Goal: Task Accomplishment & Management: Manage account settings

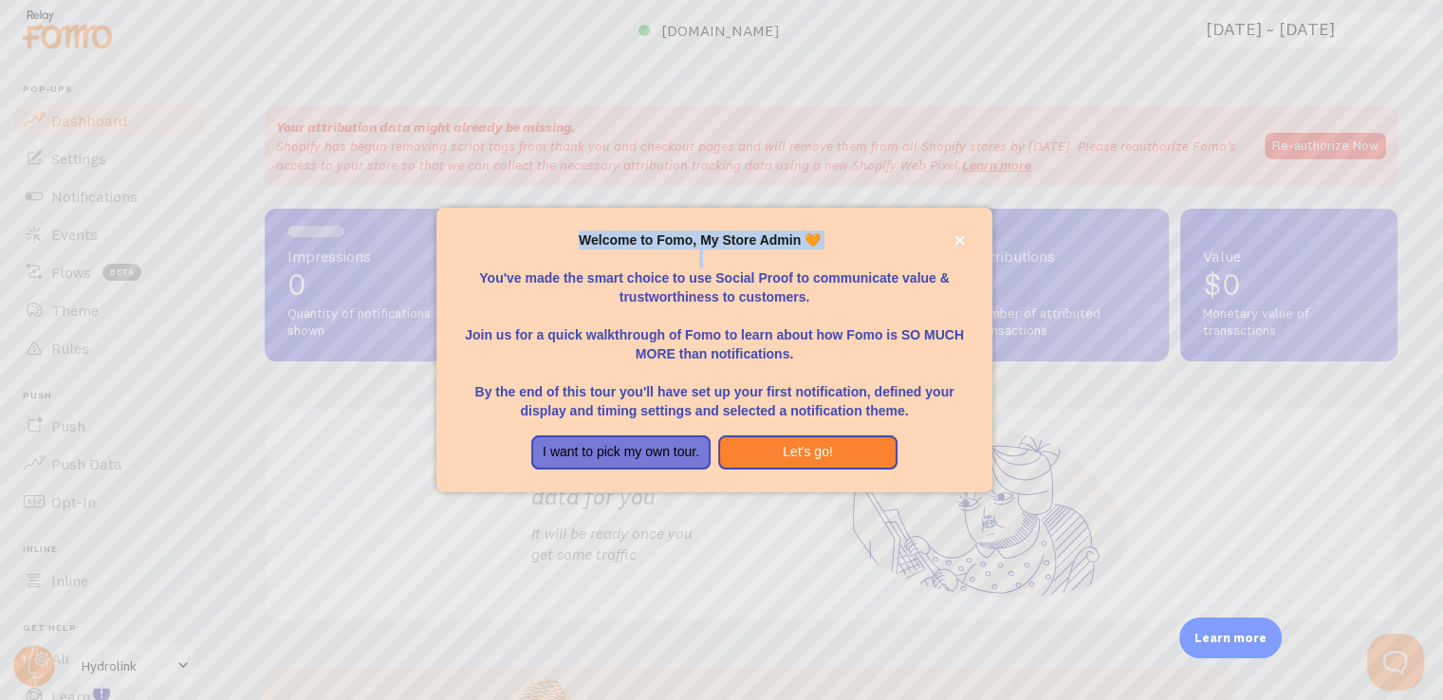
drag, startPoint x: 580, startPoint y: 240, endPoint x: 827, endPoint y: 251, distance: 246.9
click at [827, 251] on div "Welcome to Fomo, My Store Admin 🧡 You've made the smart choice to use Social Pr…" at bounding box center [714, 325] width 510 height 190
click at [835, 251] on p "You've made the smart choice to use Social Proof to communicate value & trustwo…" at bounding box center [714, 277] width 510 height 57
drag, startPoint x: 574, startPoint y: 240, endPoint x: 823, endPoint y: 288, distance: 254.1
click at [846, 282] on div "Welcome to Fomo, My Store Admin 🧡 You've made the smart choice to use Social Pr…" at bounding box center [714, 325] width 510 height 190
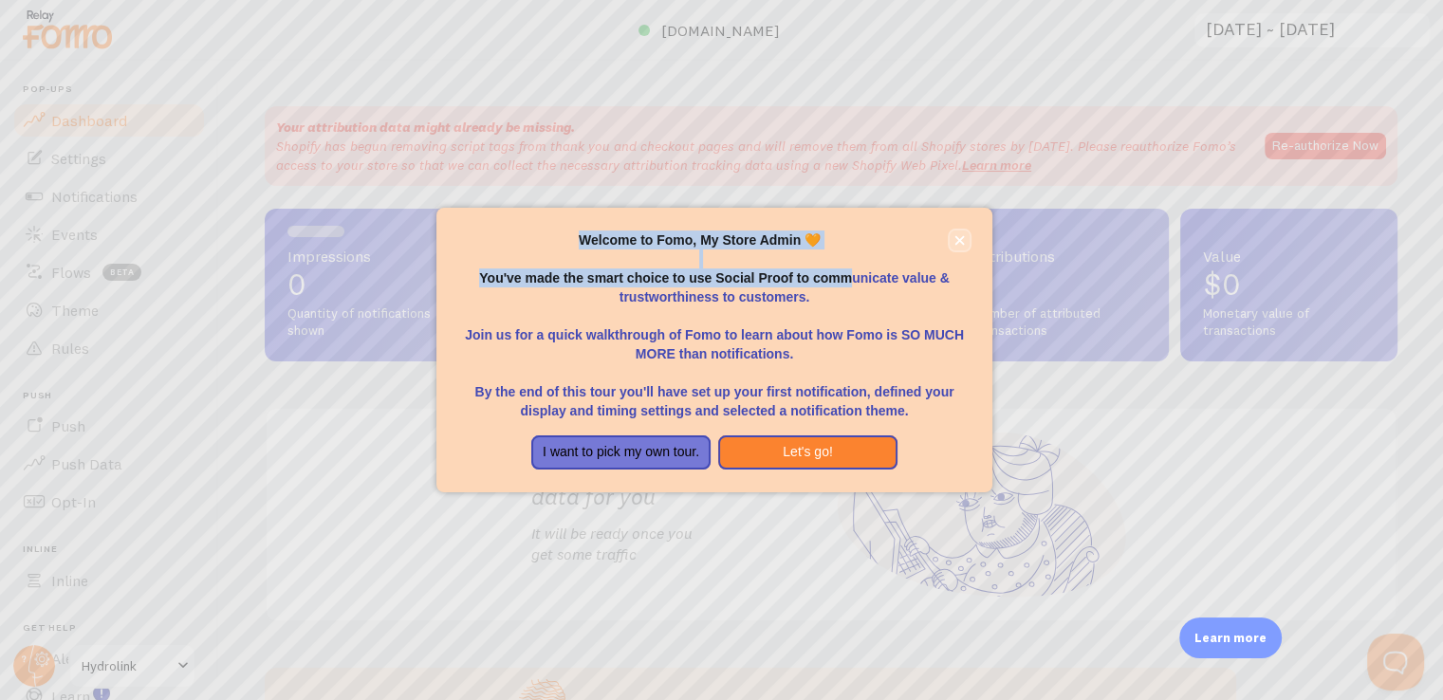
click at [956, 230] on button "close," at bounding box center [959, 240] width 20 height 20
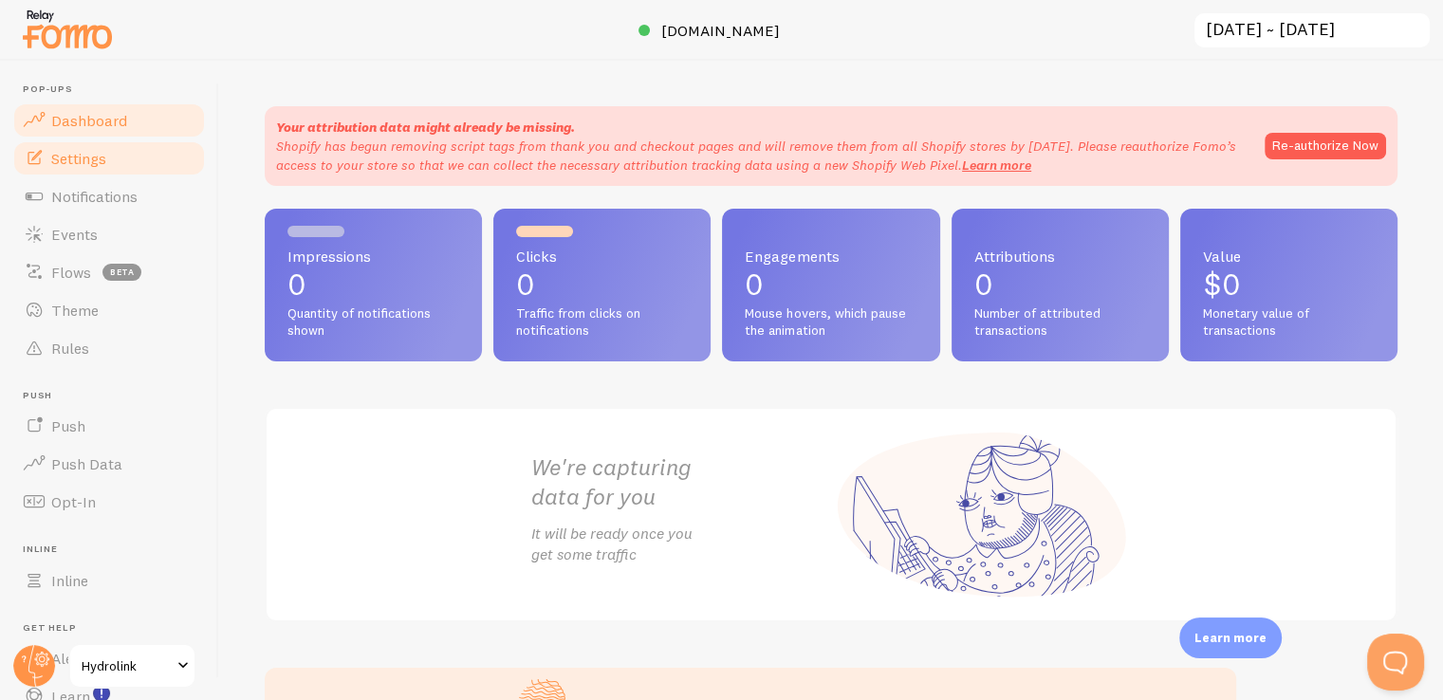
click at [76, 168] on link "Settings" at bounding box center [108, 158] width 195 height 38
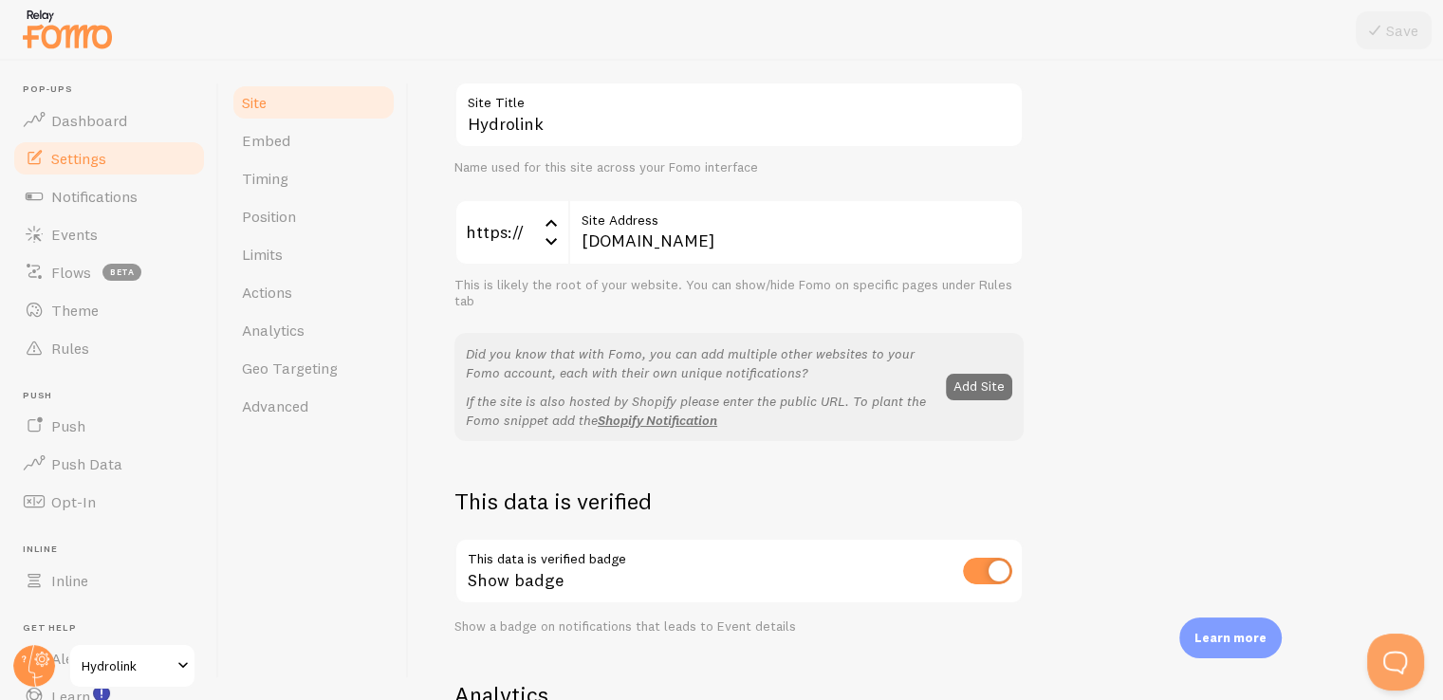
scroll to position [190, 0]
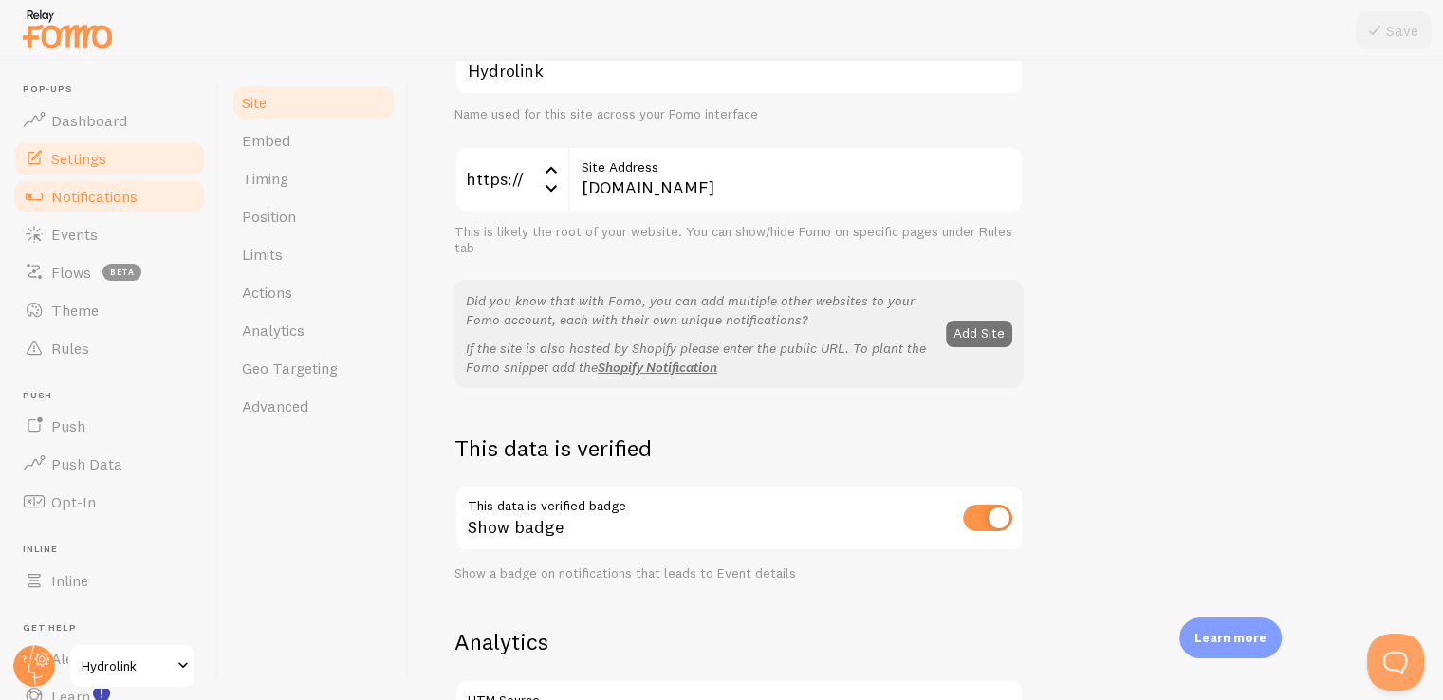
click at [67, 204] on span "Notifications" at bounding box center [94, 196] width 86 height 19
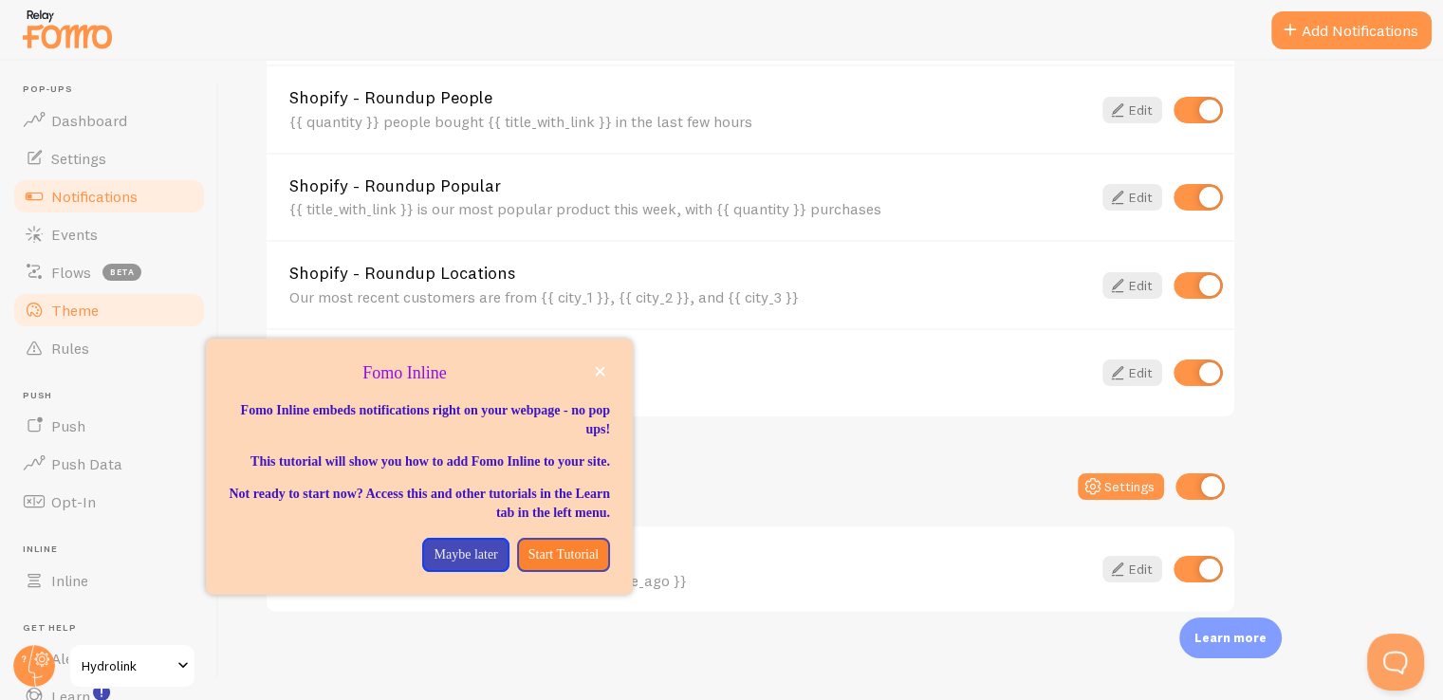
click at [91, 312] on span "Theme" at bounding box center [74, 310] width 47 height 19
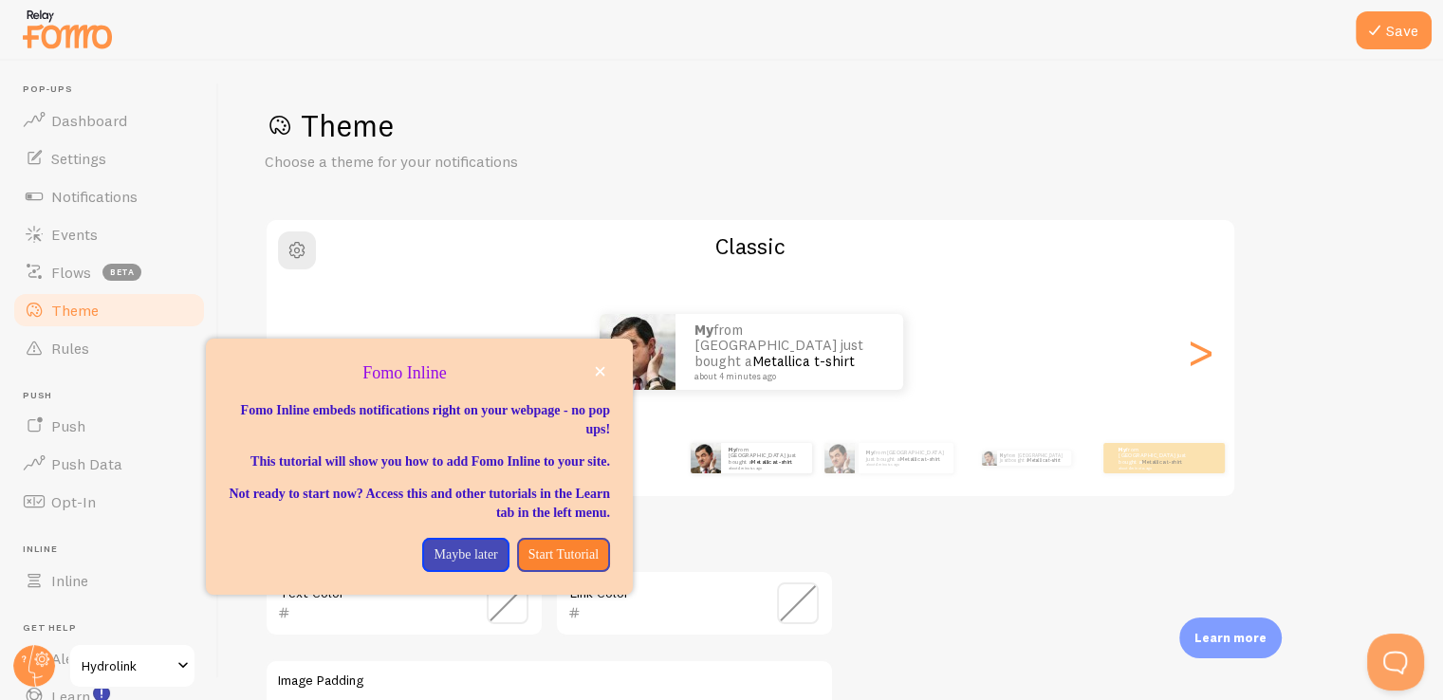
click at [600, 384] on p "Fomo Inline" at bounding box center [419, 373] width 381 height 25
click at [597, 380] on button "close," at bounding box center [600, 371] width 20 height 20
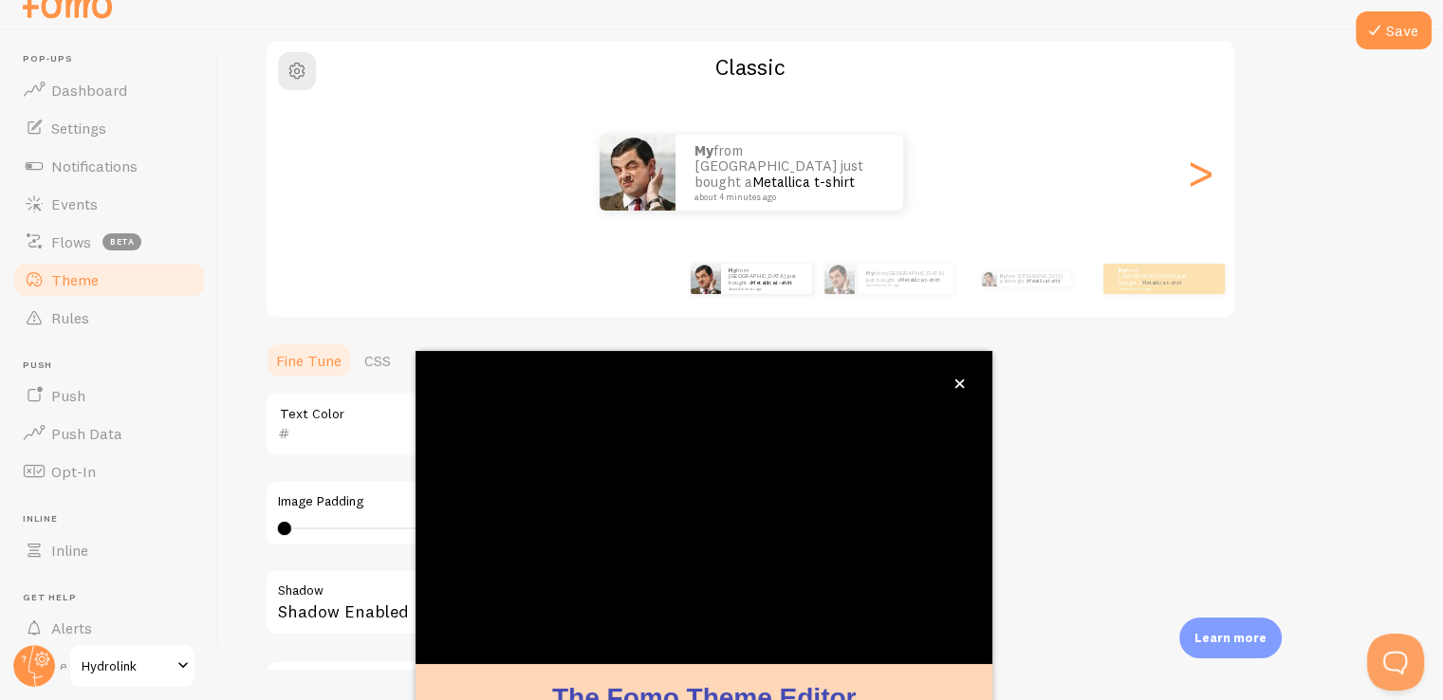
scroll to position [158, 0]
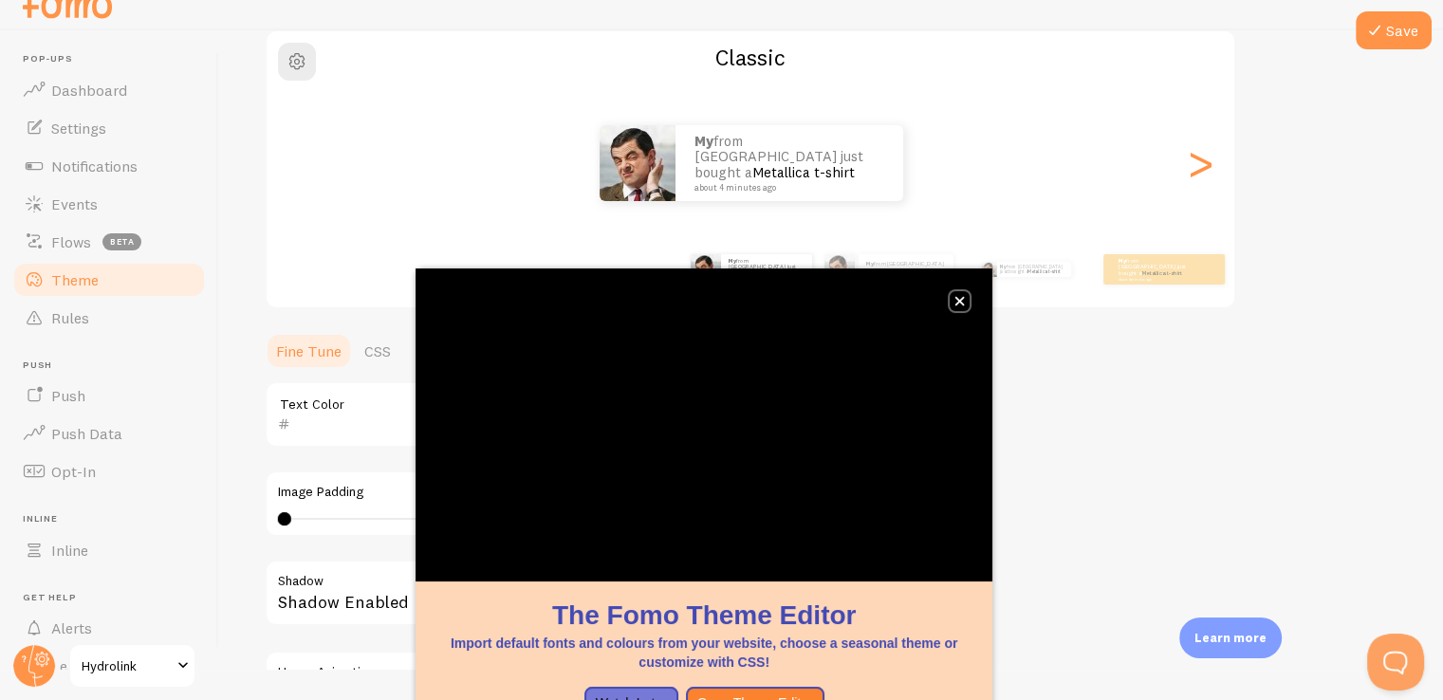
click at [957, 300] on icon "close," at bounding box center [959, 301] width 9 height 9
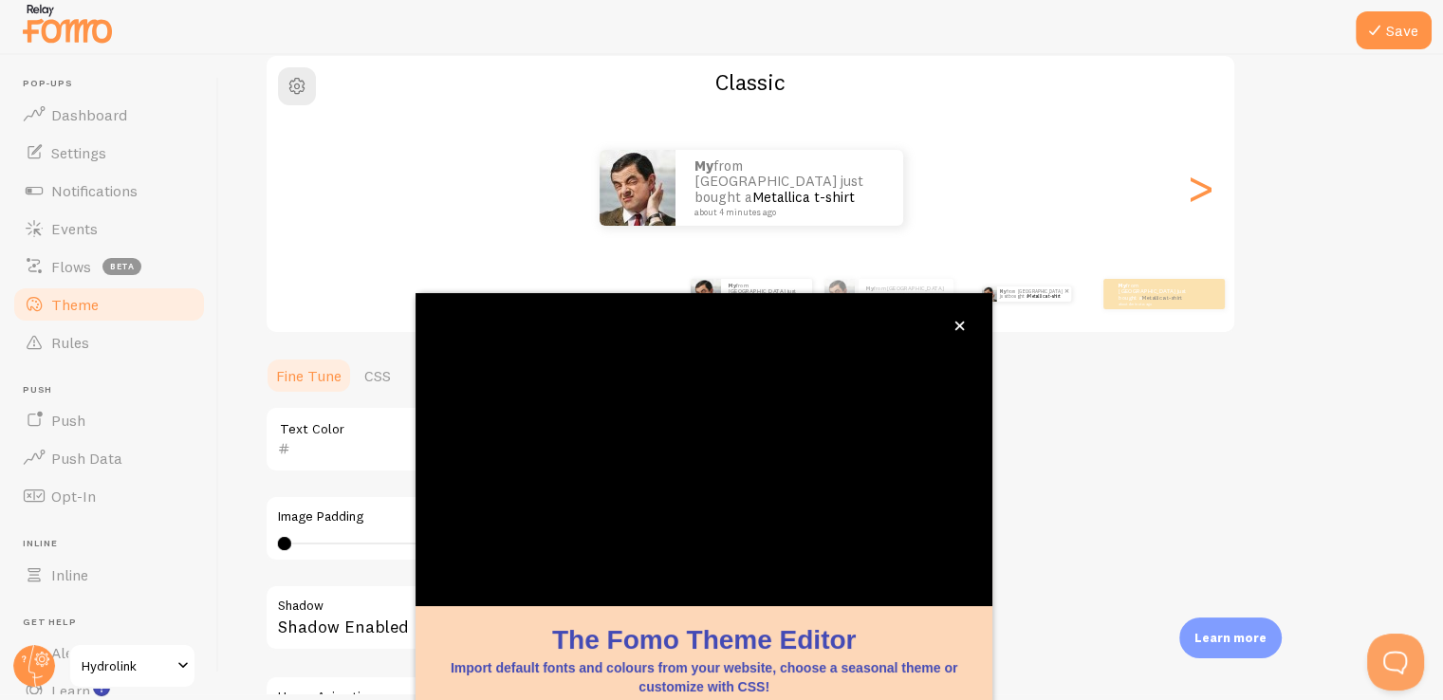
scroll to position [0, 0]
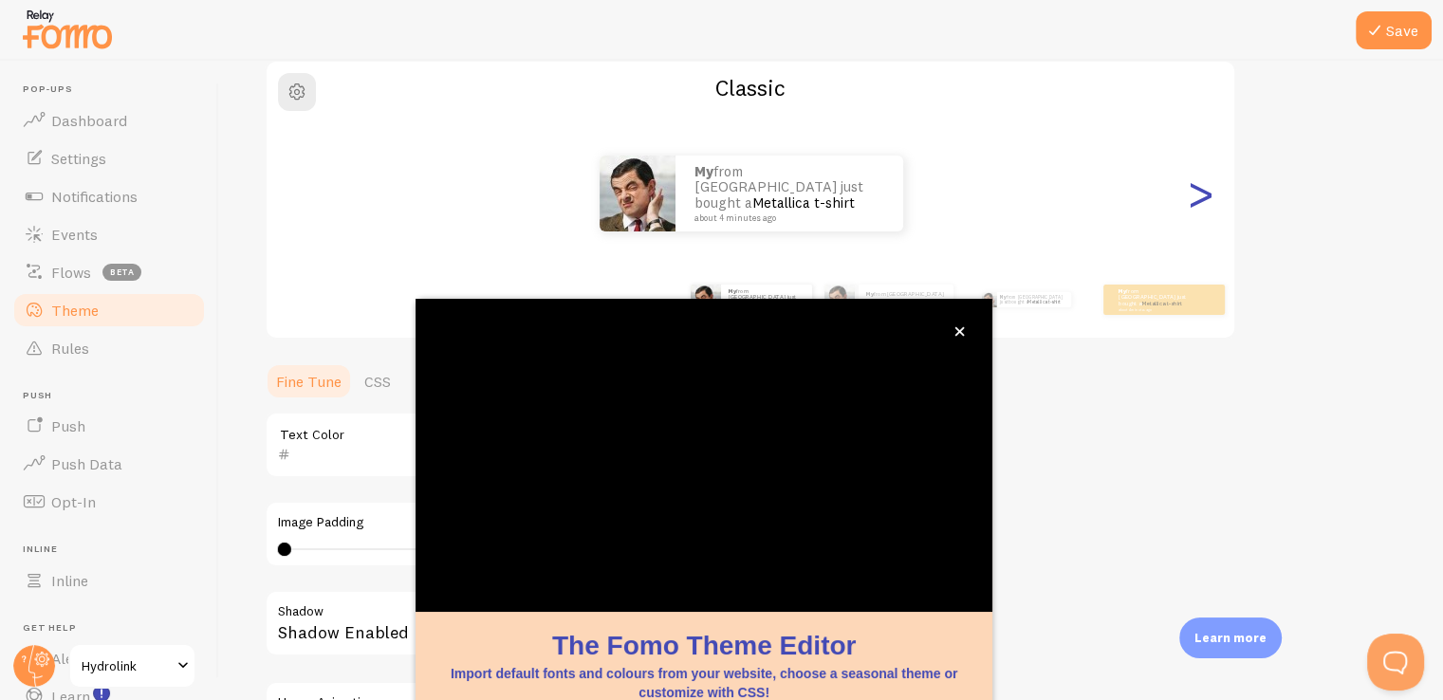
click at [1206, 197] on div ">" at bounding box center [1199, 193] width 23 height 137
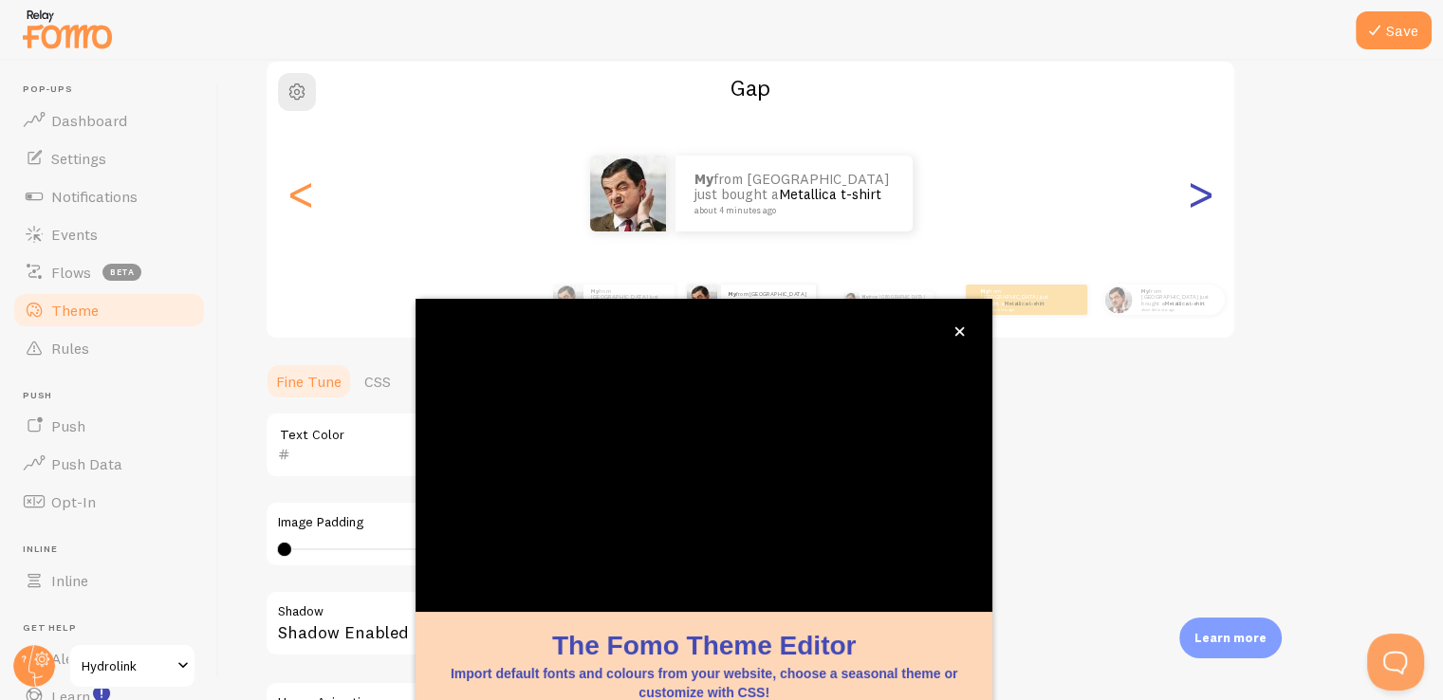
click at [1195, 197] on div ">" at bounding box center [1199, 193] width 23 height 137
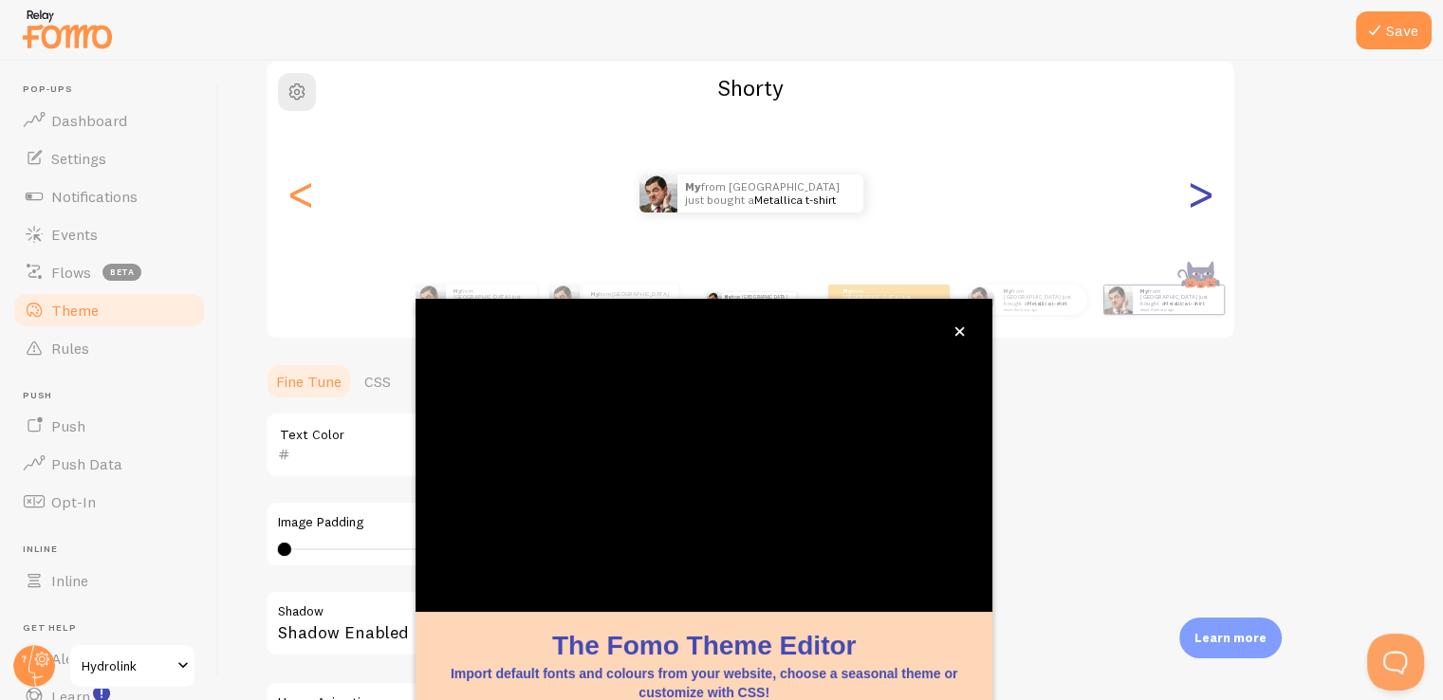
click at [1195, 197] on div ">" at bounding box center [1199, 193] width 23 height 137
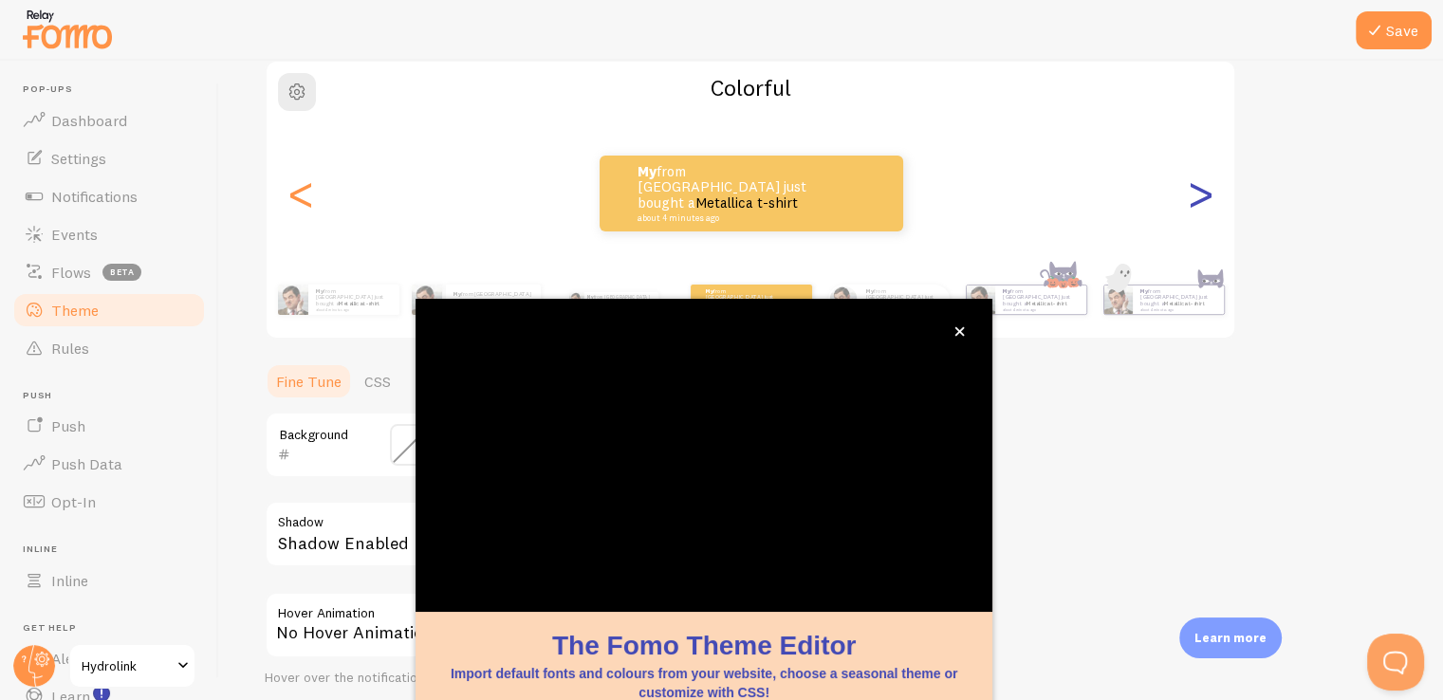
click at [1195, 197] on div ">" at bounding box center [1199, 193] width 23 height 137
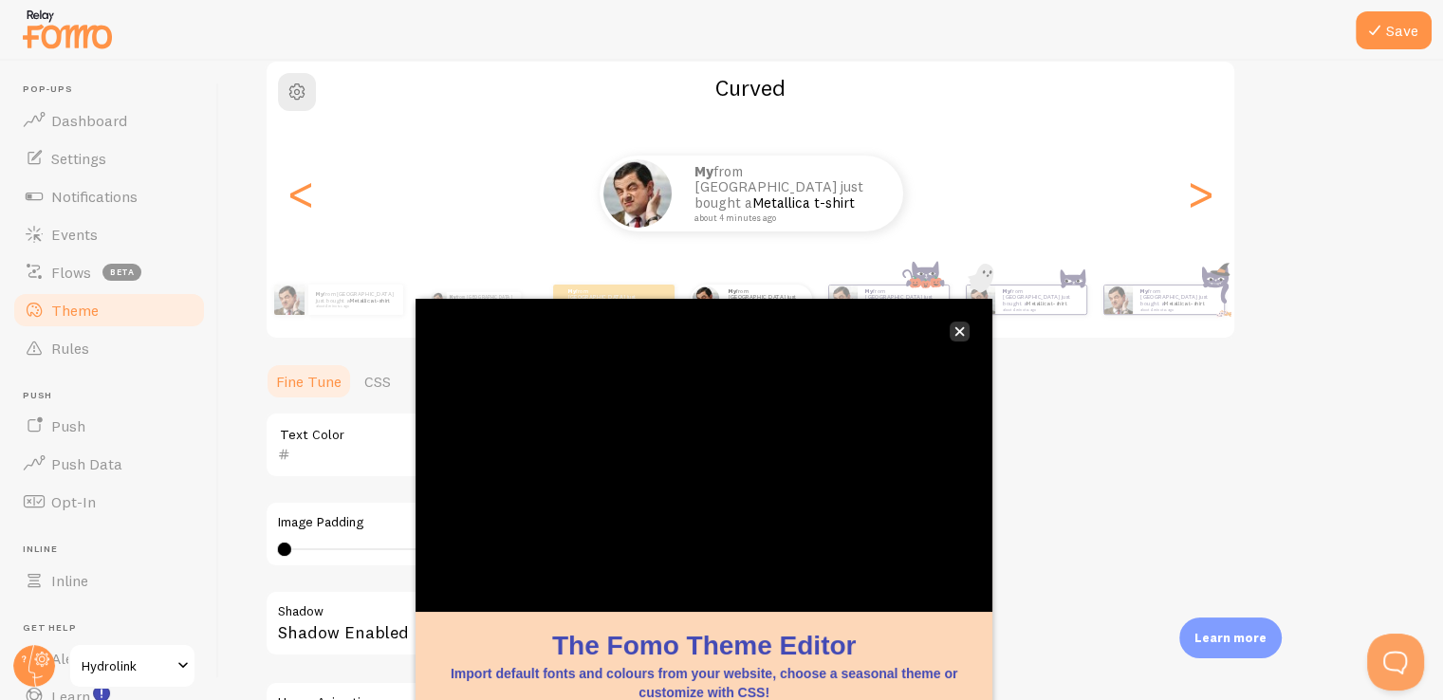
click at [962, 322] on button "close," at bounding box center [959, 332] width 20 height 20
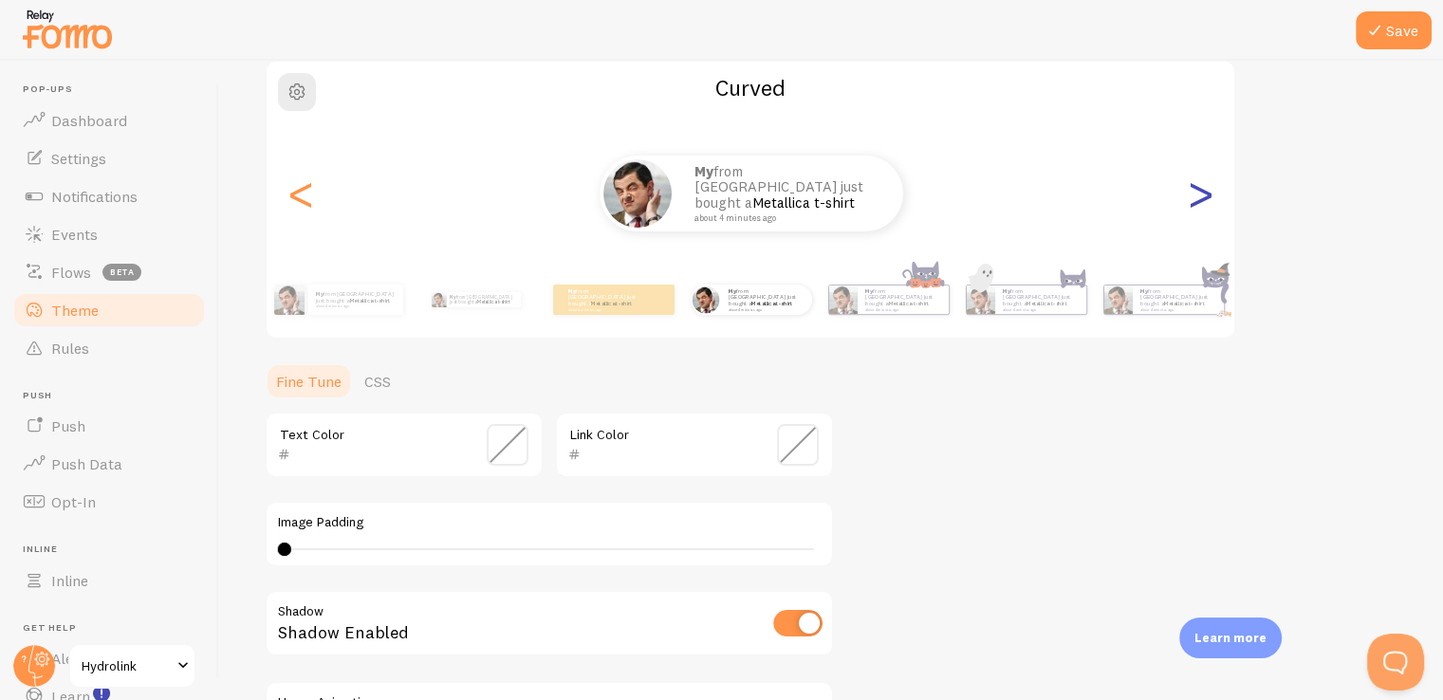
click at [1208, 200] on div ">" at bounding box center [1199, 193] width 23 height 137
type input "0"
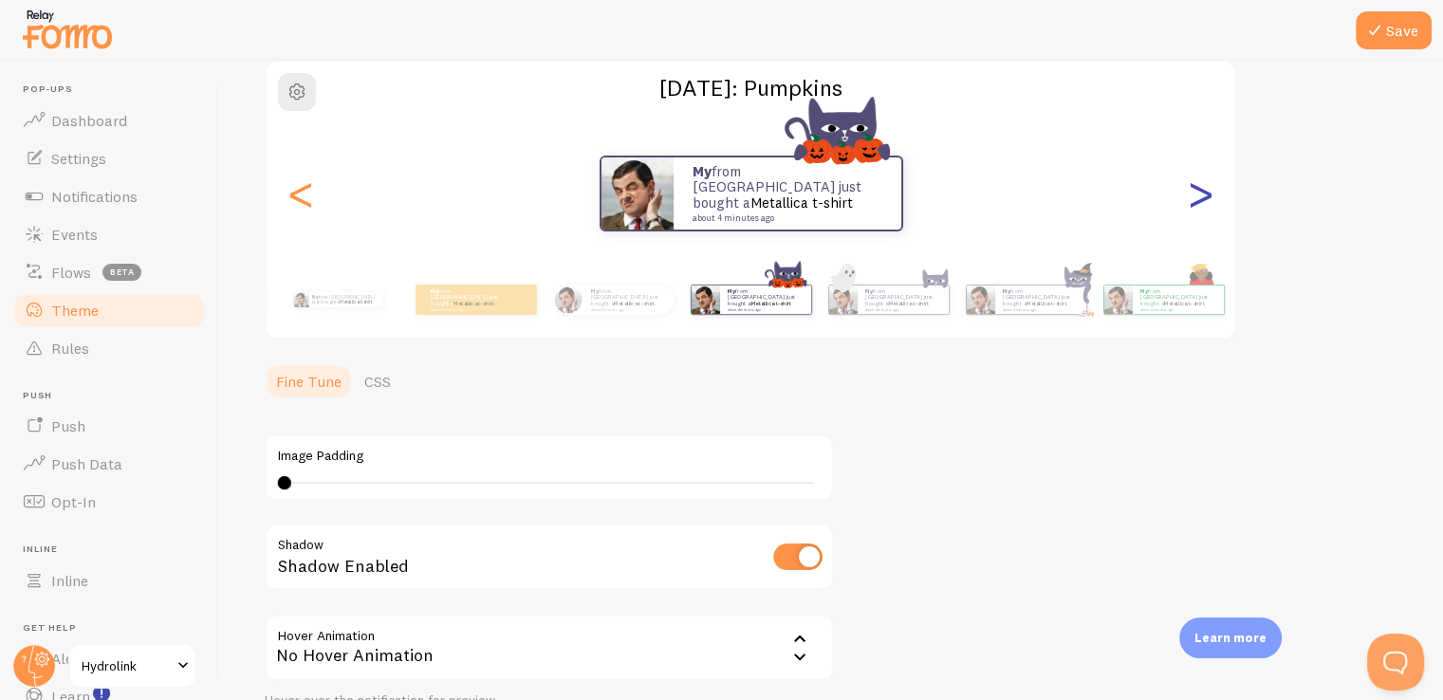
click at [1208, 200] on div ">" at bounding box center [1199, 193] width 23 height 137
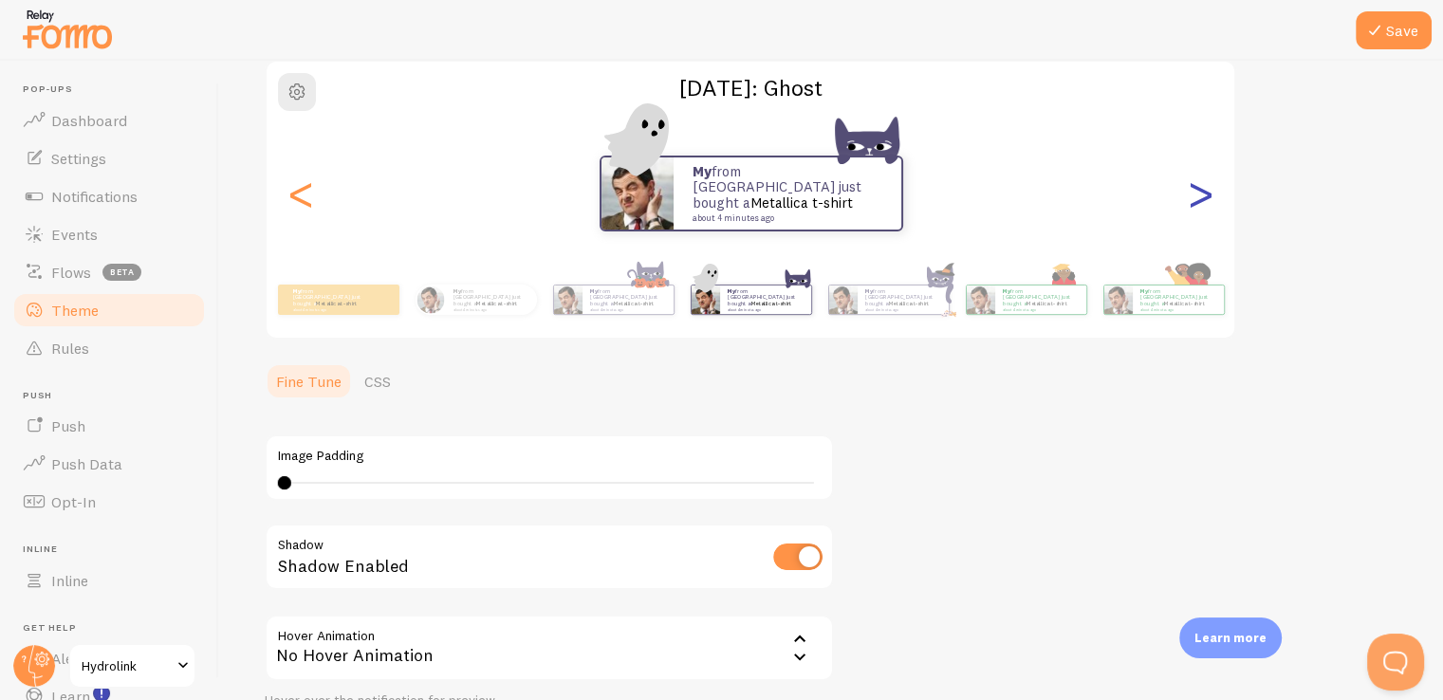
click at [1206, 200] on div ">" at bounding box center [1199, 193] width 23 height 137
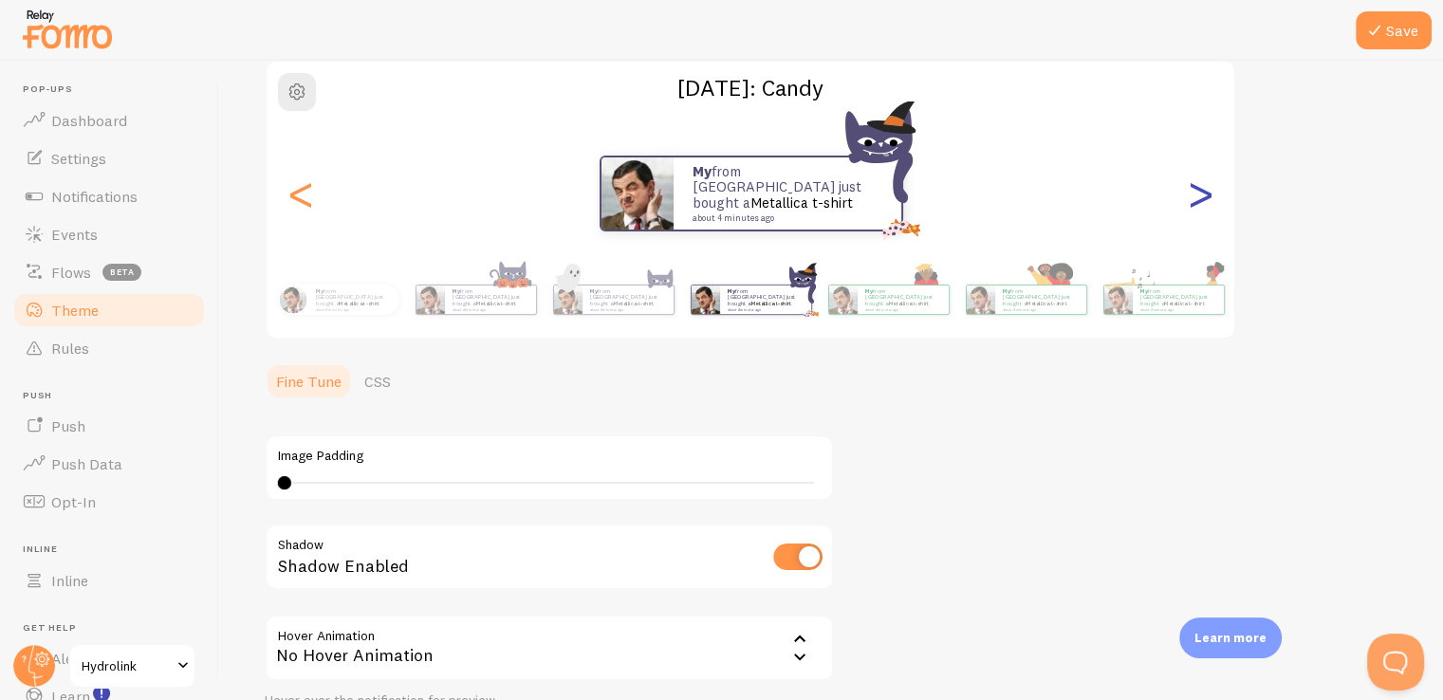
click at [1206, 201] on div ">" at bounding box center [1199, 193] width 23 height 137
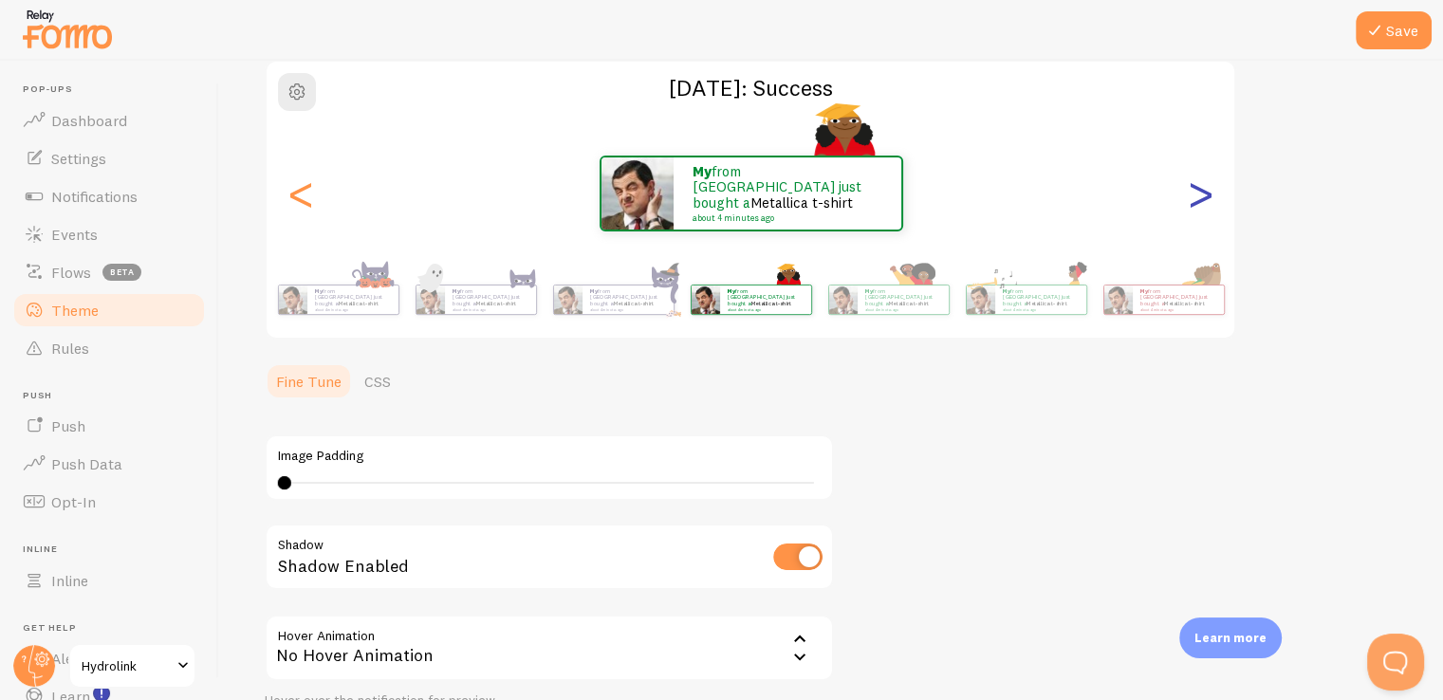
click at [1206, 201] on div ">" at bounding box center [1199, 193] width 23 height 137
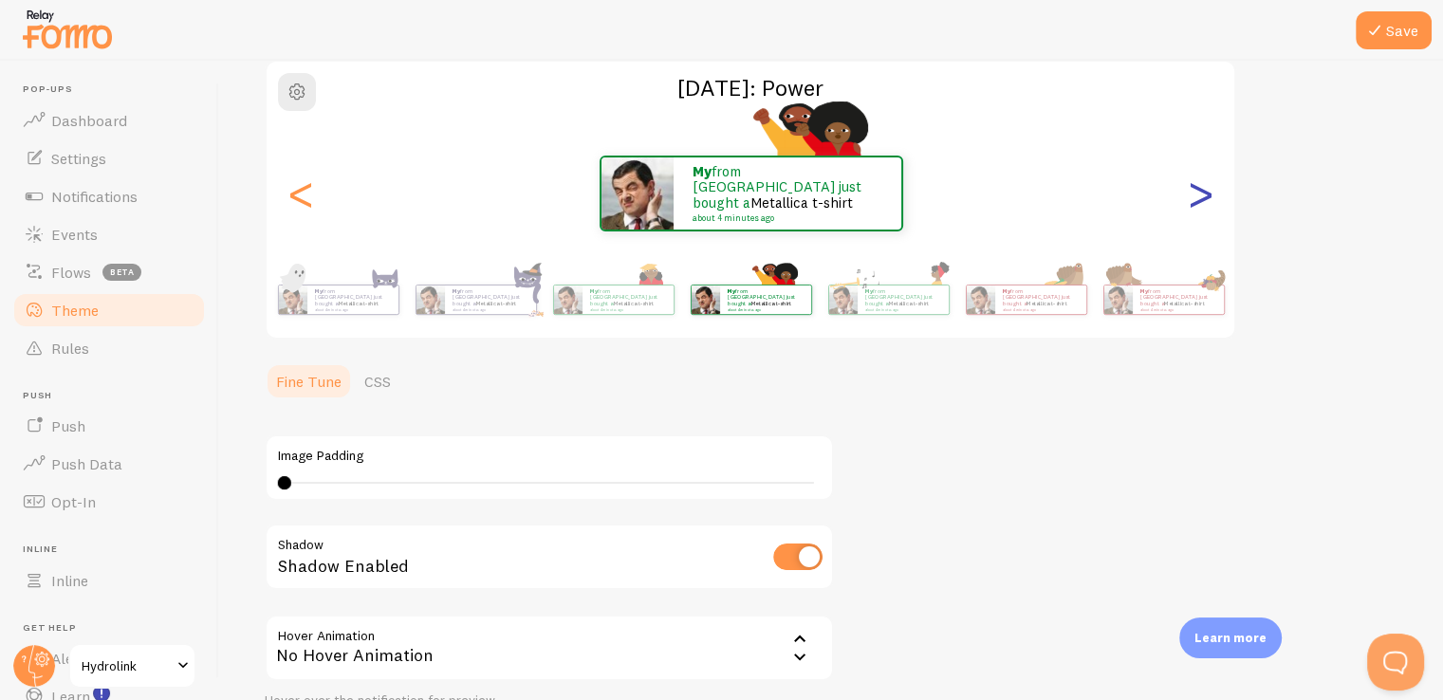
click at [1203, 201] on div ">" at bounding box center [1199, 193] width 23 height 137
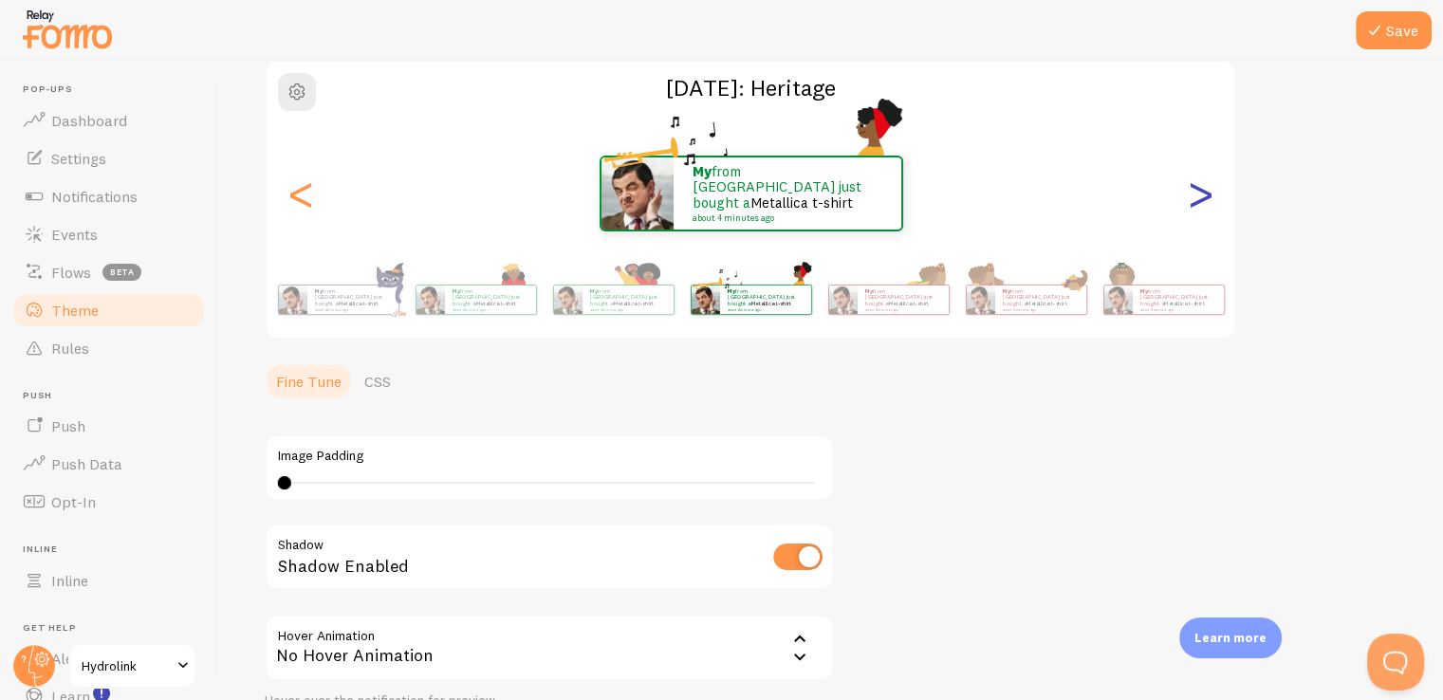
click at [1203, 201] on div ">" at bounding box center [1199, 193] width 23 height 137
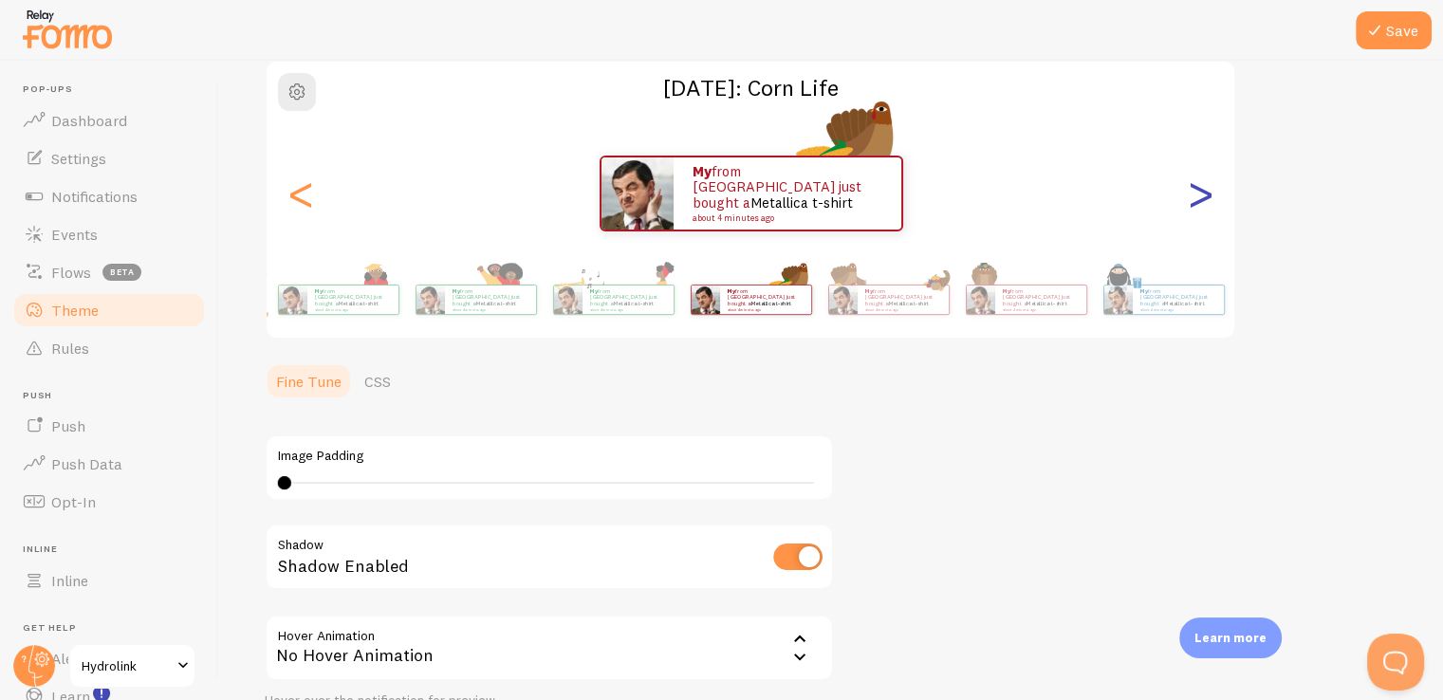
click at [1203, 201] on div ">" at bounding box center [1199, 193] width 23 height 137
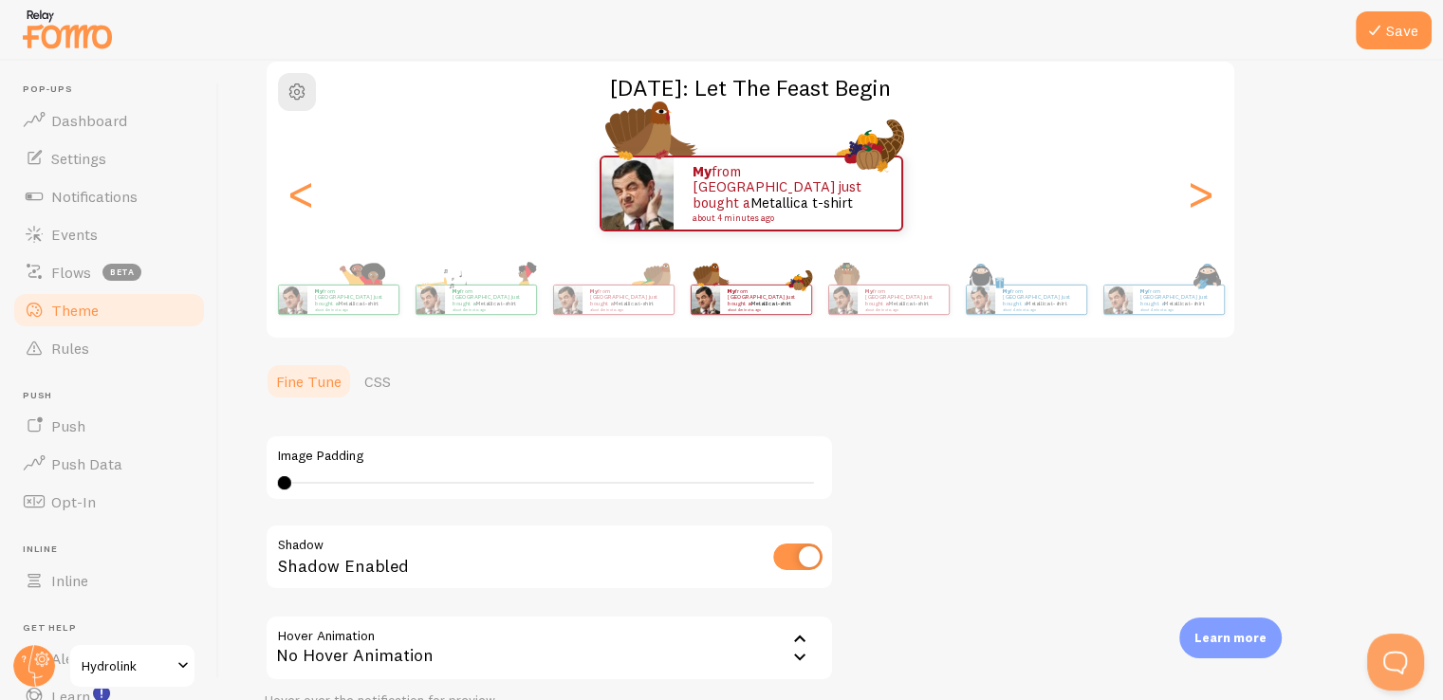
click at [1157, 289] on div "Theme Choose a theme for your notifications Thanksgiving: Let The Feast Begin M…" at bounding box center [831, 365] width 1132 height 834
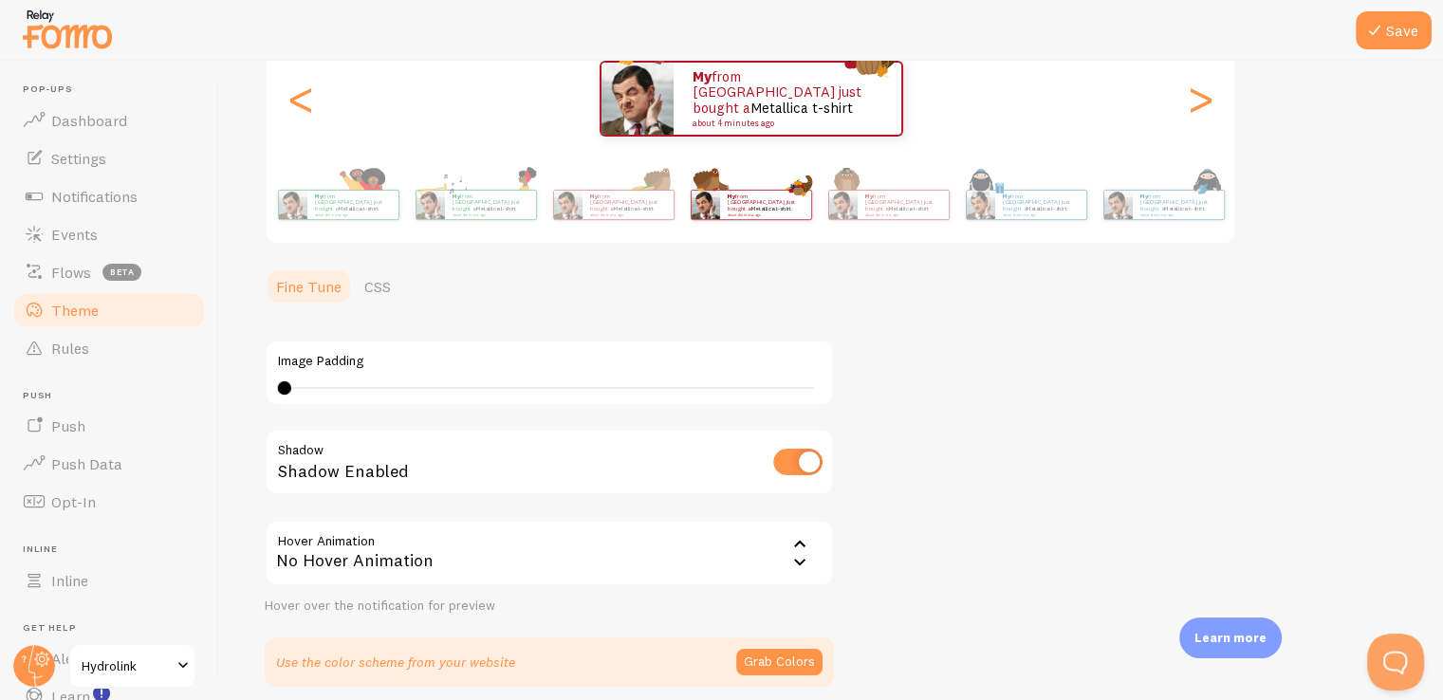
click at [1154, 297] on div "Theme Choose a theme for your notifications Thanksgiving: Let The Feast Begin M…" at bounding box center [831, 270] width 1132 height 834
click at [1153, 213] on div "My from Lebanon just bought a Metallica t-shirt about 4 minutes ago" at bounding box center [1177, 205] width 91 height 28
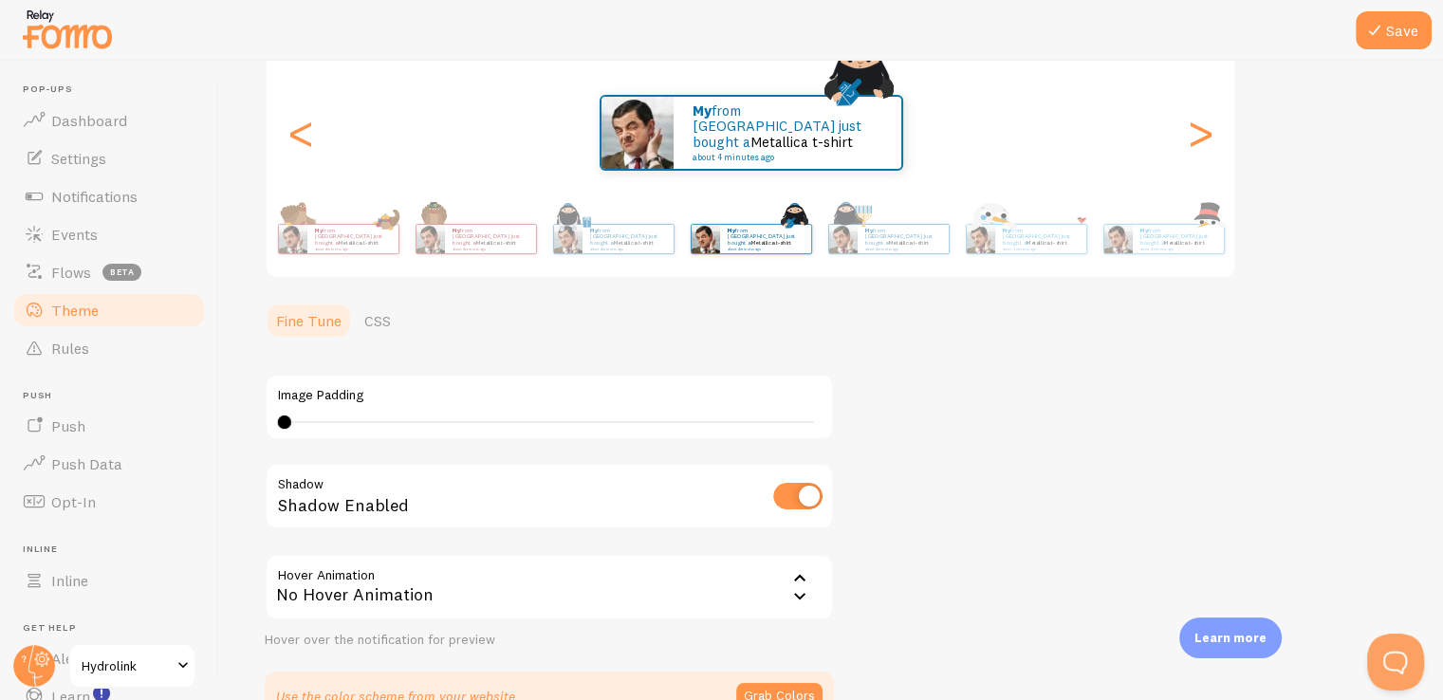
scroll to position [64, 0]
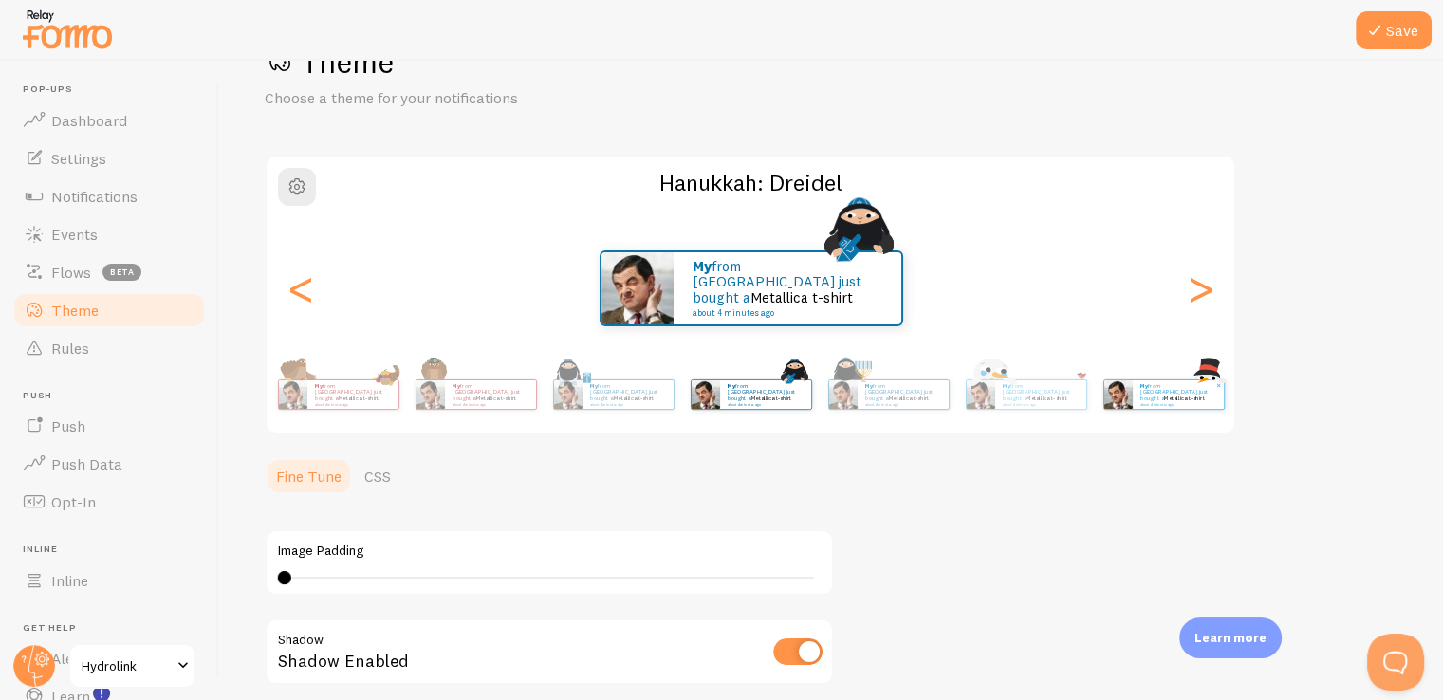
click at [1167, 389] on p "My from Lebanon just bought a Metallica t-shirt about 4 minutes ago" at bounding box center [1178, 394] width 76 height 24
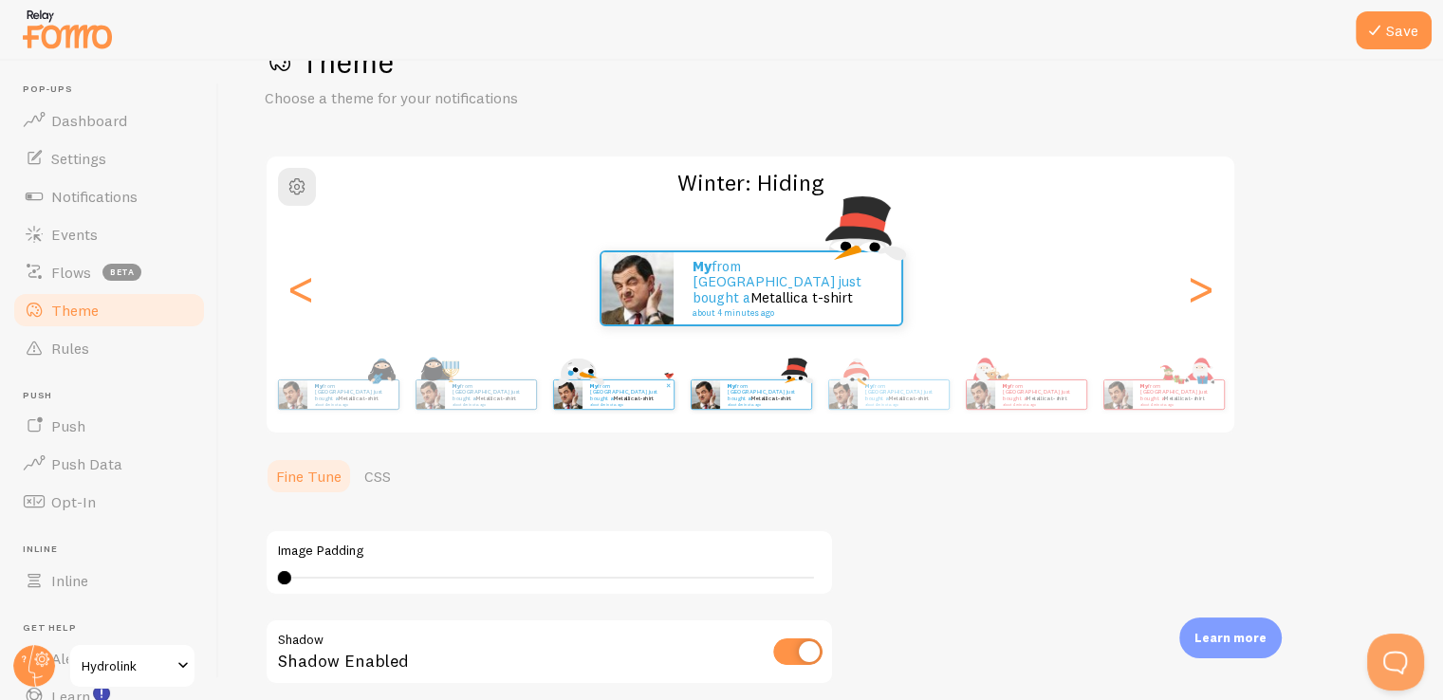
click at [597, 402] on small "about 4 minutes ago" at bounding box center [627, 404] width 74 height 4
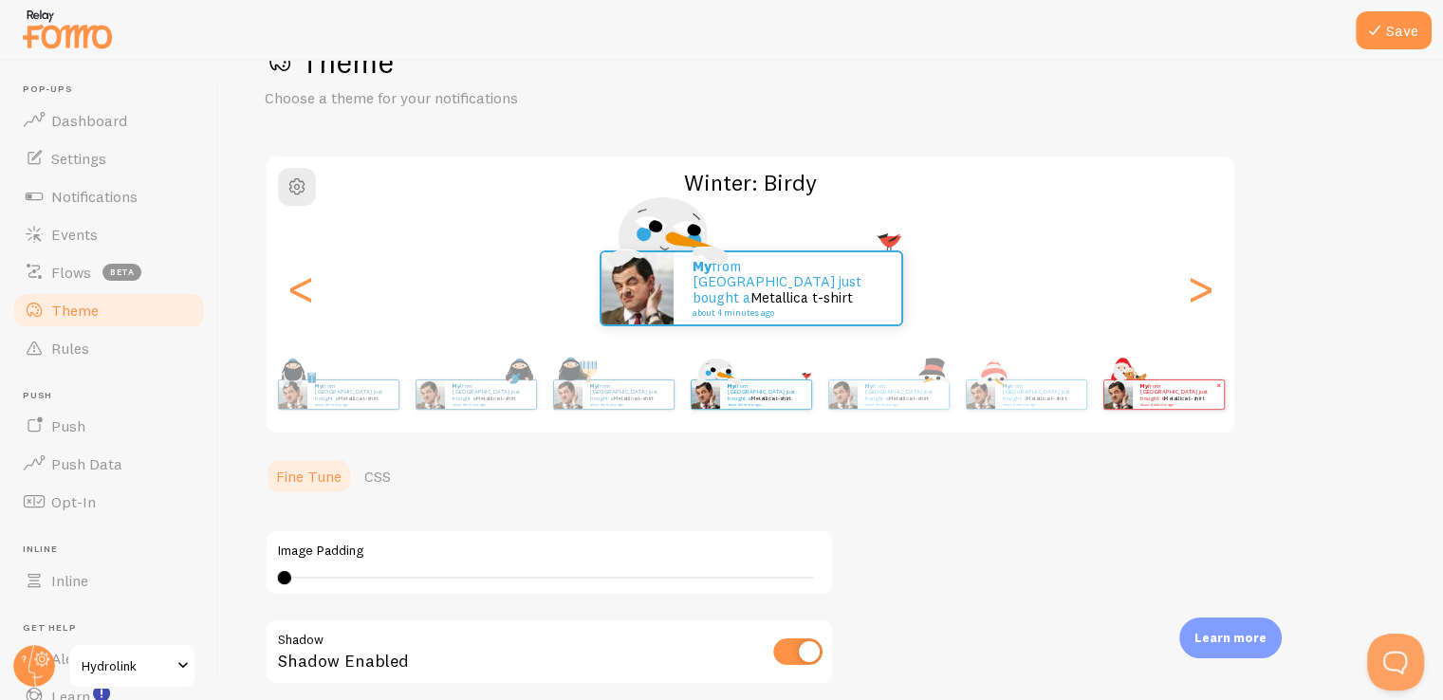
click at [1182, 403] on div "My from Lebanon just bought a Metallica t-shirt about 4 minutes ago" at bounding box center [1177, 394] width 91 height 28
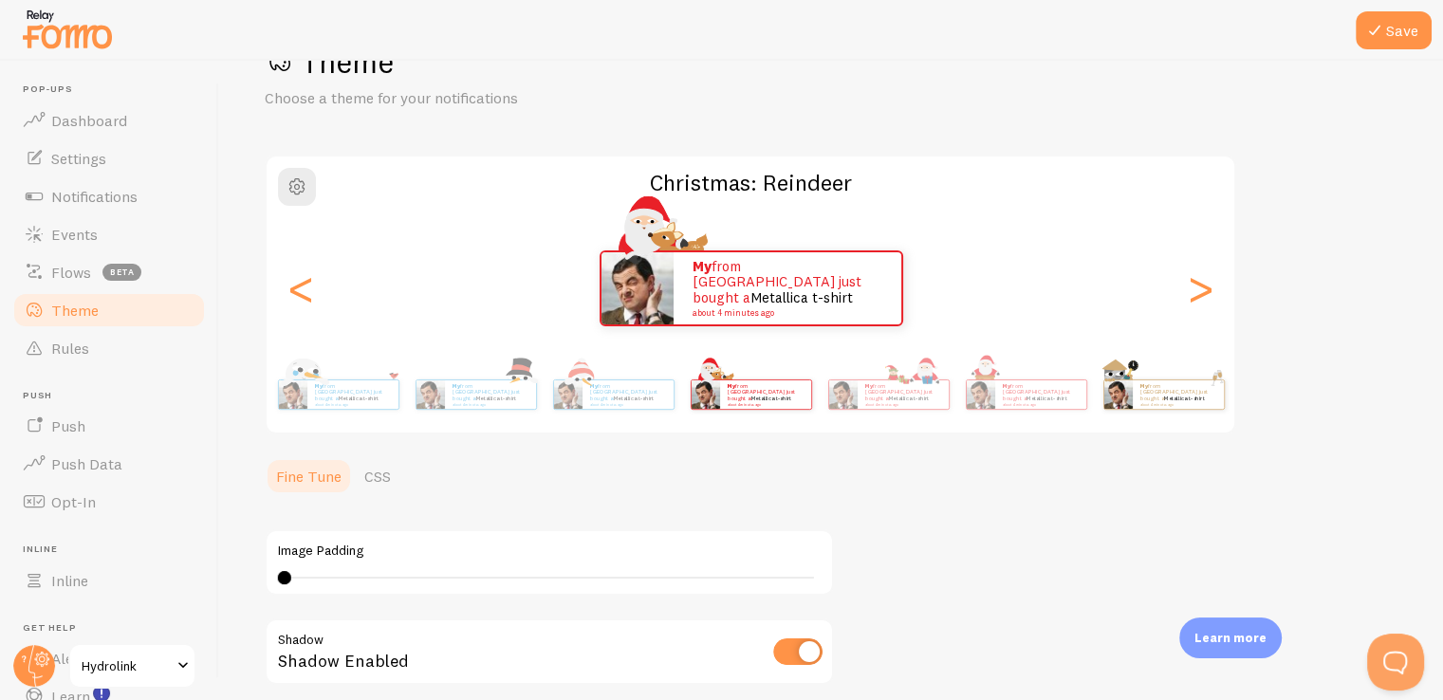
click at [1118, 409] on div "My from Lebanon just bought a Metallica t-shirt about 4 minutes ago" at bounding box center [1163, 394] width 122 height 53
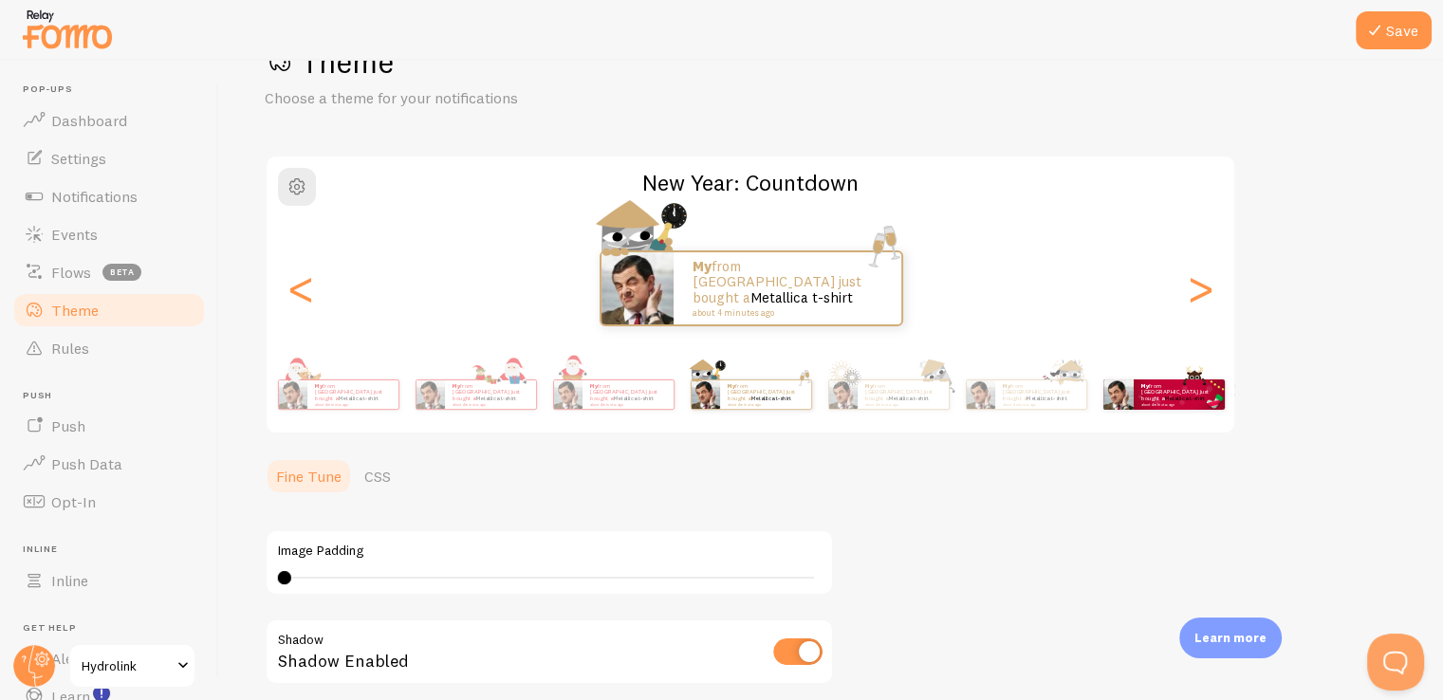
click at [1112, 411] on div "My from Lebanon just bought a Metallica t-shirt about 4 minutes ago" at bounding box center [1163, 394] width 122 height 53
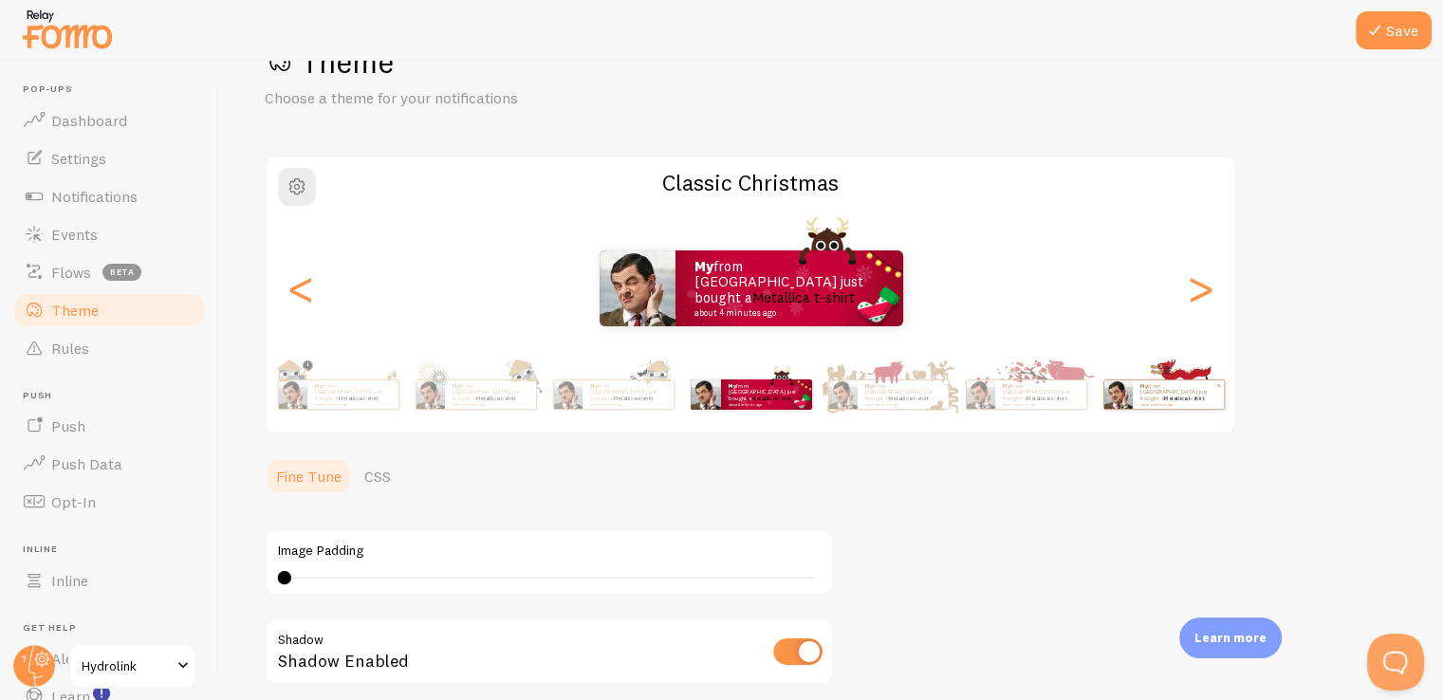
click at [1109, 408] on div "My from Lebanon just bought a Metallica t-shirt about 4 minutes ago" at bounding box center [1163, 394] width 121 height 30
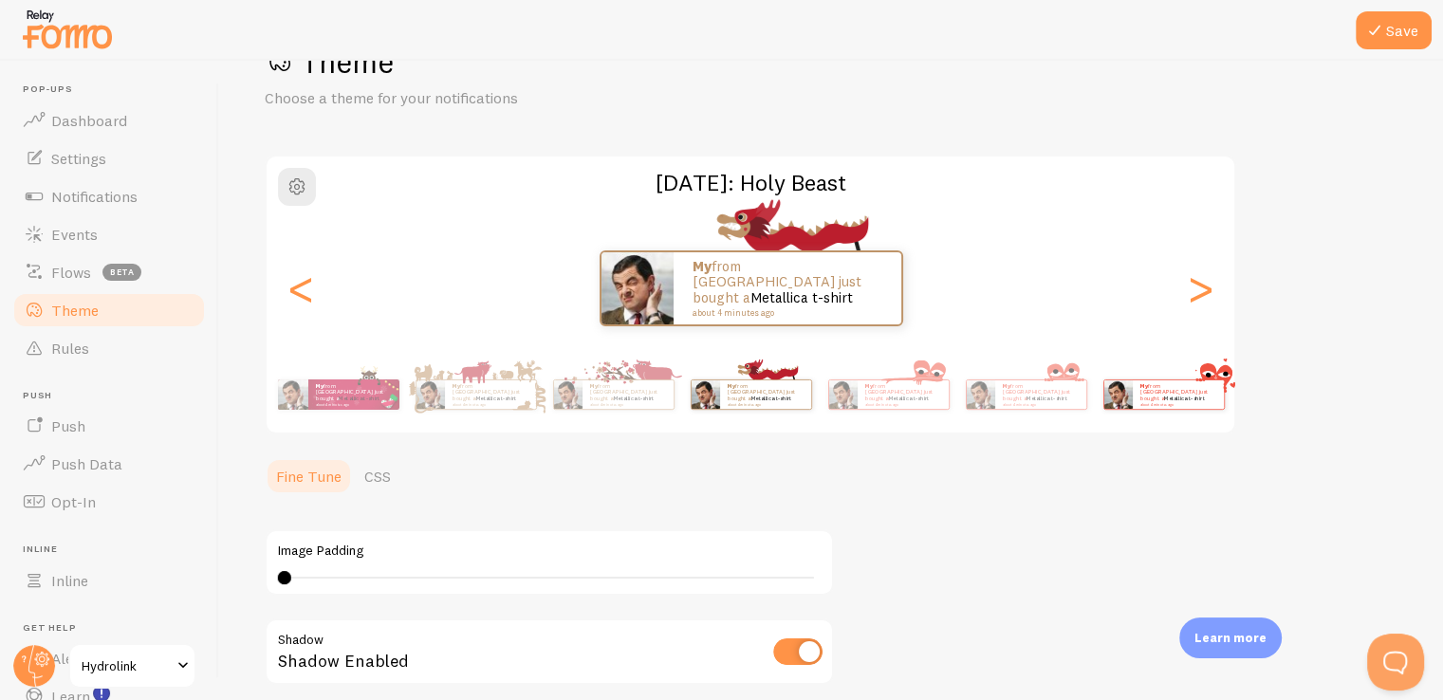
click at [1108, 409] on div "My from Lebanon just bought a Metallica t-shirt about 4 minutes ago" at bounding box center [1163, 394] width 122 height 53
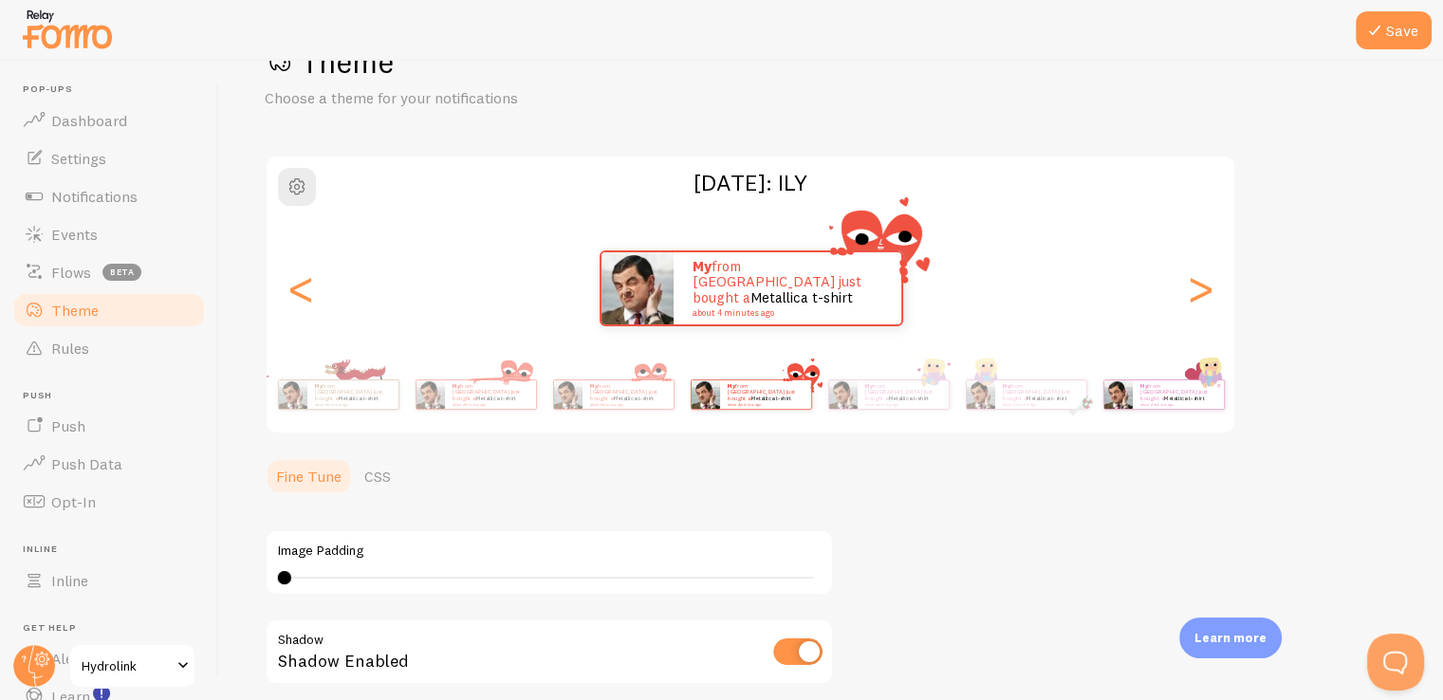
click at [1108, 408] on div "My from Lebanon just bought a Metallica t-shirt about 4 minutes ago" at bounding box center [1163, 394] width 121 height 30
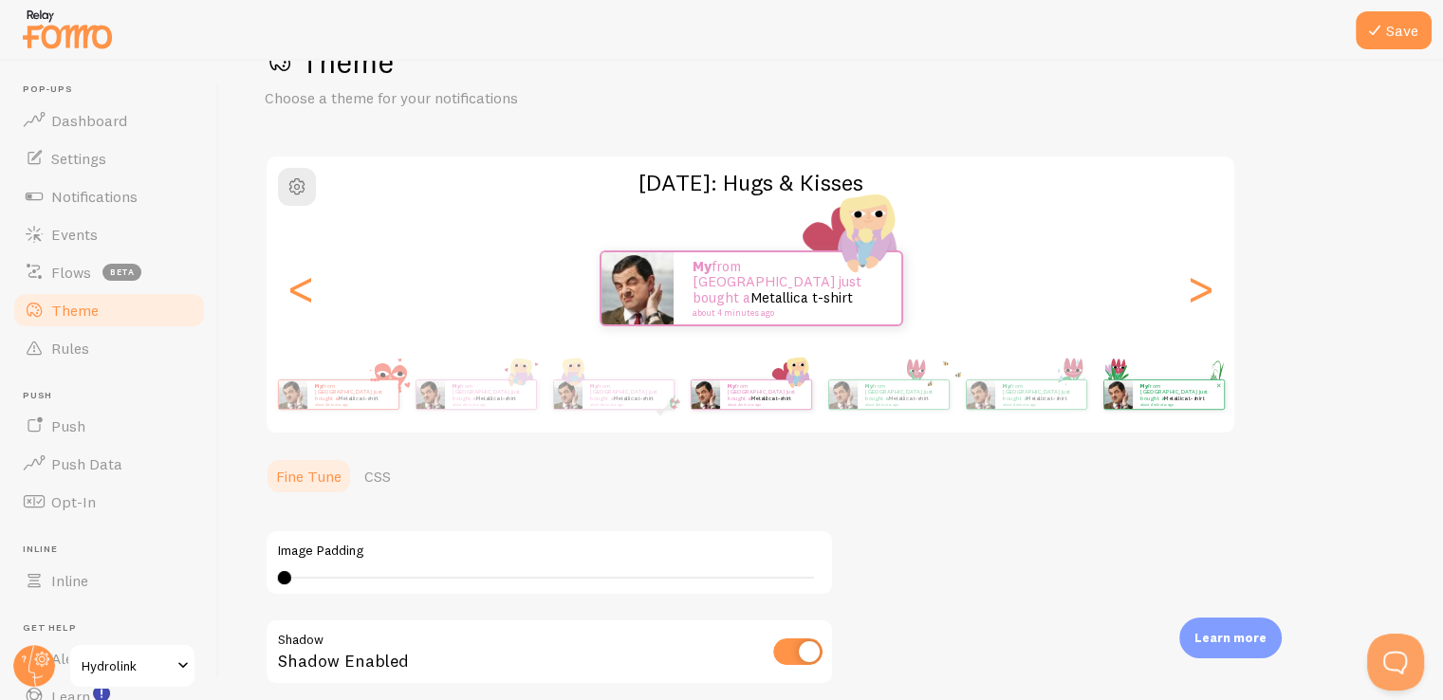
click at [1108, 404] on img at bounding box center [1117, 394] width 28 height 28
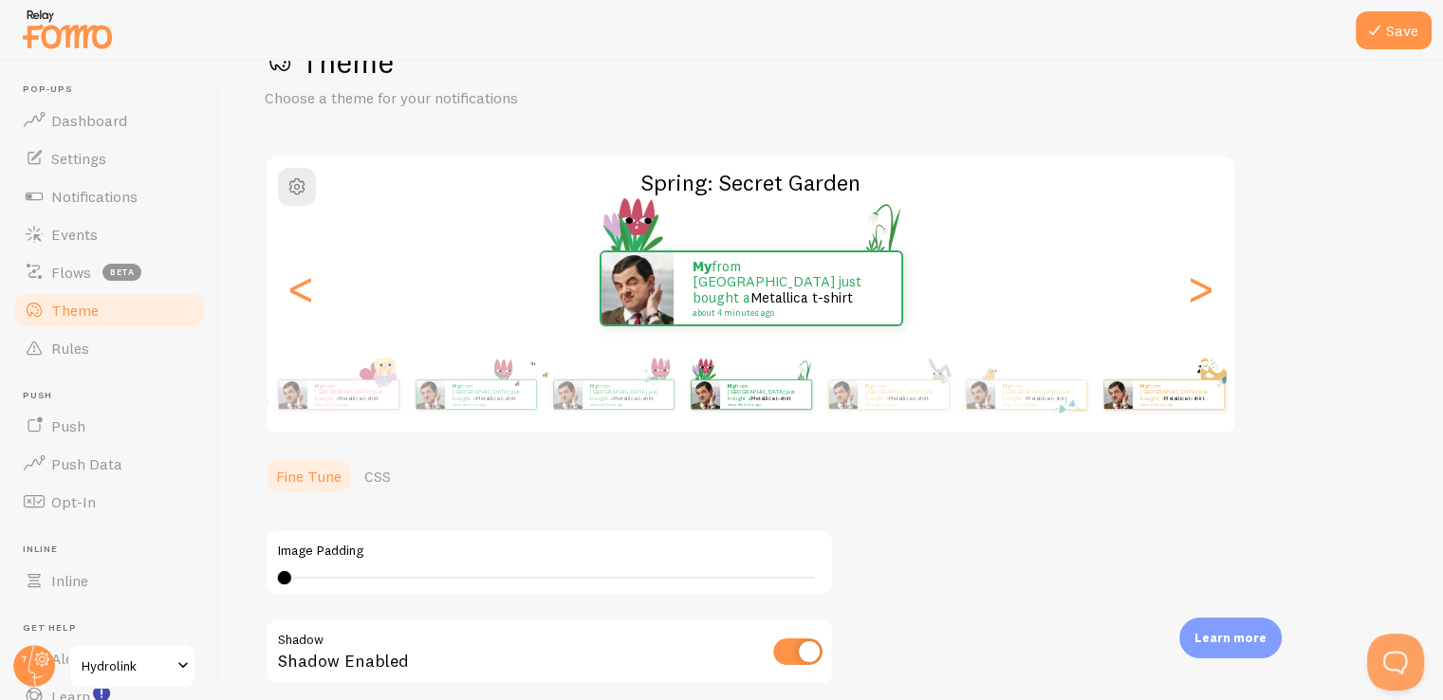
click at [1123, 396] on img at bounding box center [1117, 394] width 28 height 28
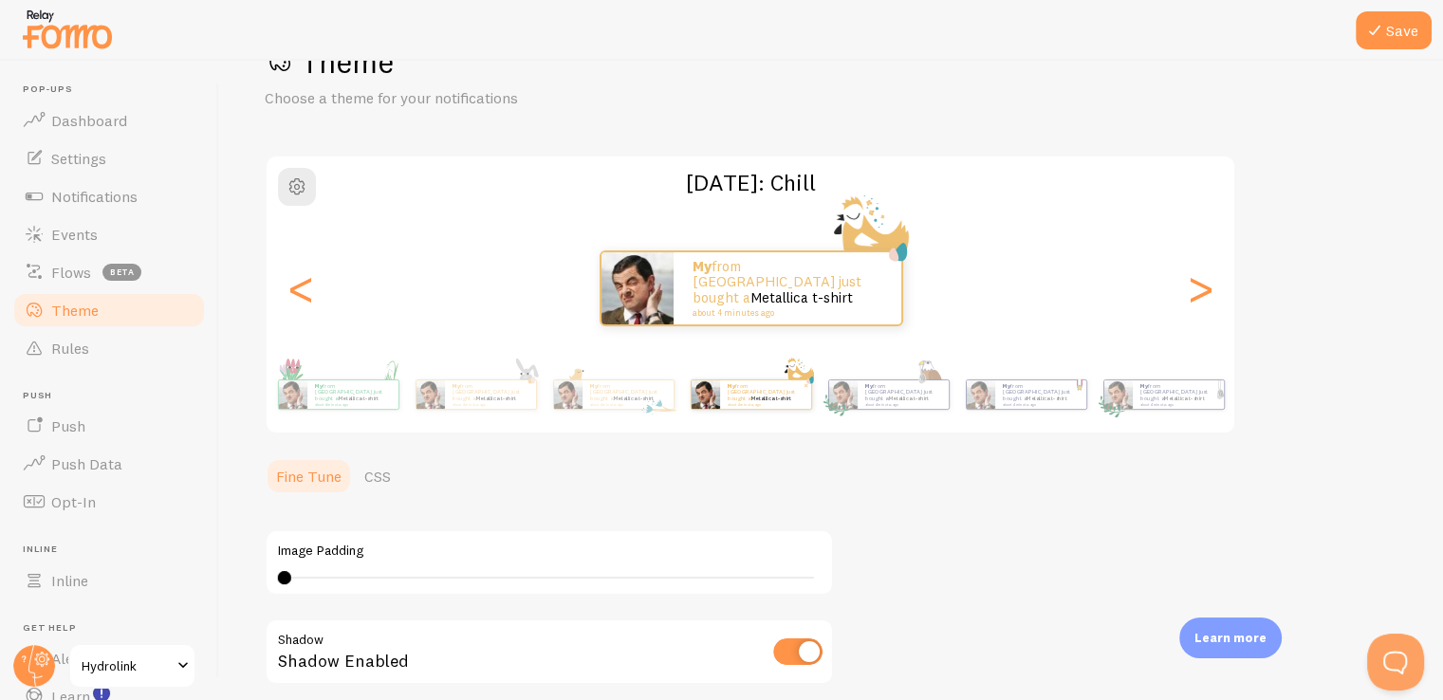
click at [1123, 396] on img at bounding box center [1117, 394] width 28 height 28
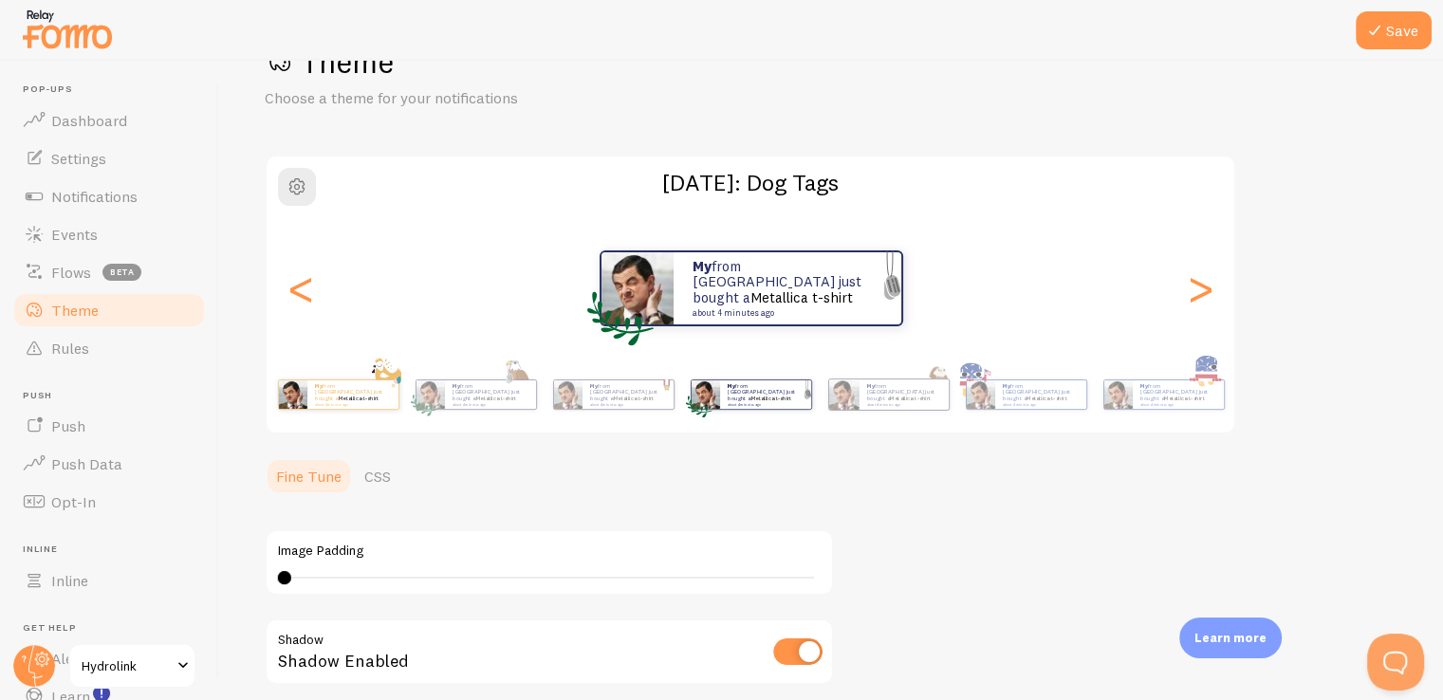
click at [1123, 396] on img at bounding box center [1117, 394] width 28 height 28
click at [1438, 396] on link "Metallica t-shirt" at bounding box center [1458, 399] width 41 height 8
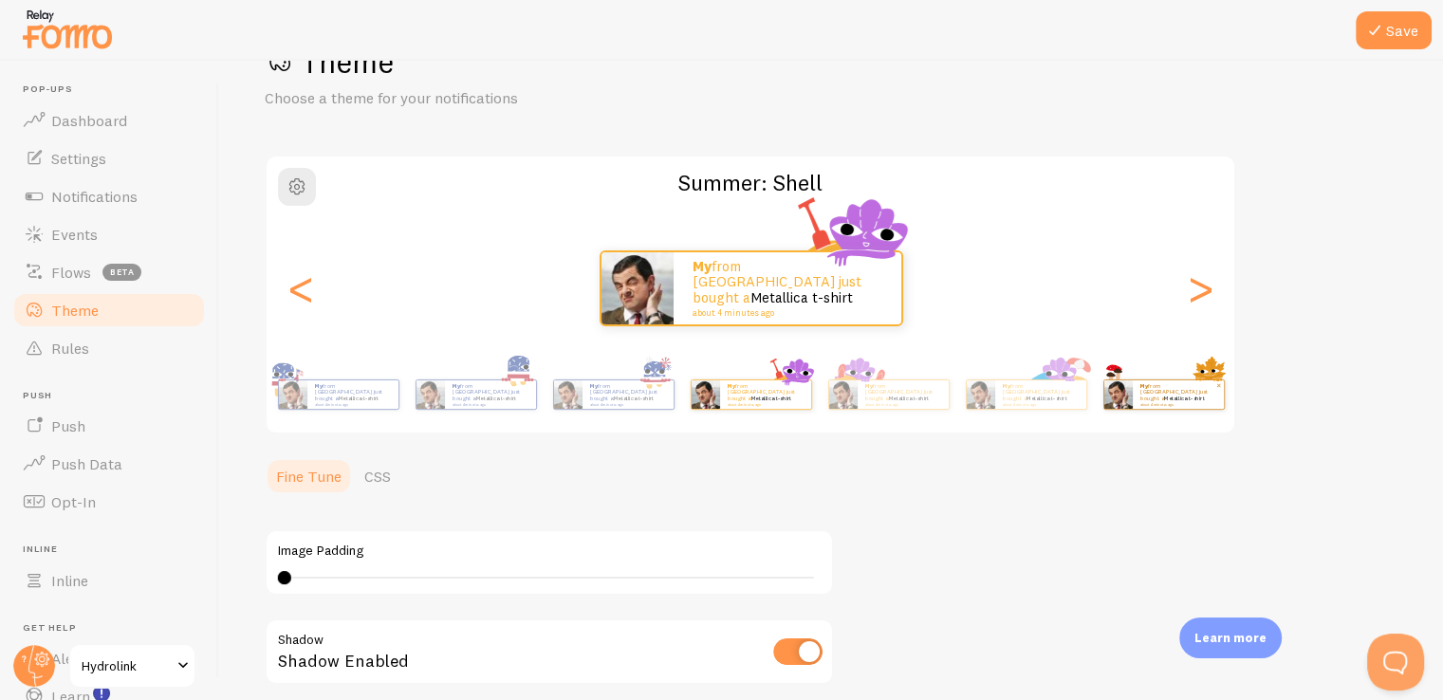
click at [1153, 386] on p "My from Lebanon just bought a Metallica t-shirt about 4 minutes ago" at bounding box center [1178, 394] width 76 height 24
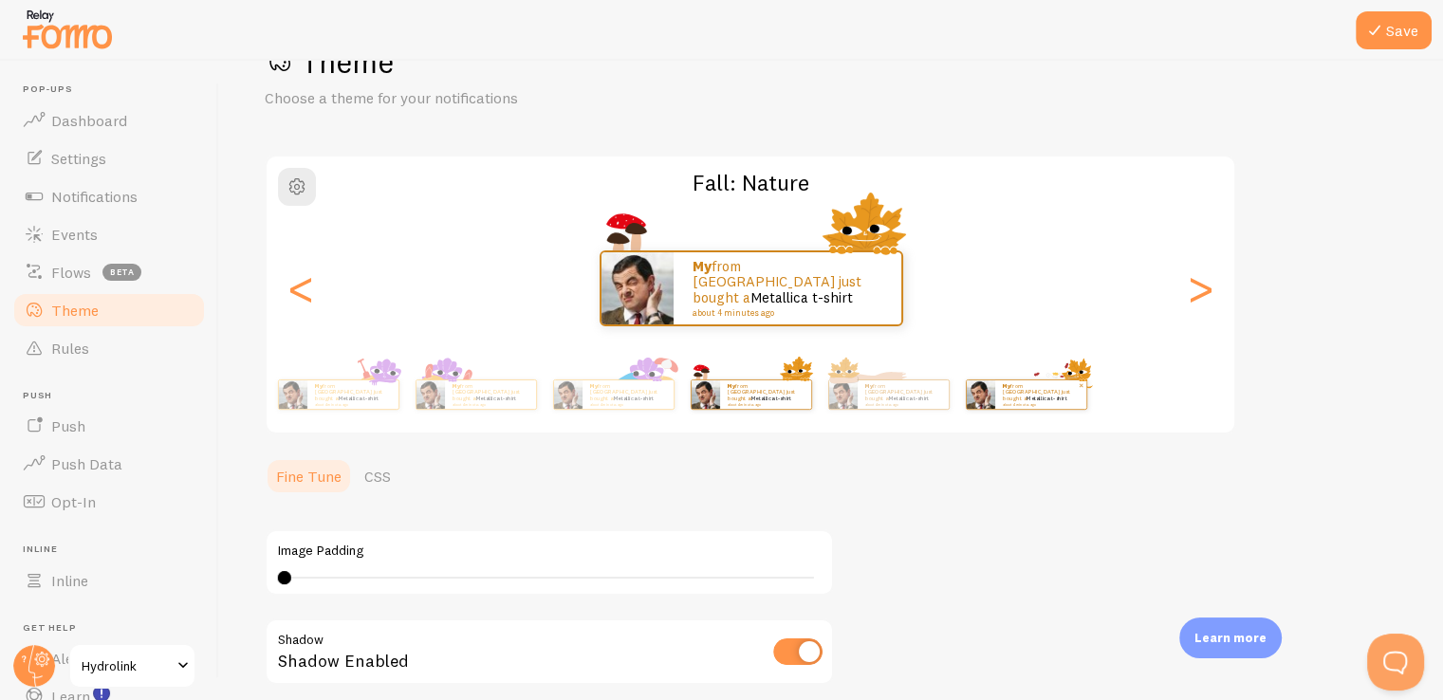
click at [1036, 402] on small "about 4 minutes ago" at bounding box center [1040, 404] width 74 height 4
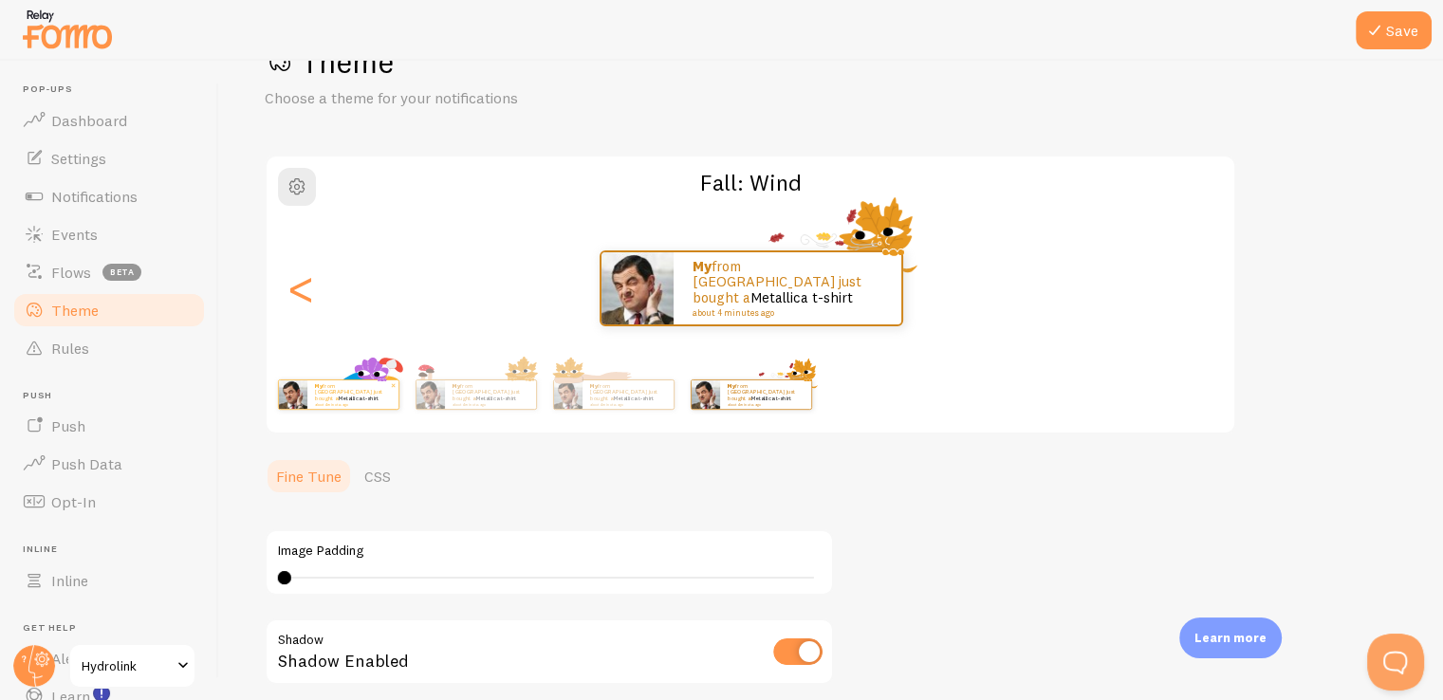
click at [310, 389] on div "My from Lebanon just bought a Metallica t-shirt about 4 minutes ago" at bounding box center [352, 394] width 91 height 28
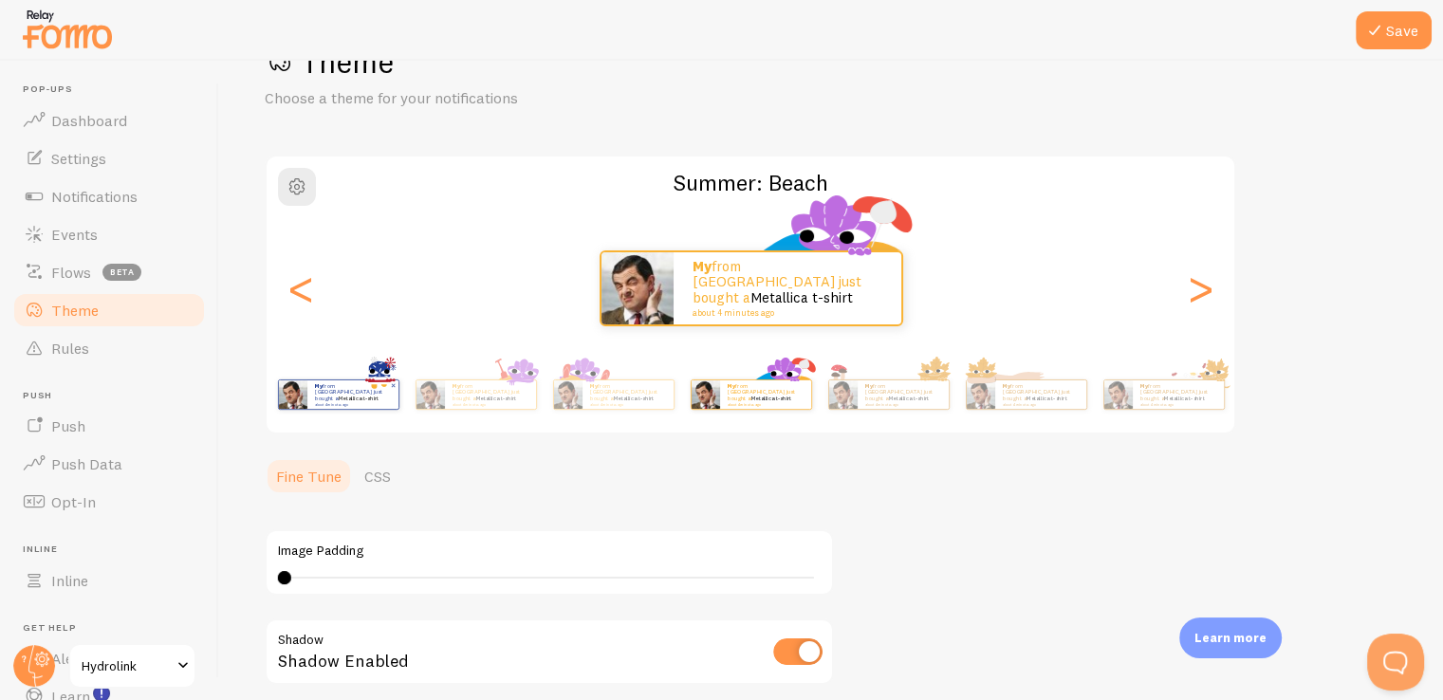
click at [347, 404] on div "My from Lebanon just bought a Metallica t-shirt about 4 minutes ago" at bounding box center [352, 394] width 91 height 28
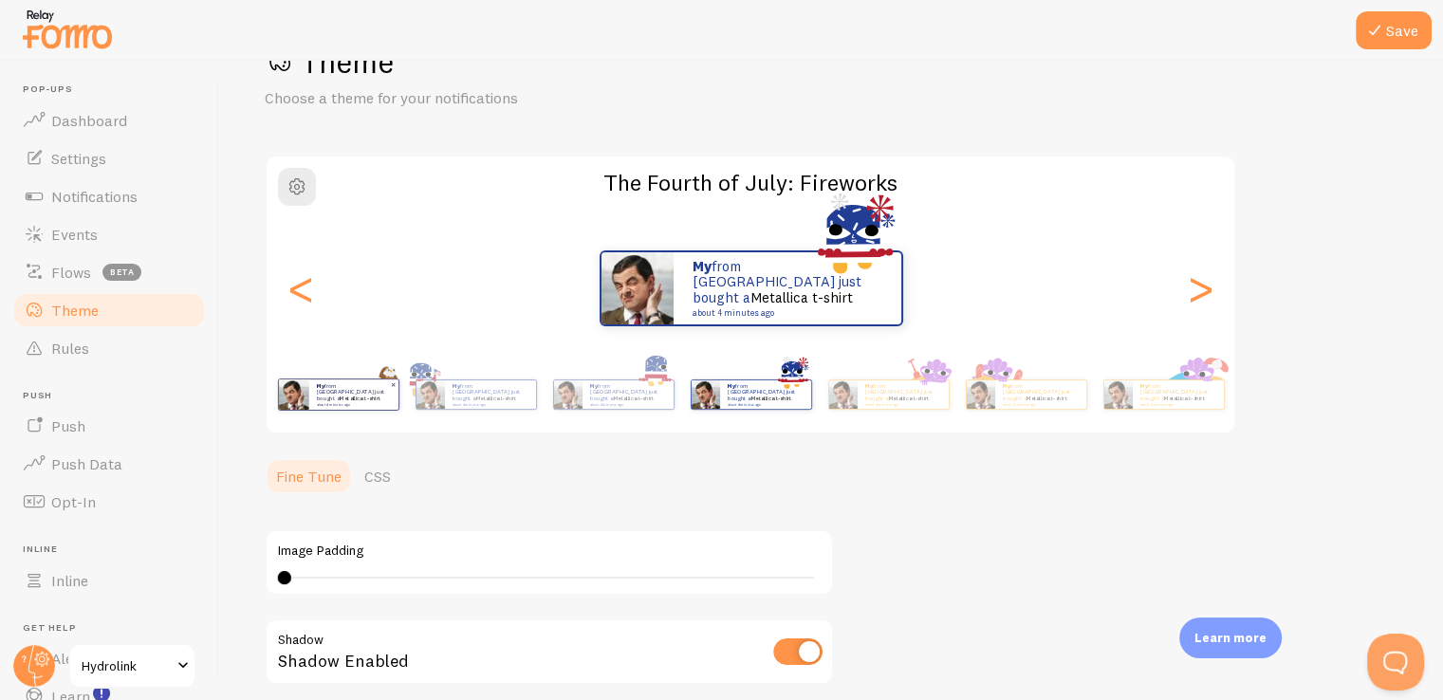
click at [347, 407] on div "My from Lebanon just bought a Metallica t-shirt about 4 minutes ago" at bounding box center [352, 394] width 89 height 30
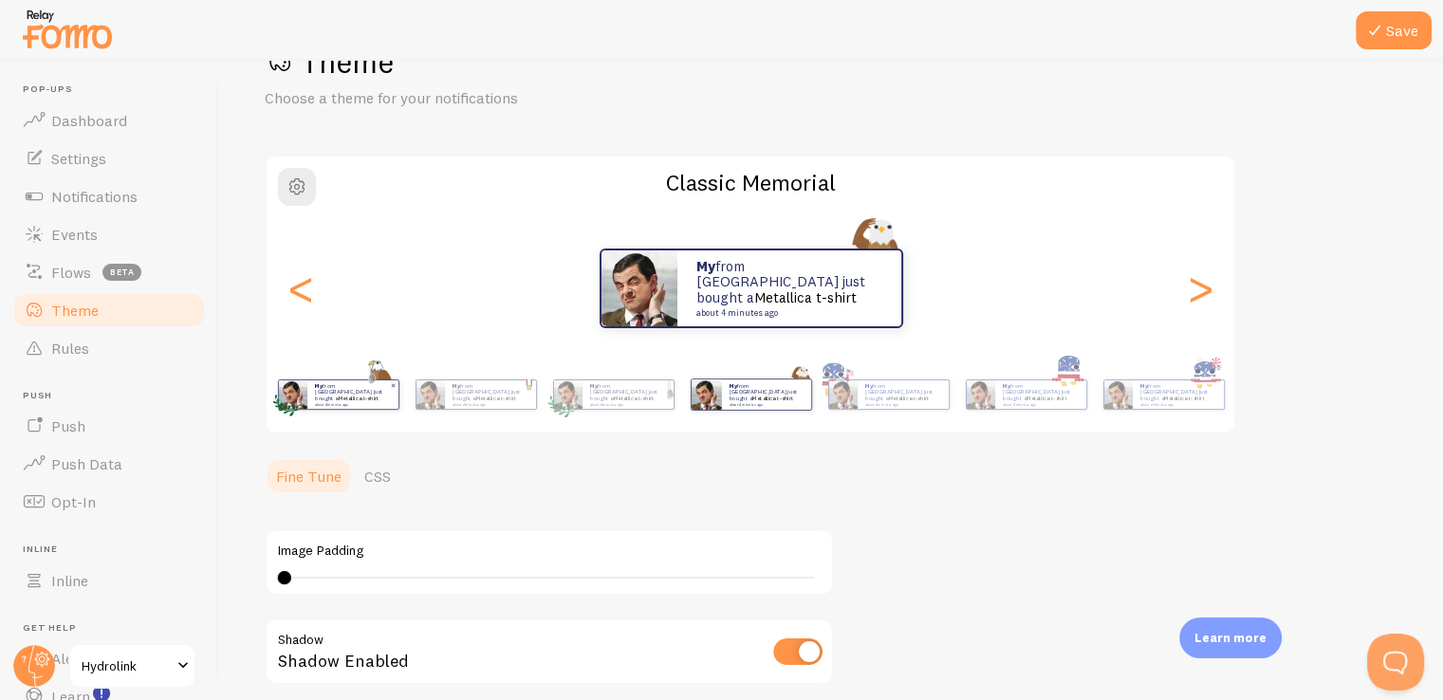
click at [353, 402] on small "about 4 minutes ago" at bounding box center [352, 404] width 74 height 4
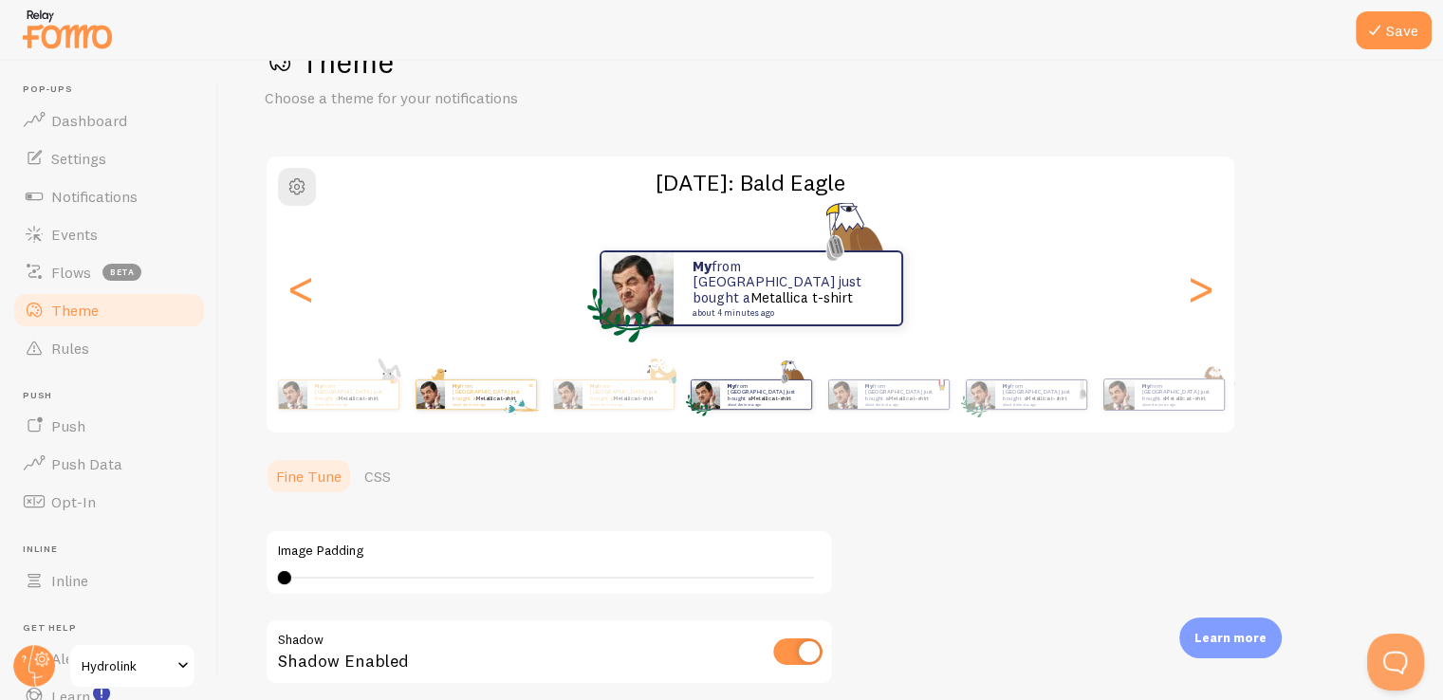
click at [354, 402] on small "about 4 minutes ago" at bounding box center [352, 404] width 74 height 4
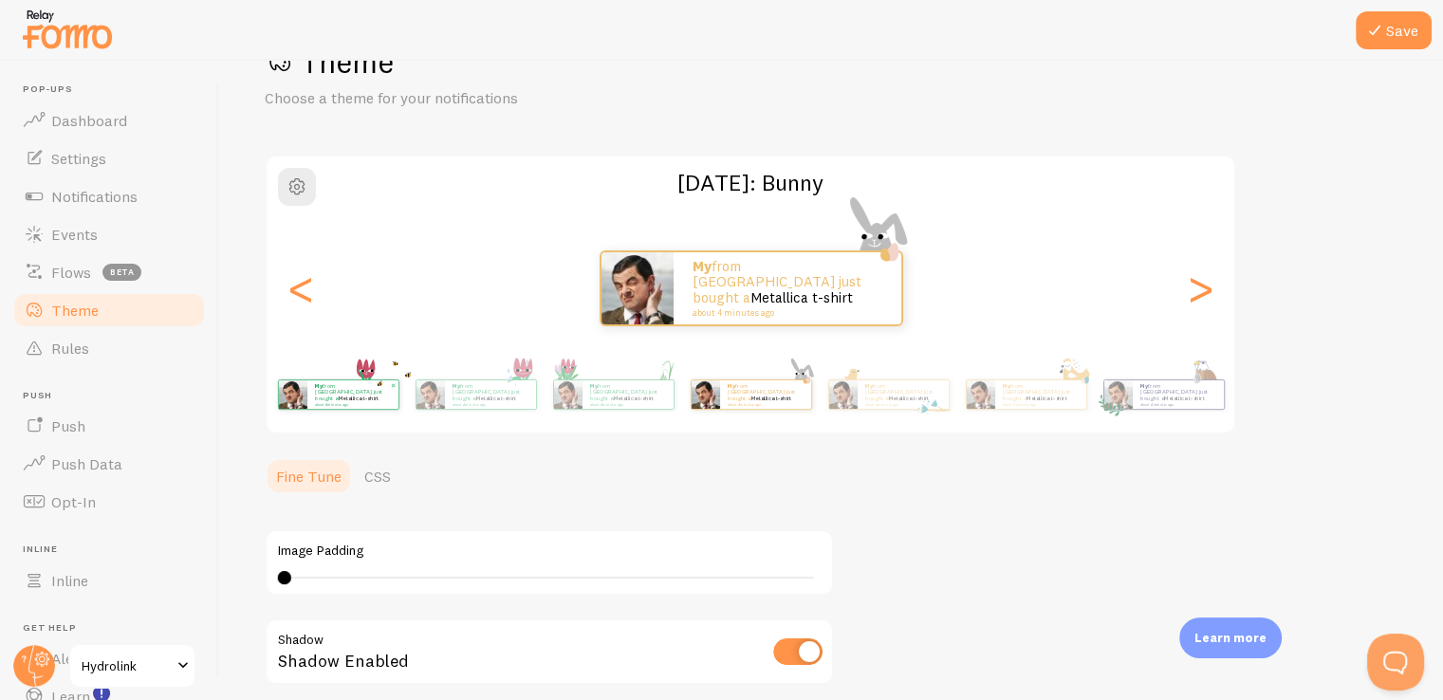
click at [355, 402] on small "about 4 minutes ago" at bounding box center [352, 404] width 74 height 4
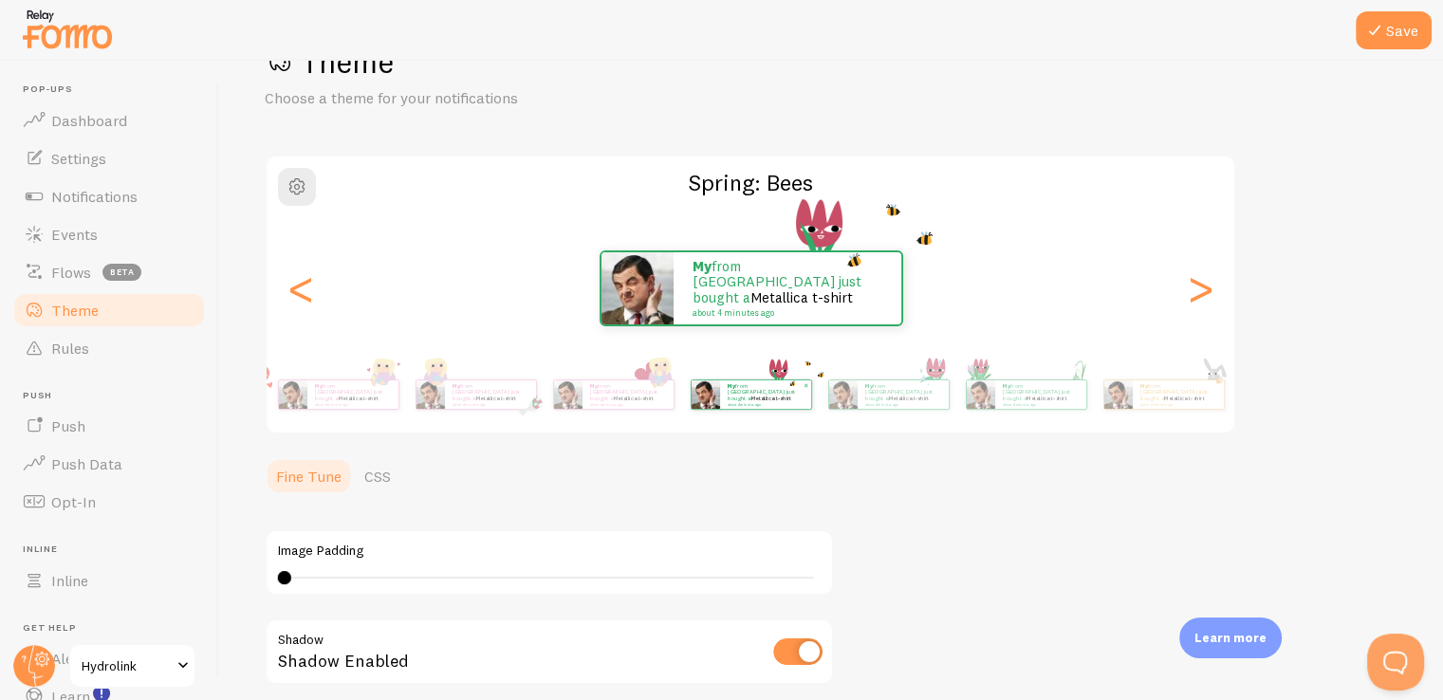
click at [355, 402] on small "about 4 minutes ago" at bounding box center [352, 404] width 74 height 4
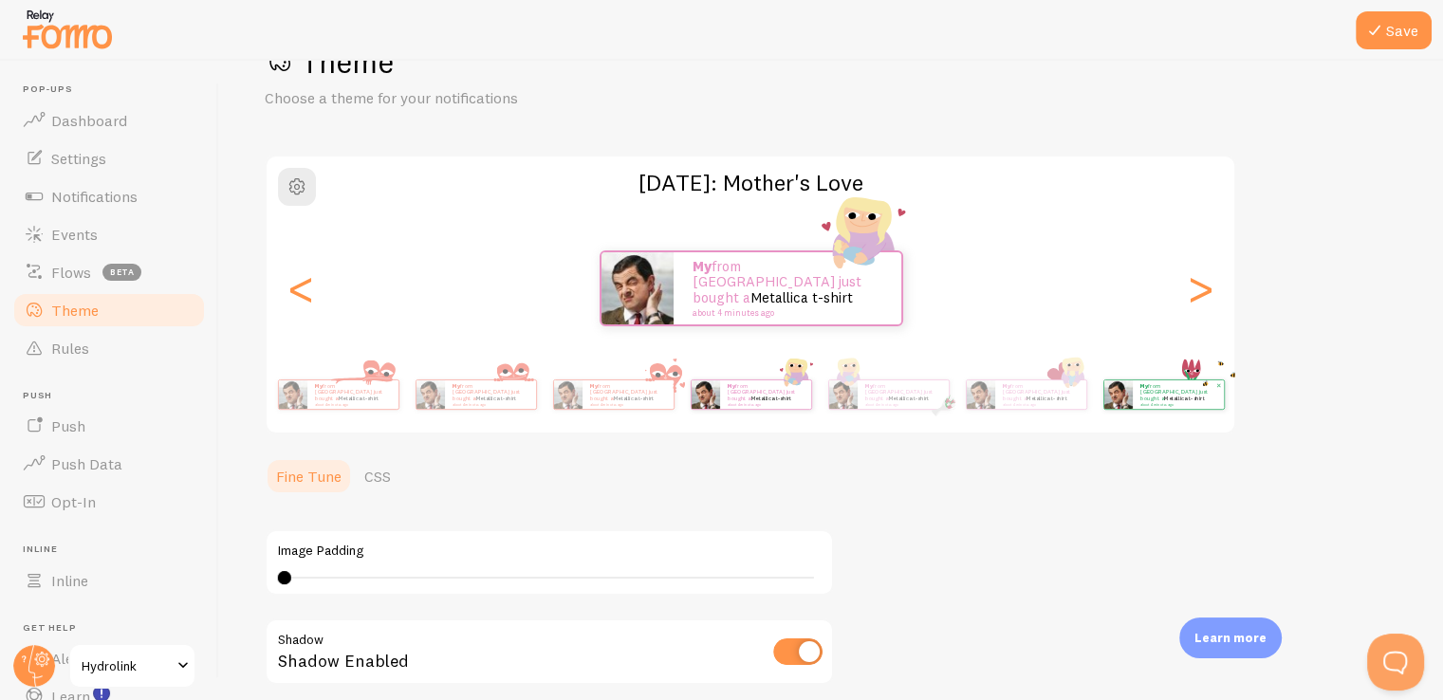
click at [355, 402] on small "about 4 minutes ago" at bounding box center [352, 404] width 74 height 4
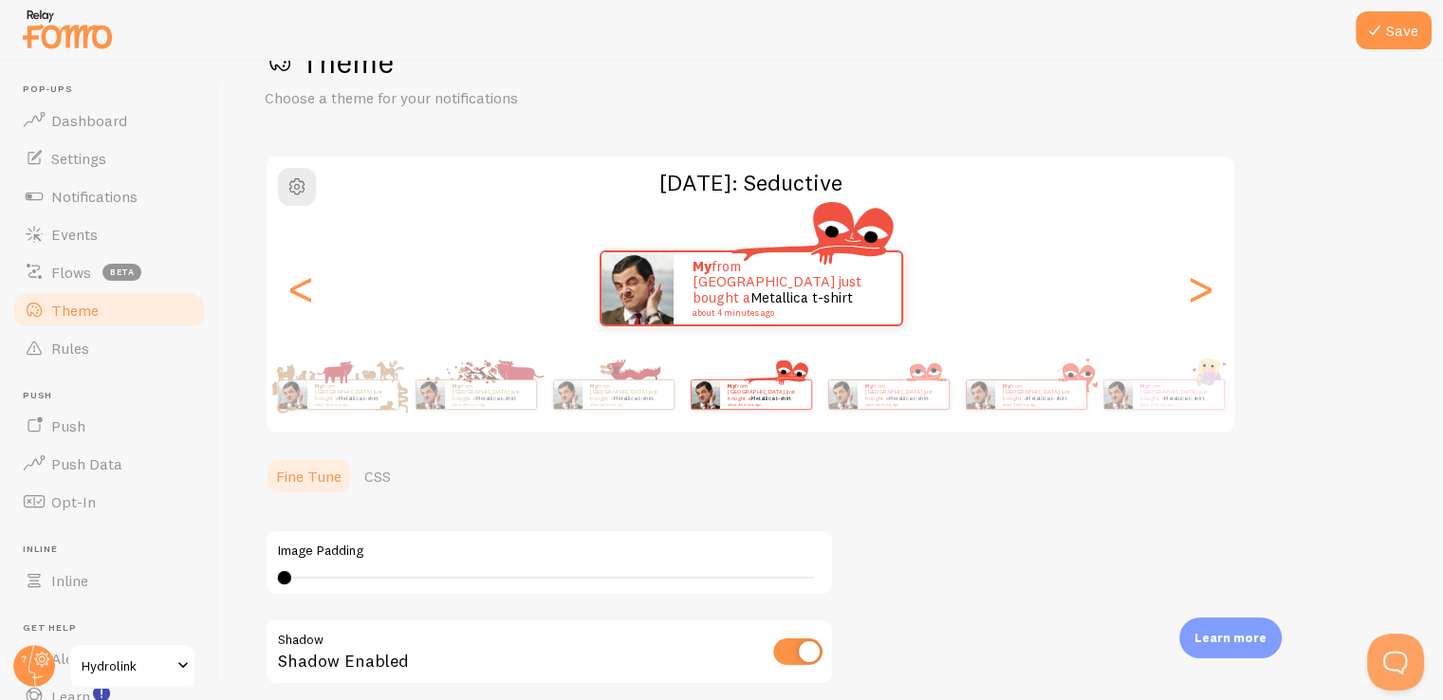
click at [355, 402] on small "about 4 minutes ago" at bounding box center [352, 404] width 74 height 4
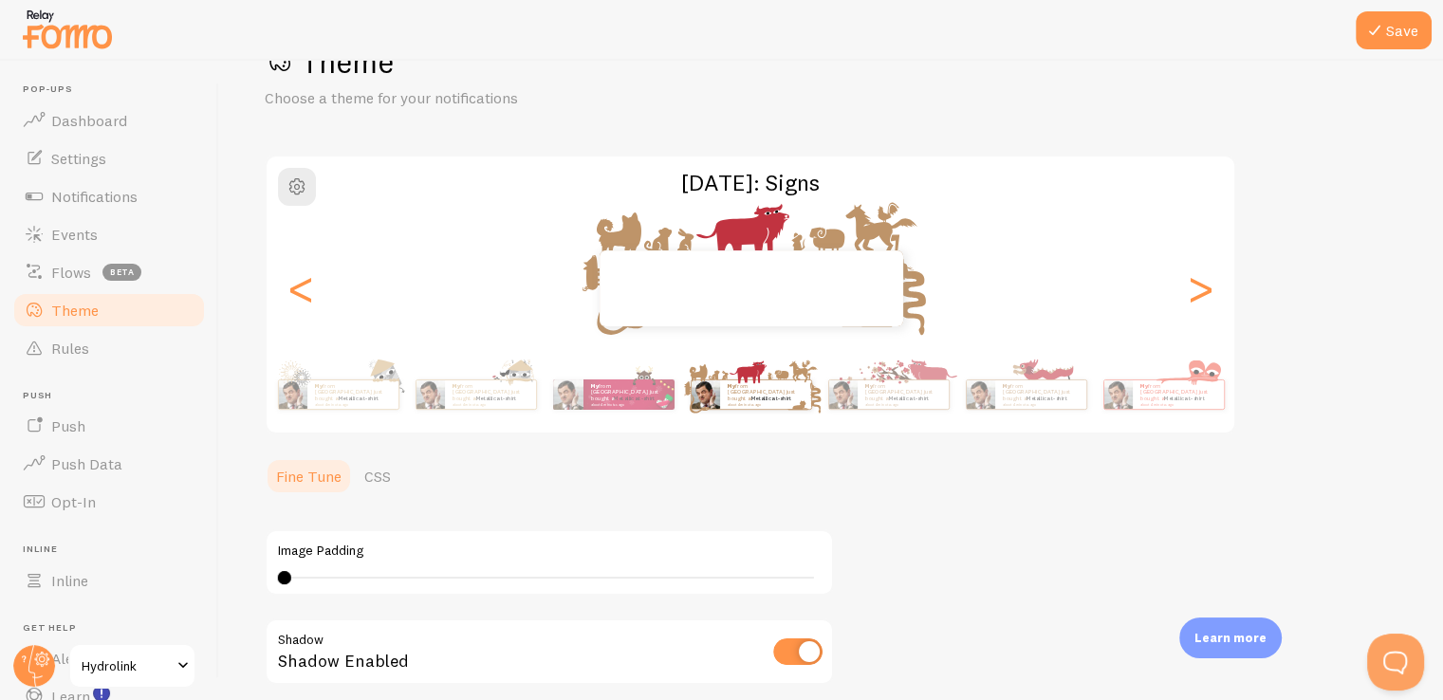
click at [355, 402] on small "about 4 minutes ago" at bounding box center [352, 404] width 74 height 4
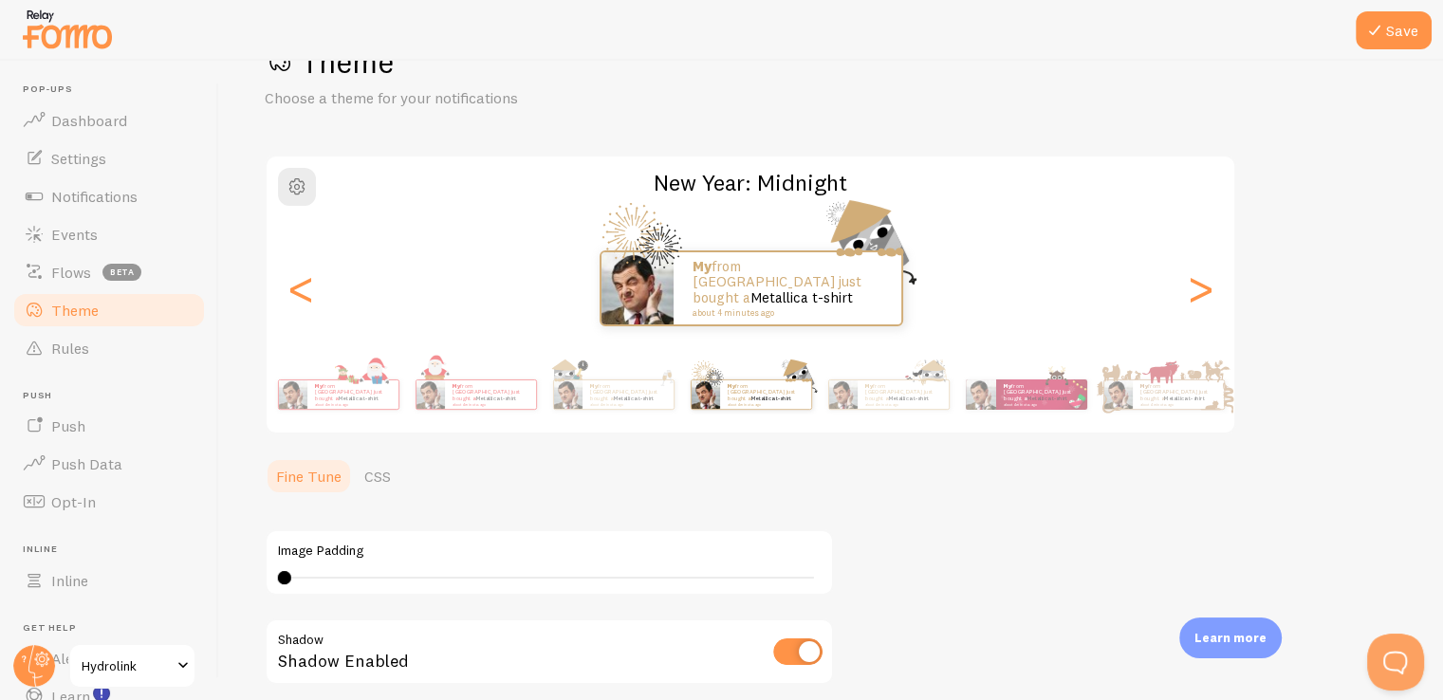
click at [355, 402] on small "about 4 minutes ago" at bounding box center [352, 404] width 74 height 4
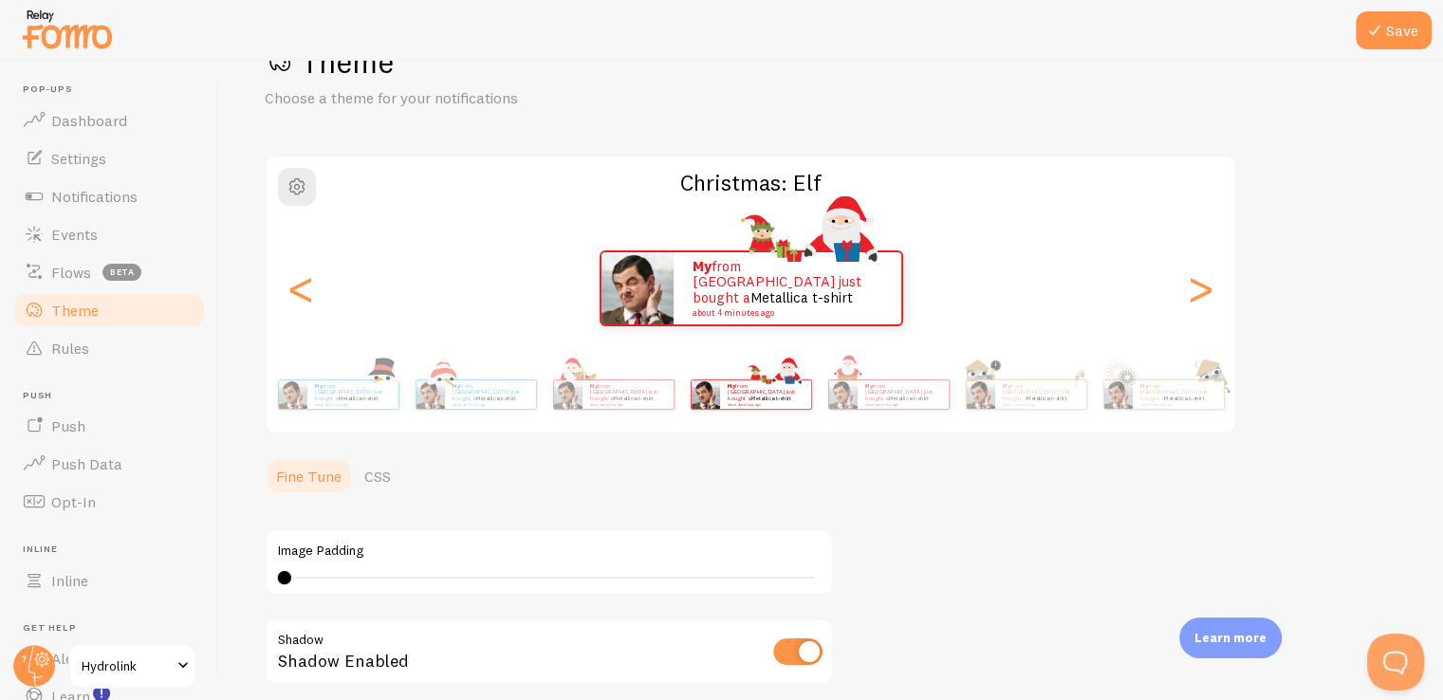
click at [355, 402] on small "about 4 minutes ago" at bounding box center [352, 404] width 74 height 4
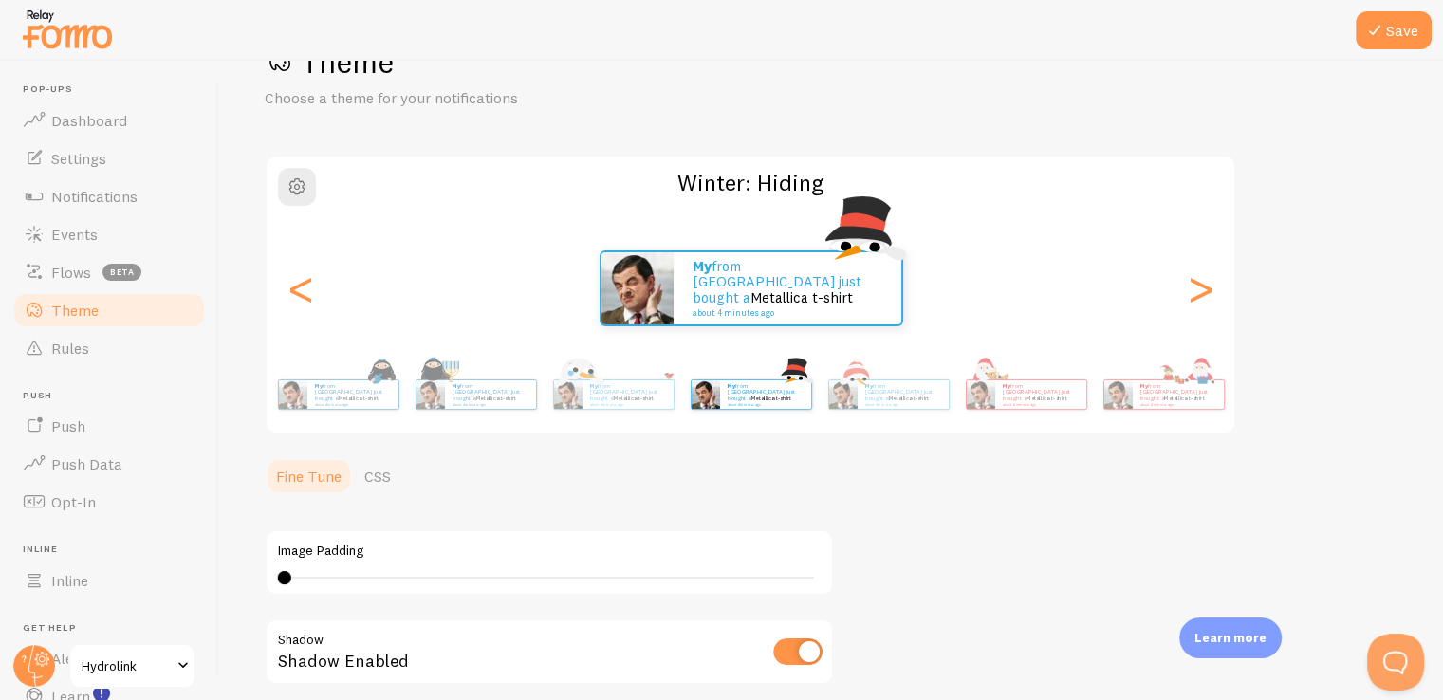
click at [590, 402] on small "about 4 minutes ago" at bounding box center [627, 404] width 74 height 4
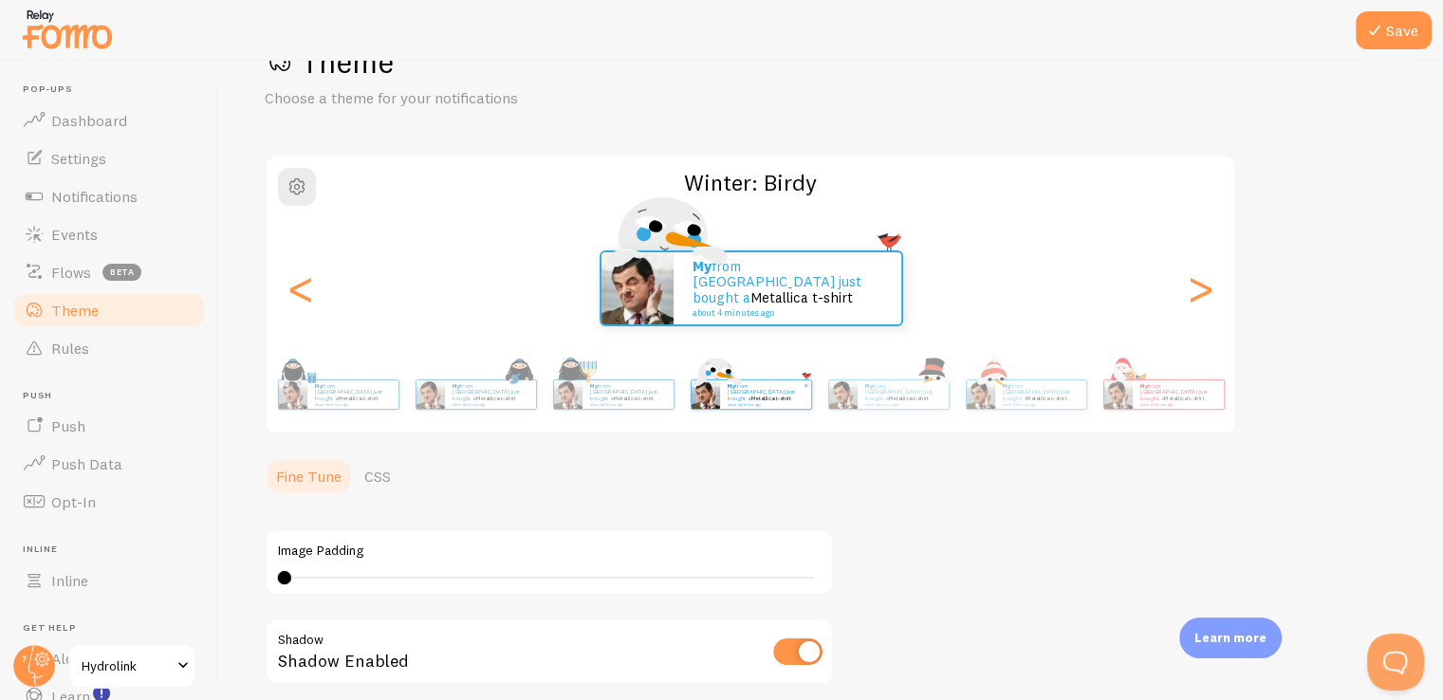
click at [727, 402] on small "about 4 minutes ago" at bounding box center [764, 404] width 74 height 4
click at [386, 392] on p "My from Lebanon just bought a Metallica t-shirt about 4 minutes ago" at bounding box center [353, 394] width 76 height 24
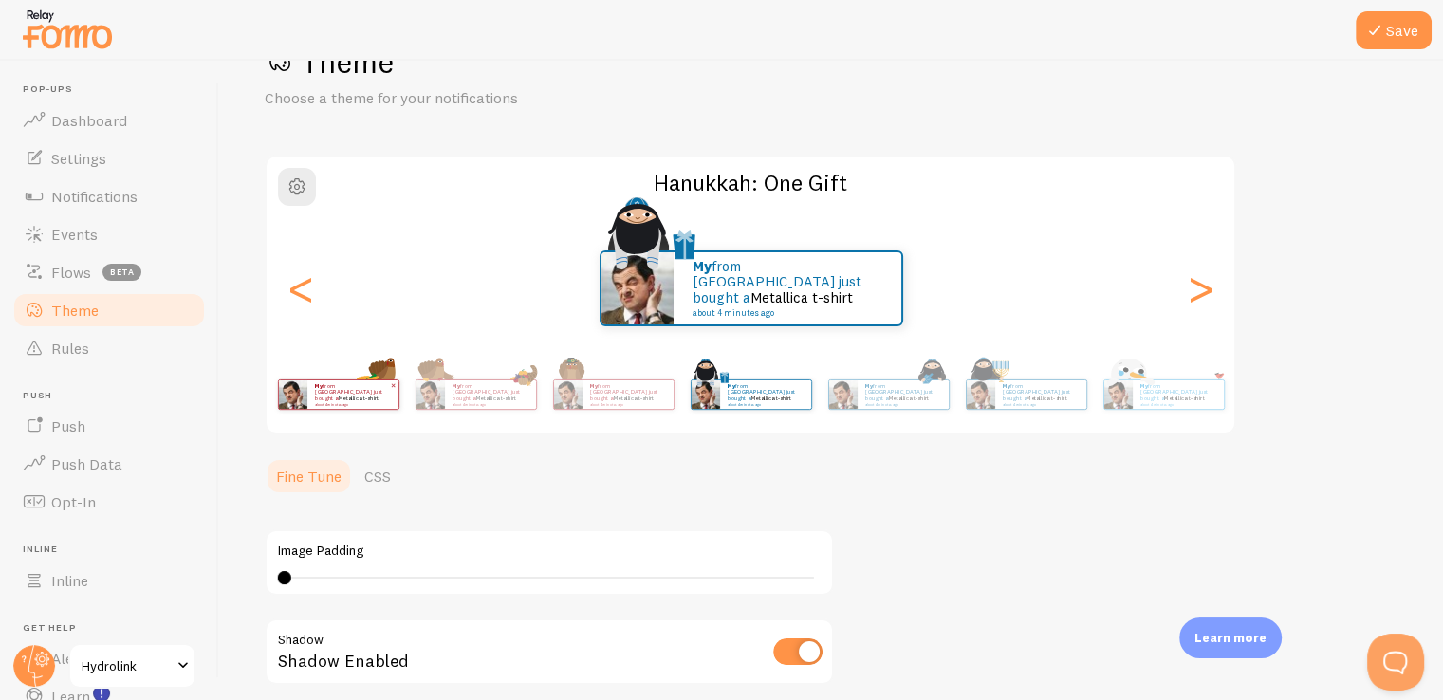
click at [382, 393] on p "My from Lebanon just bought a Metallica t-shirt about 4 minutes ago" at bounding box center [353, 394] width 76 height 24
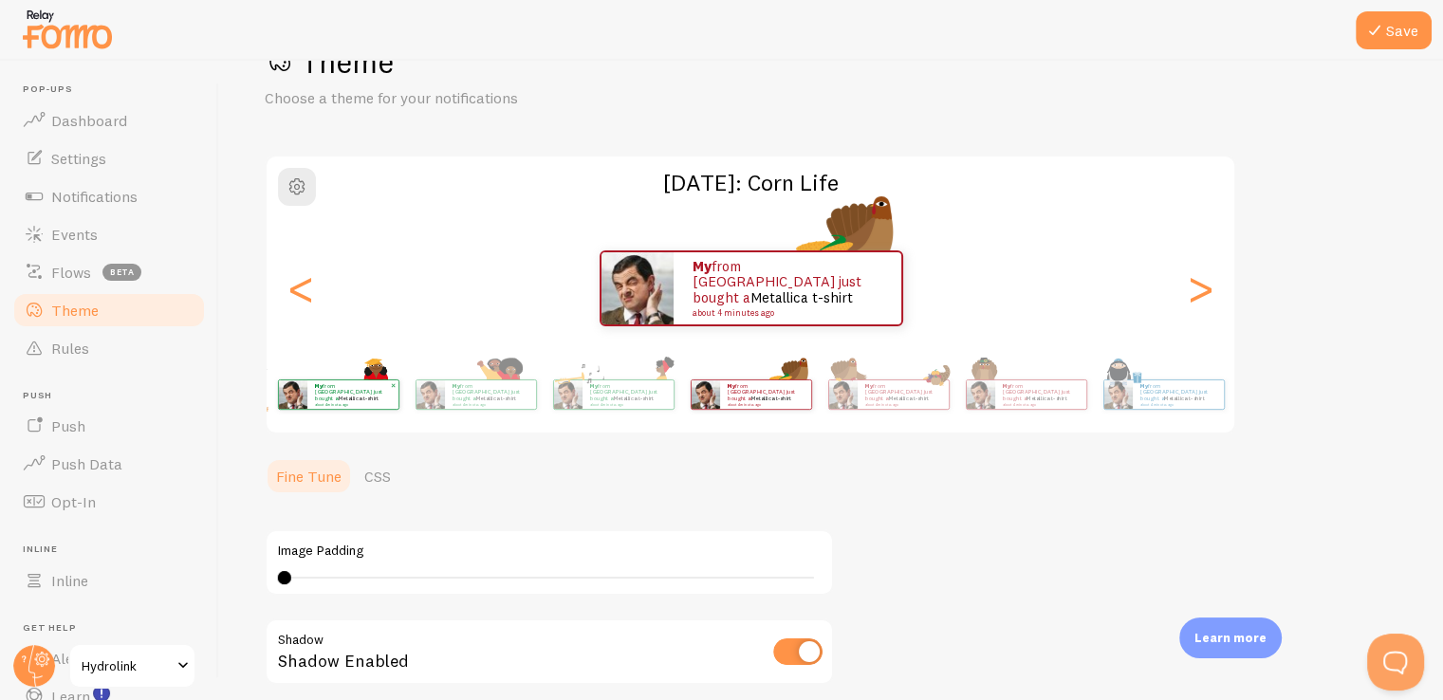
click at [373, 402] on small "about 4 minutes ago" at bounding box center [352, 404] width 74 height 4
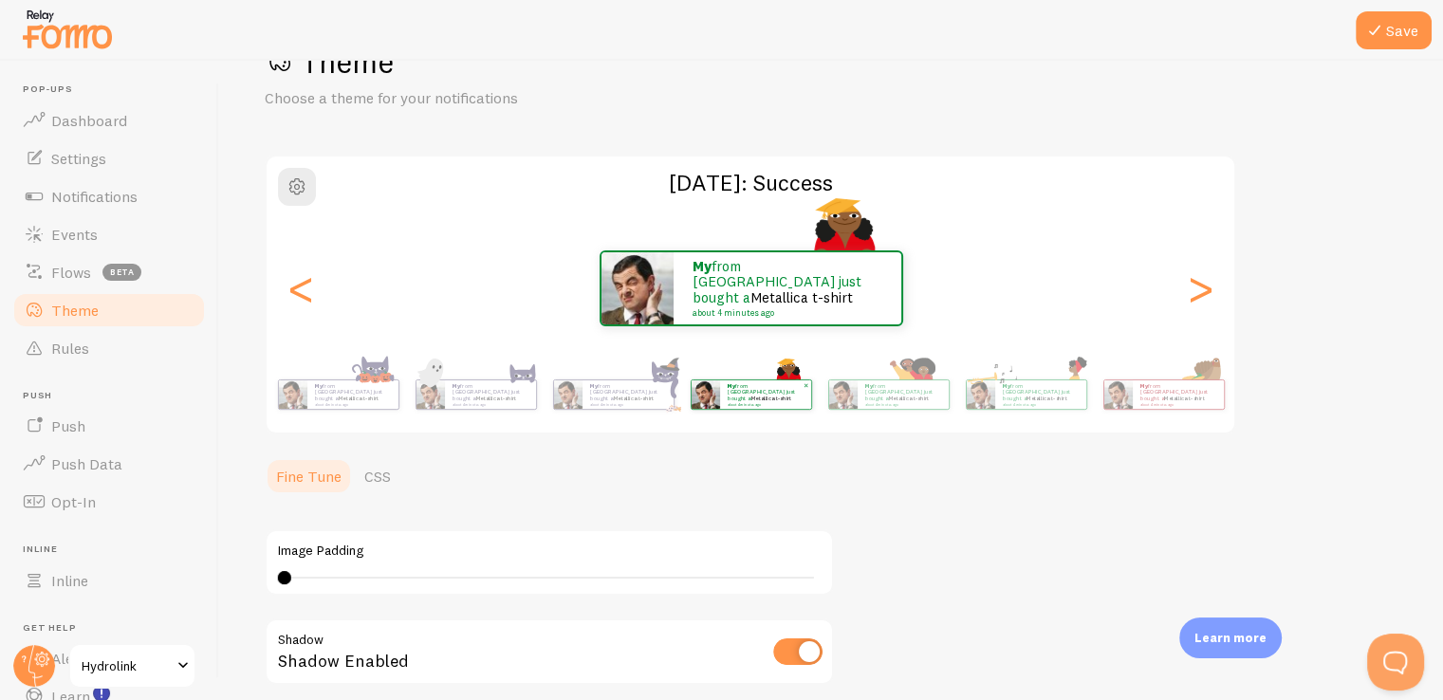
click at [373, 402] on small "about 4 minutes ago" at bounding box center [352, 404] width 74 height 4
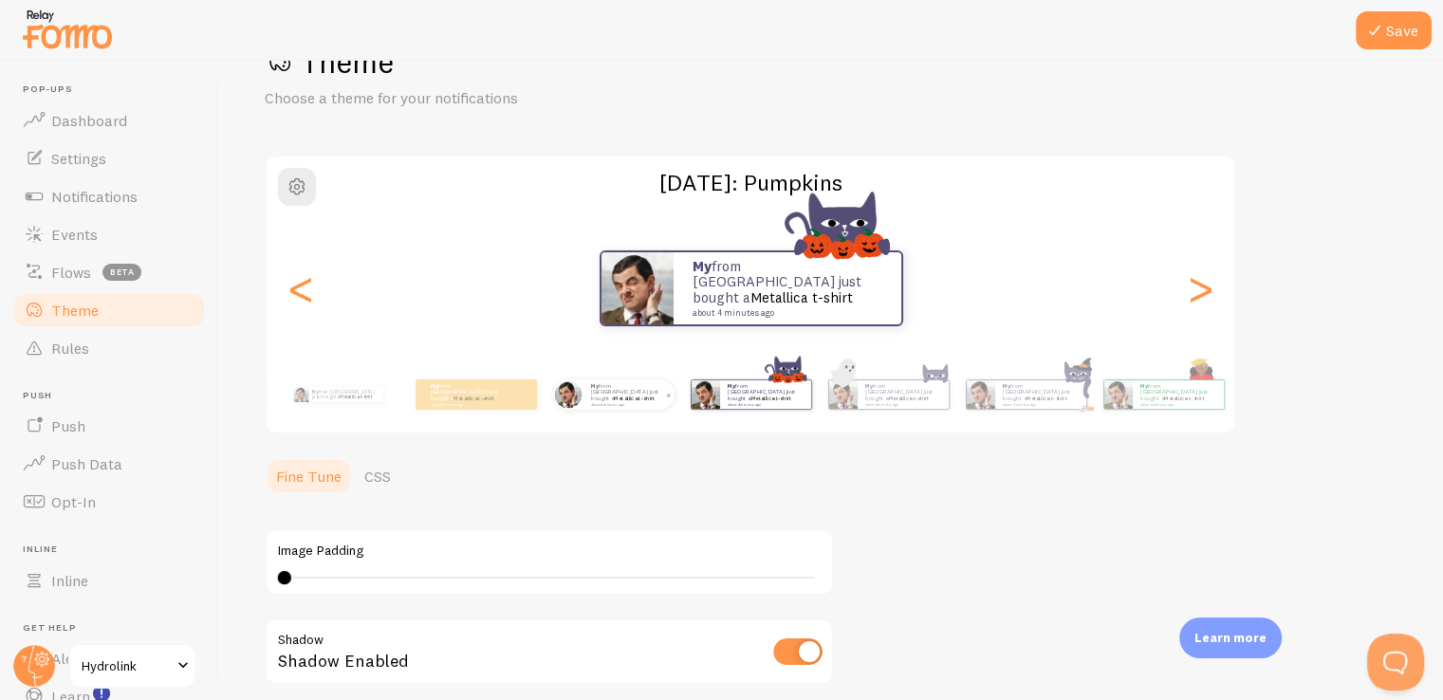
click at [598, 406] on div "My from Lebanon just bought a Metallica t-shirt about 4 minutes ago" at bounding box center [628, 394] width 91 height 30
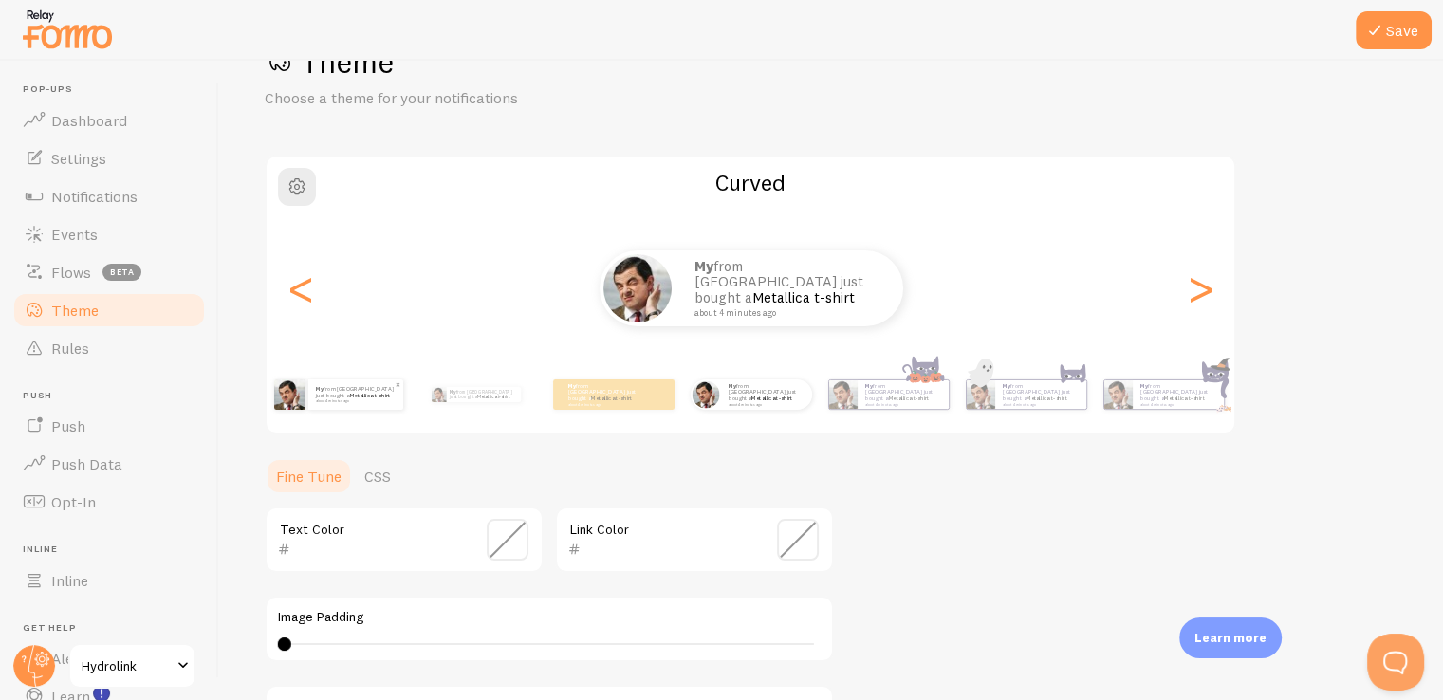
click at [375, 396] on p "My from Lebanon just bought a Metallica t-shirt about 4 minutes ago" at bounding box center [356, 394] width 80 height 17
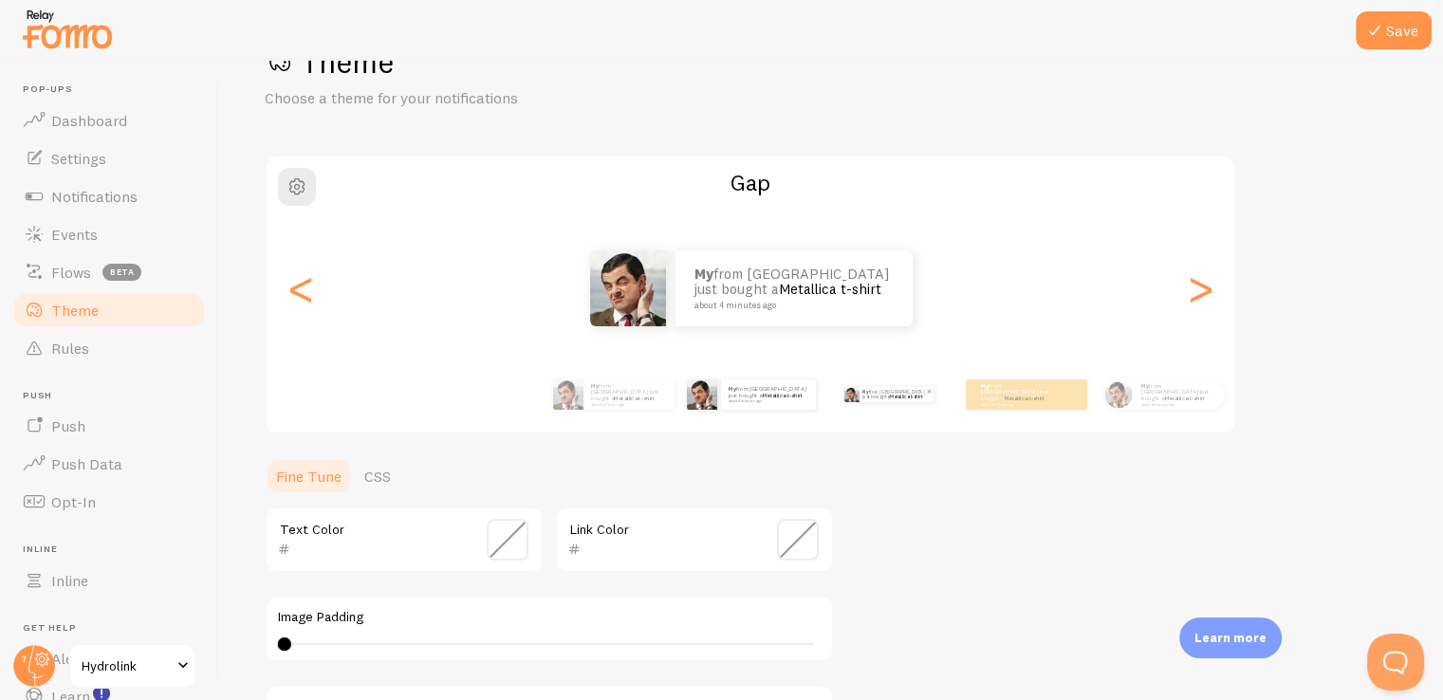
click at [869, 399] on p "My from Lebanon just bought a Metallica t-shirt about 4 minutes ago" at bounding box center [894, 394] width 64 height 15
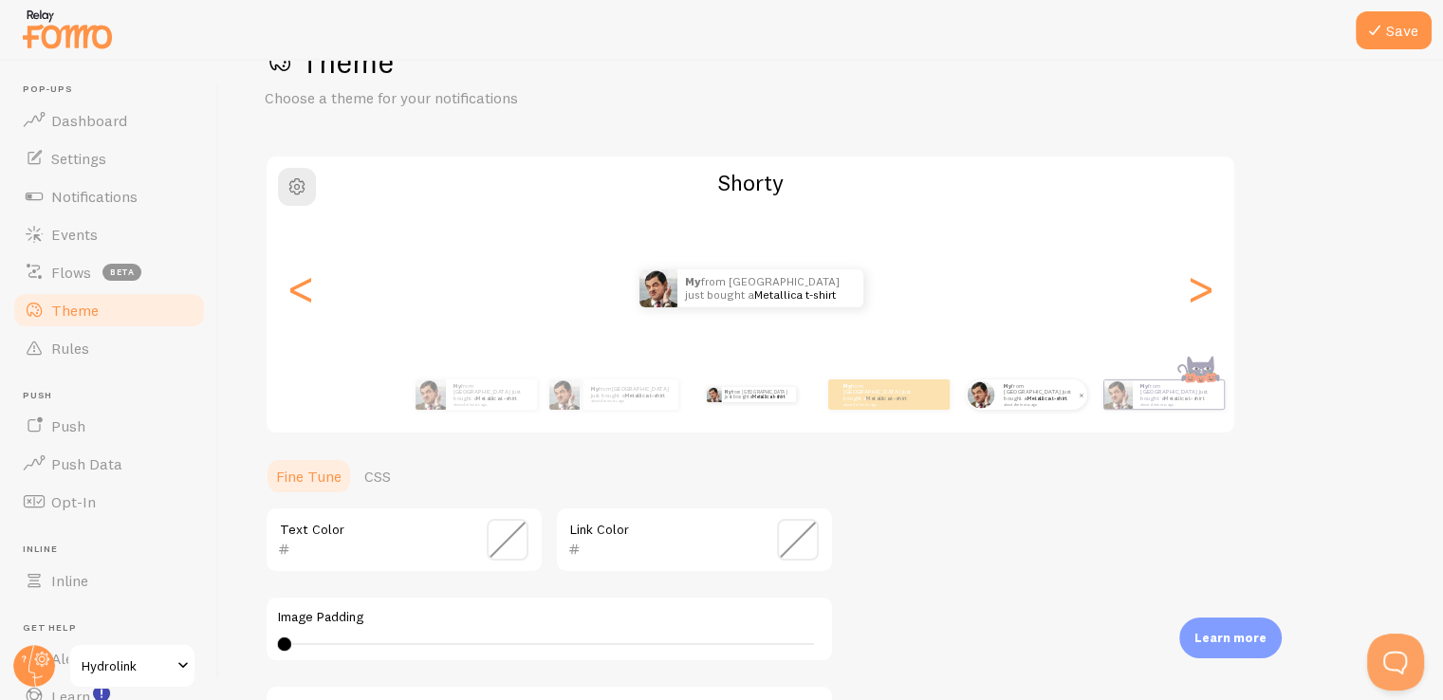
click at [1003, 396] on p "My from Lebanon just bought a Metallica t-shirt about 4 minutes ago" at bounding box center [1041, 394] width 76 height 24
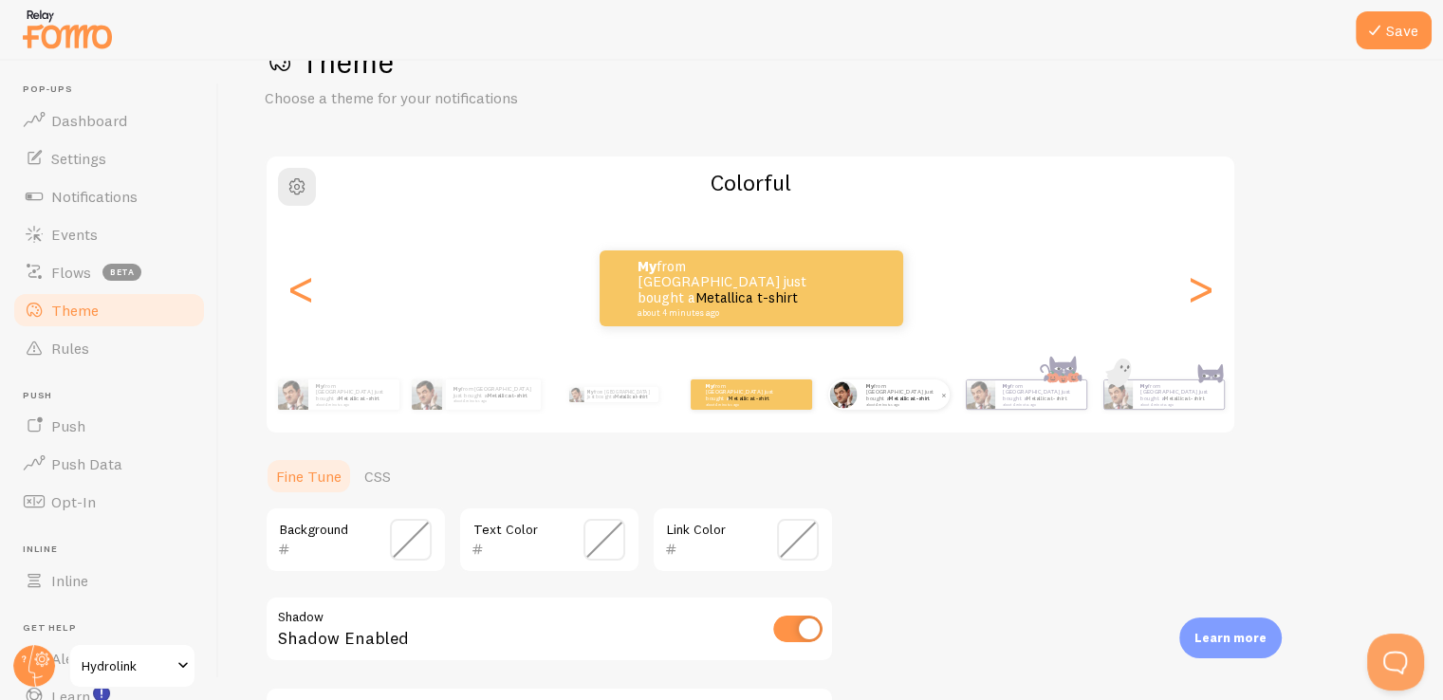
click at [866, 402] on small "about 4 minutes ago" at bounding box center [903, 404] width 74 height 4
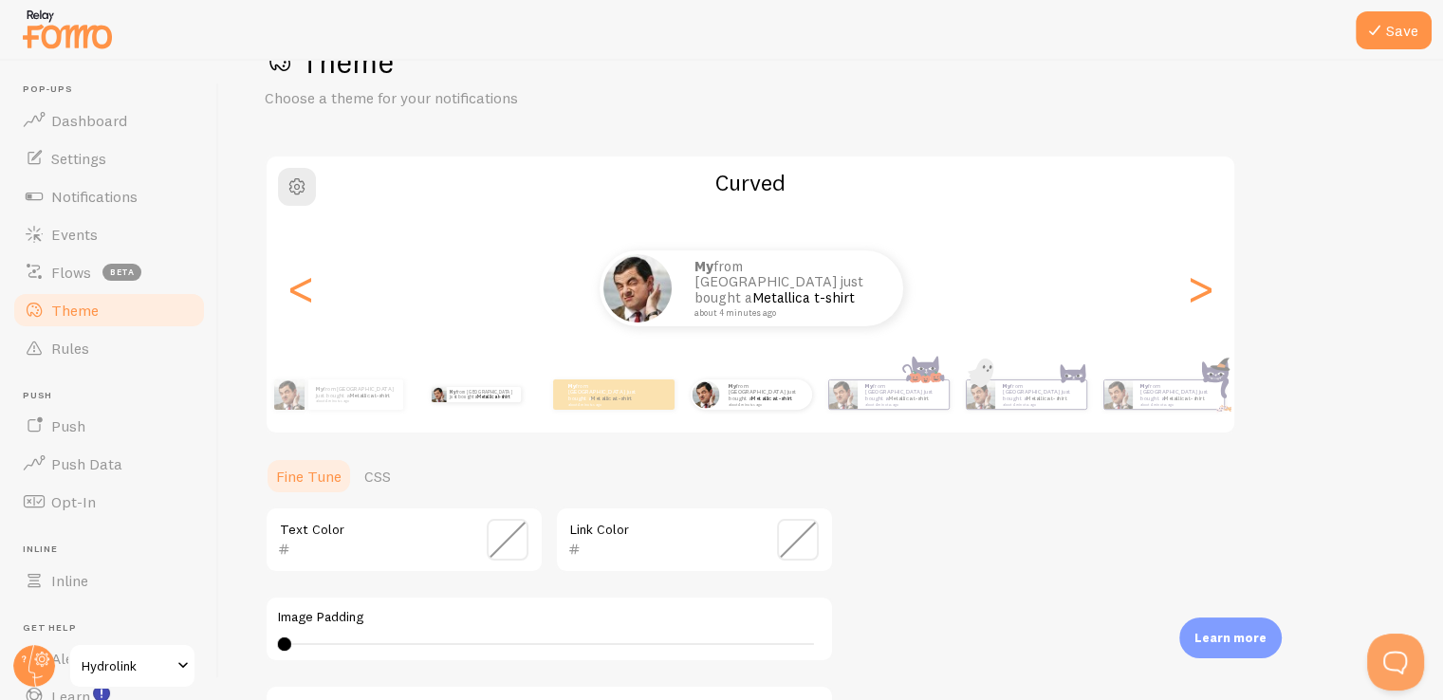
click at [465, 403] on div "My from Lebanon just bought a Metallica t-shirt about 4 minutes ago" at bounding box center [475, 394] width 122 height 53
type input "0"
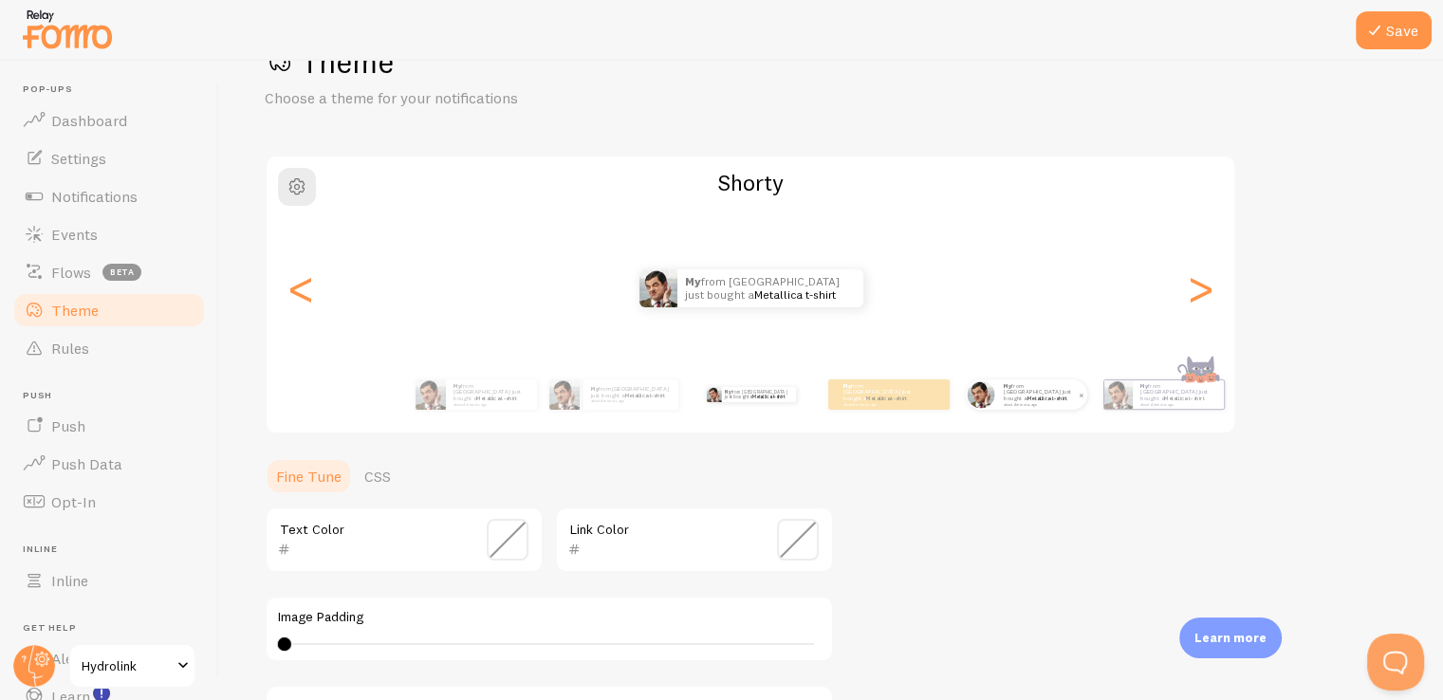
click at [1038, 399] on p "My from Lebanon just bought a Metallica t-shirt about 4 minutes ago" at bounding box center [1041, 394] width 76 height 24
click at [1003, 404] on div "My from Lebanon just bought a Metallica t-shirt about 4 minutes ago" at bounding box center [1041, 394] width 91 height 30
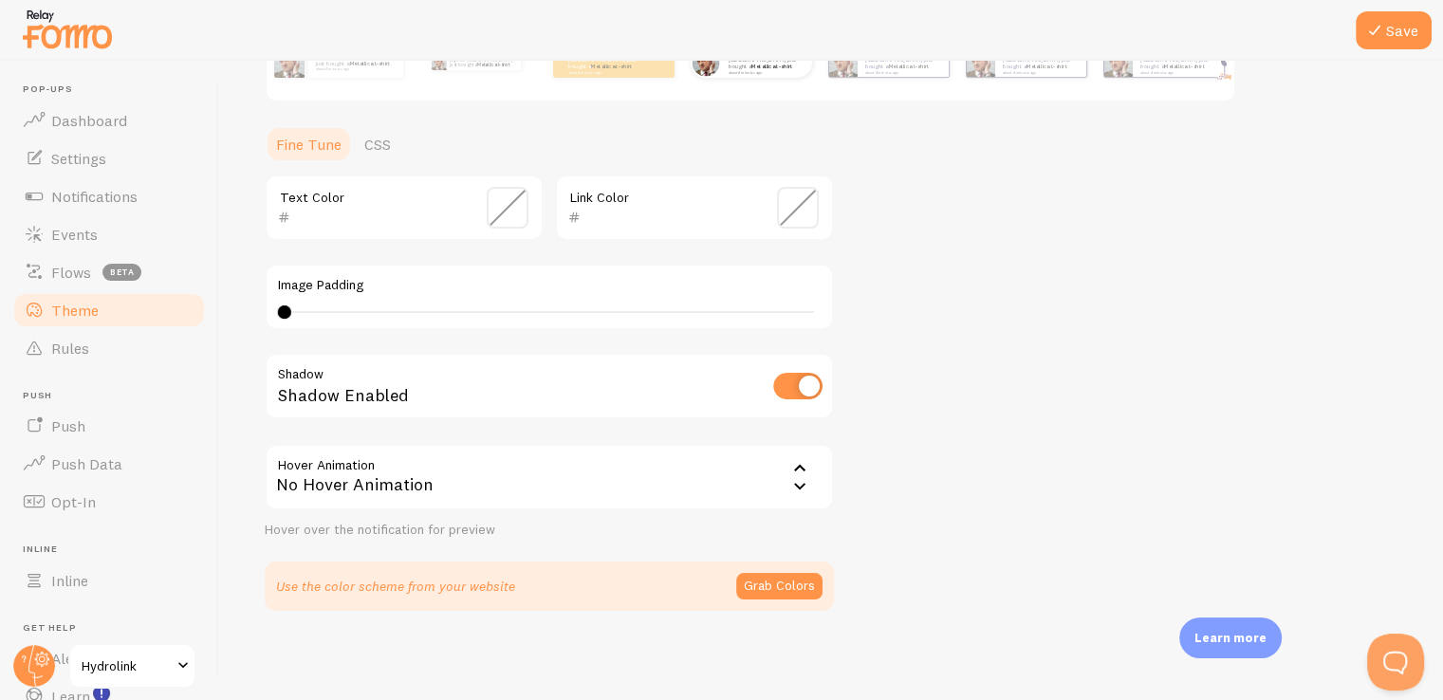
scroll to position [13, 0]
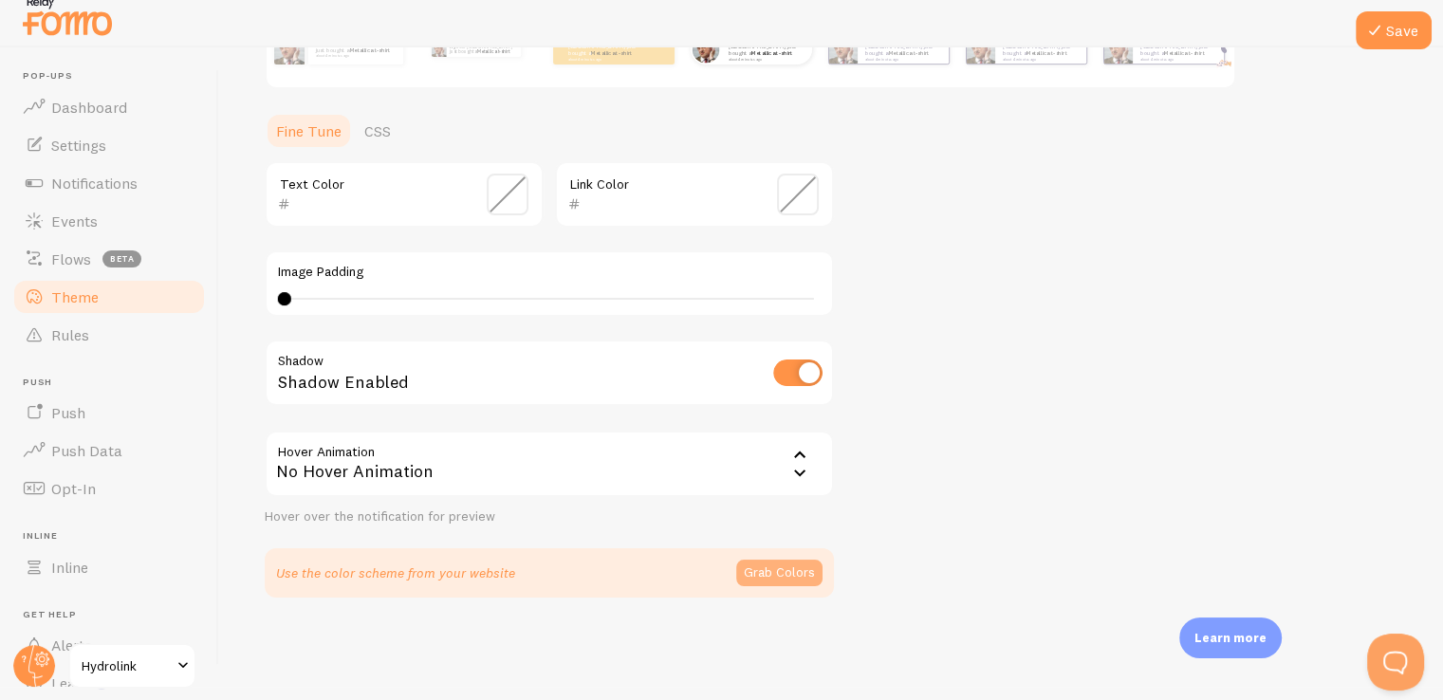
click at [767, 566] on button "Grab Colors" at bounding box center [779, 573] width 86 height 27
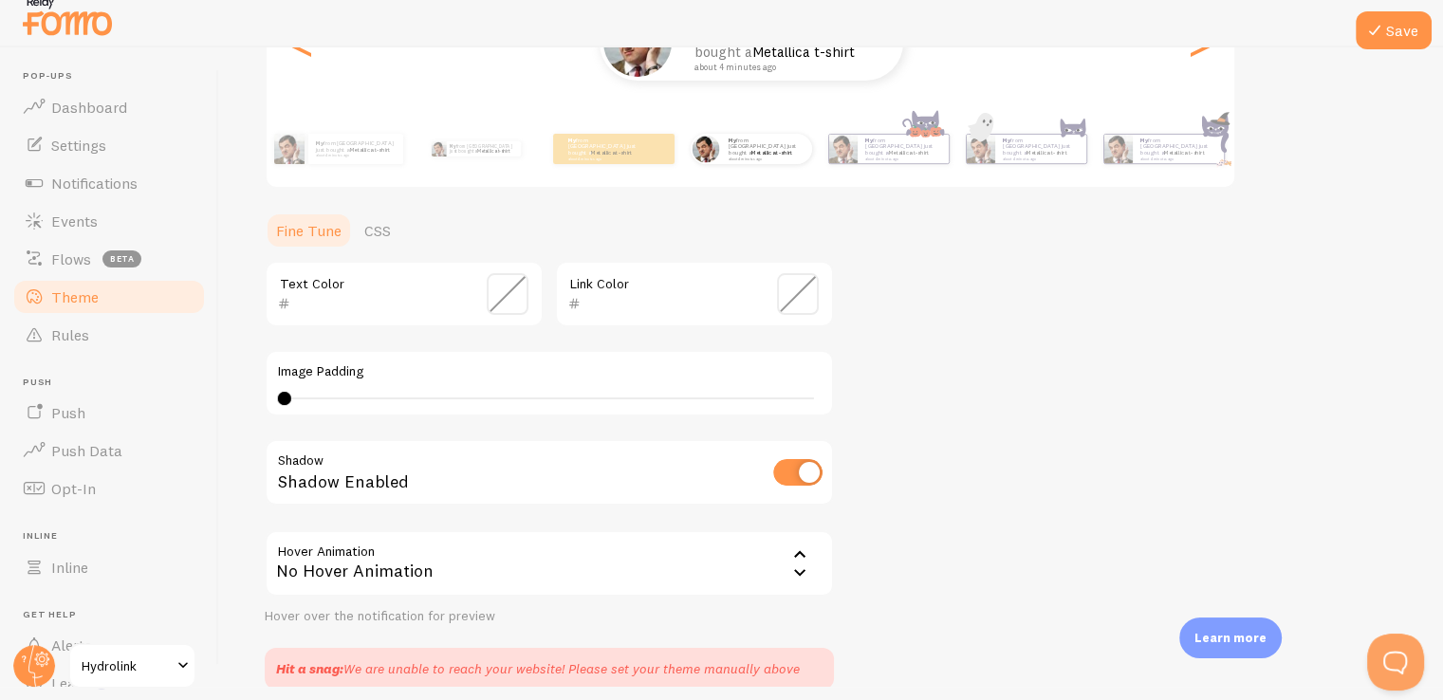
scroll to position [293, 0]
click at [596, 562] on div "No Hover Animation" at bounding box center [549, 566] width 569 height 66
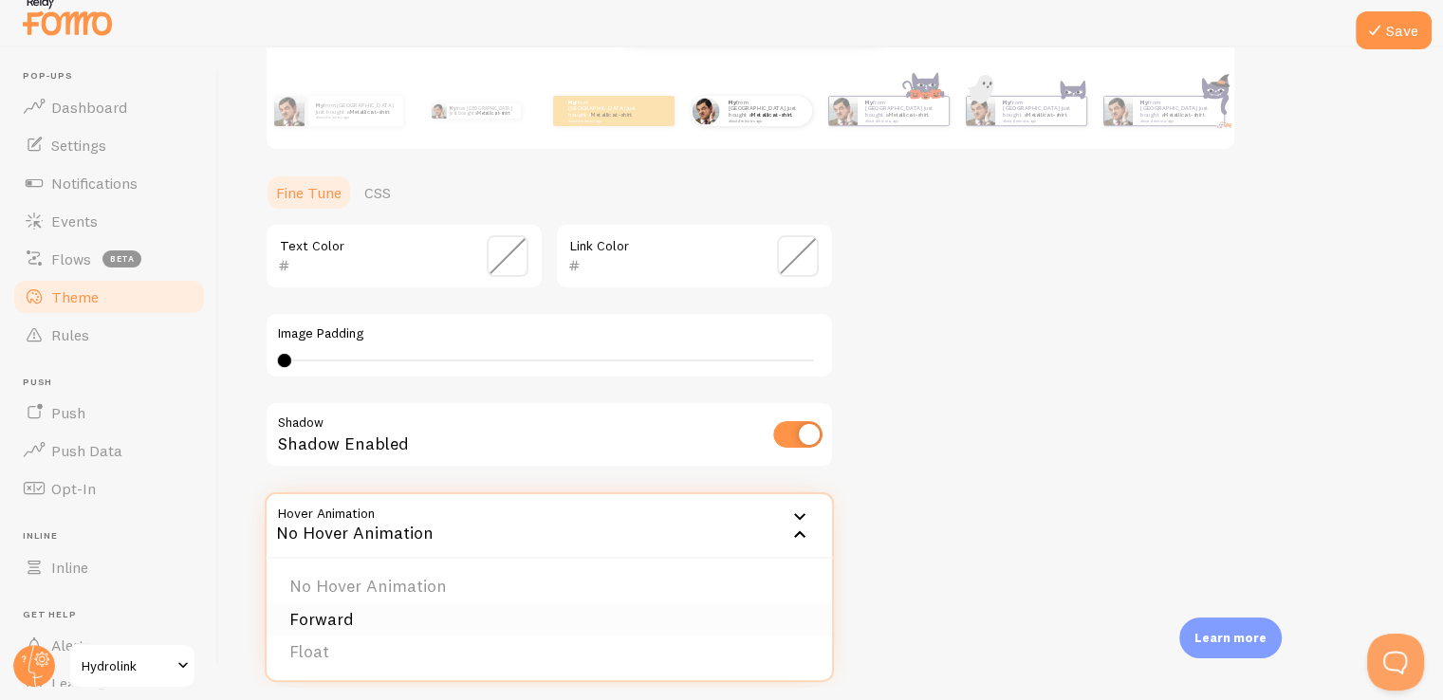
scroll to position [388, 0]
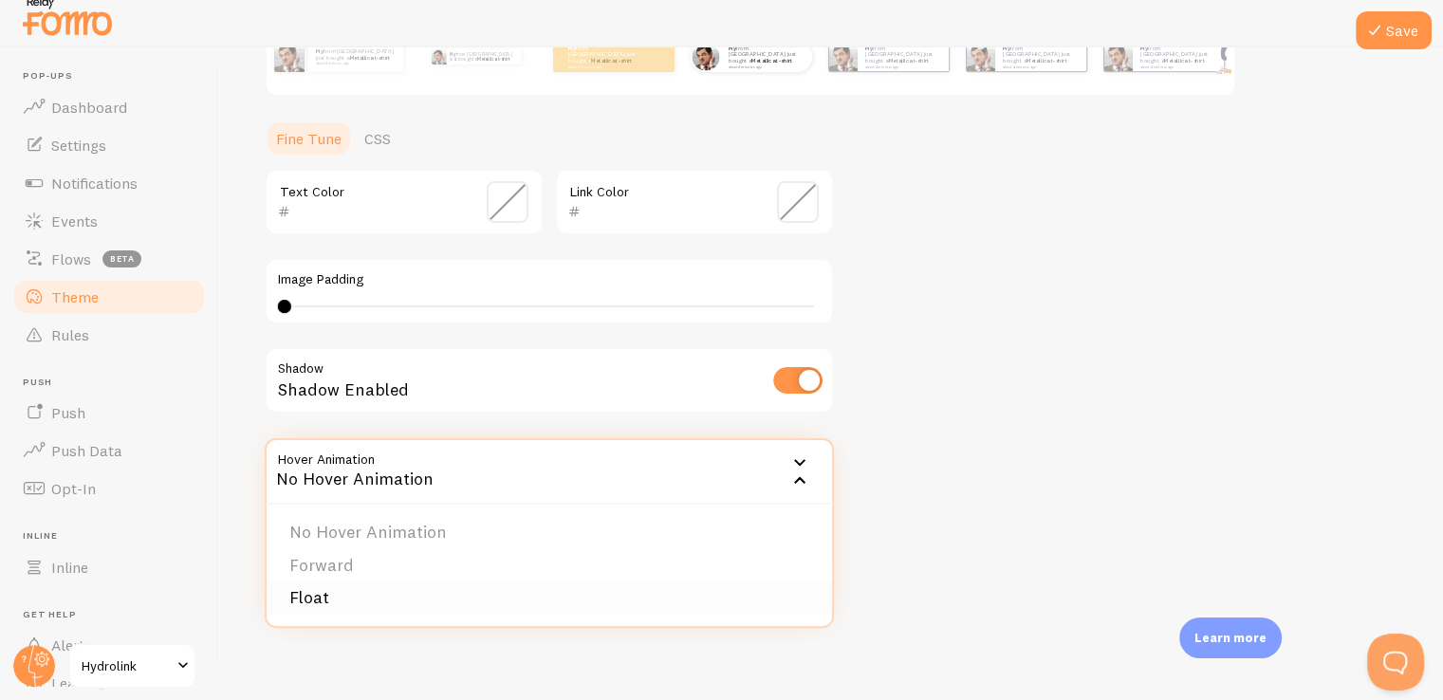
click at [574, 583] on li "Float" at bounding box center [549, 597] width 565 height 33
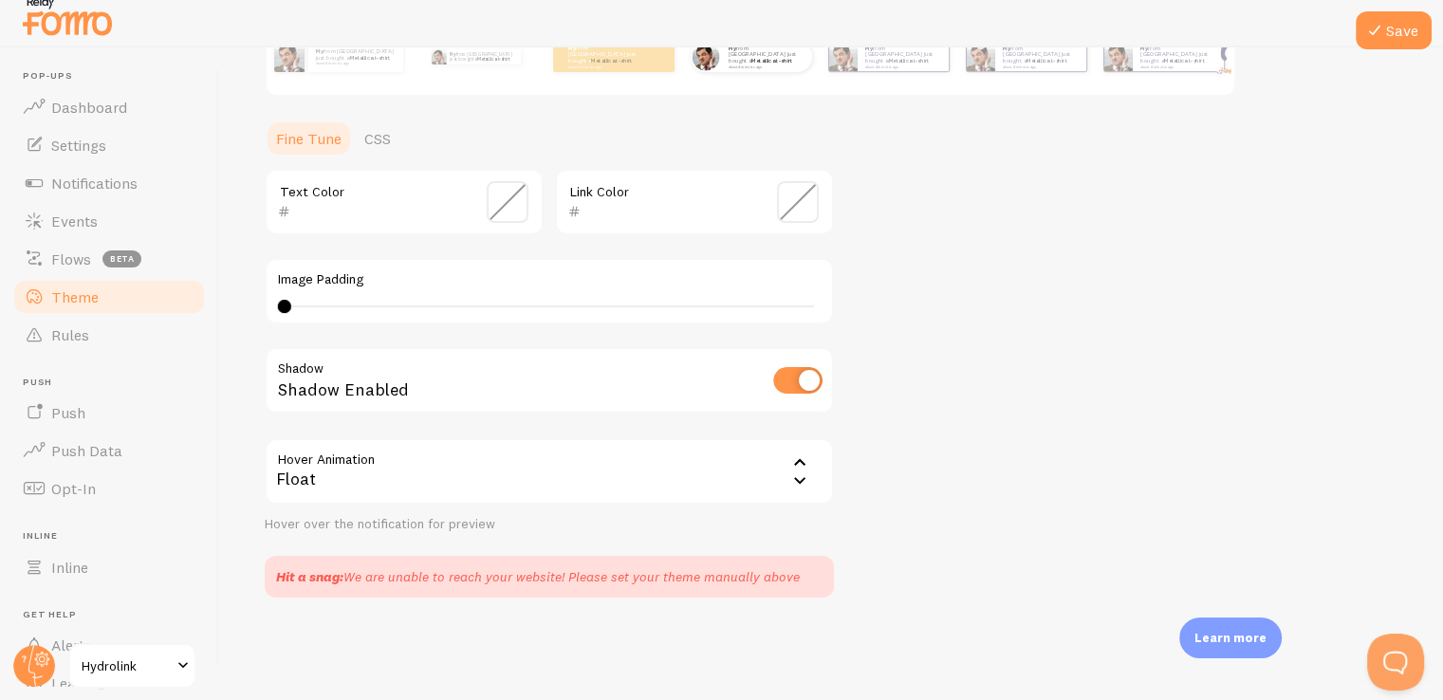
click at [606, 470] on div "Float" at bounding box center [549, 471] width 569 height 66
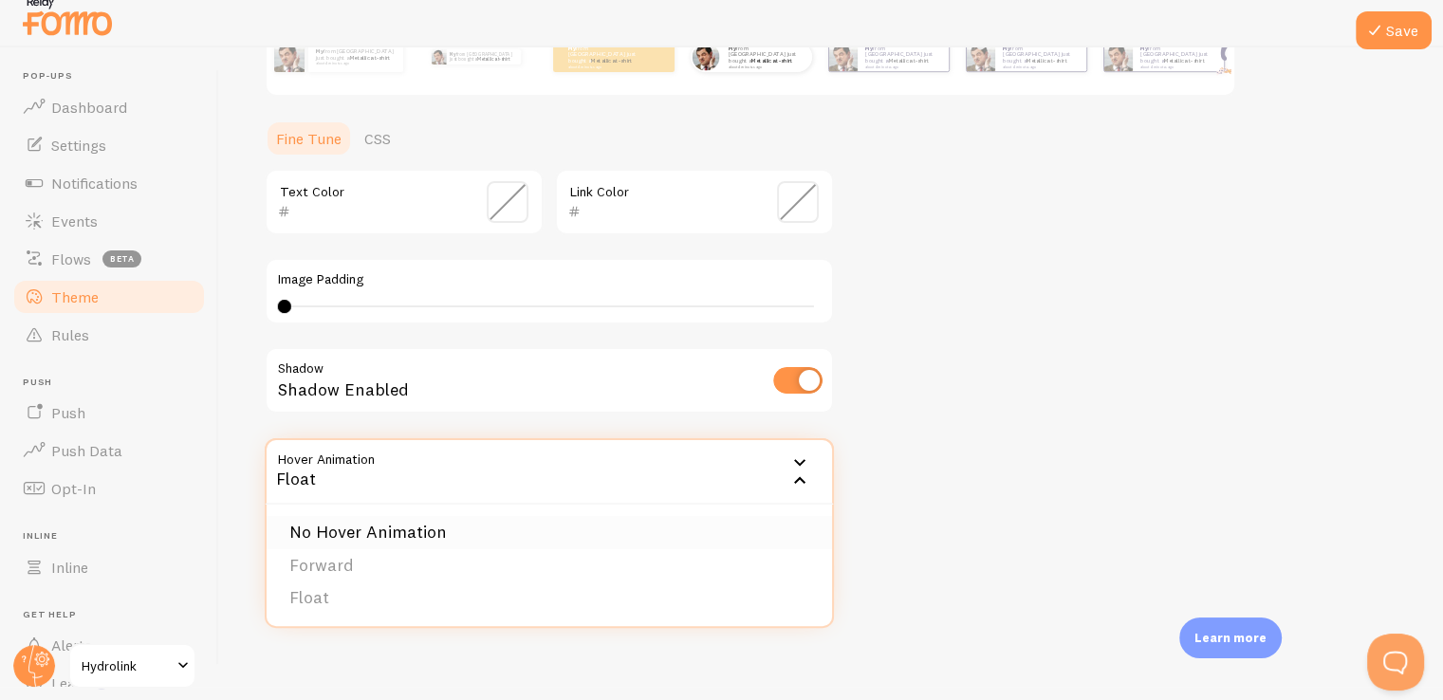
click at [596, 542] on li "No Hover Animation" at bounding box center [549, 532] width 565 height 33
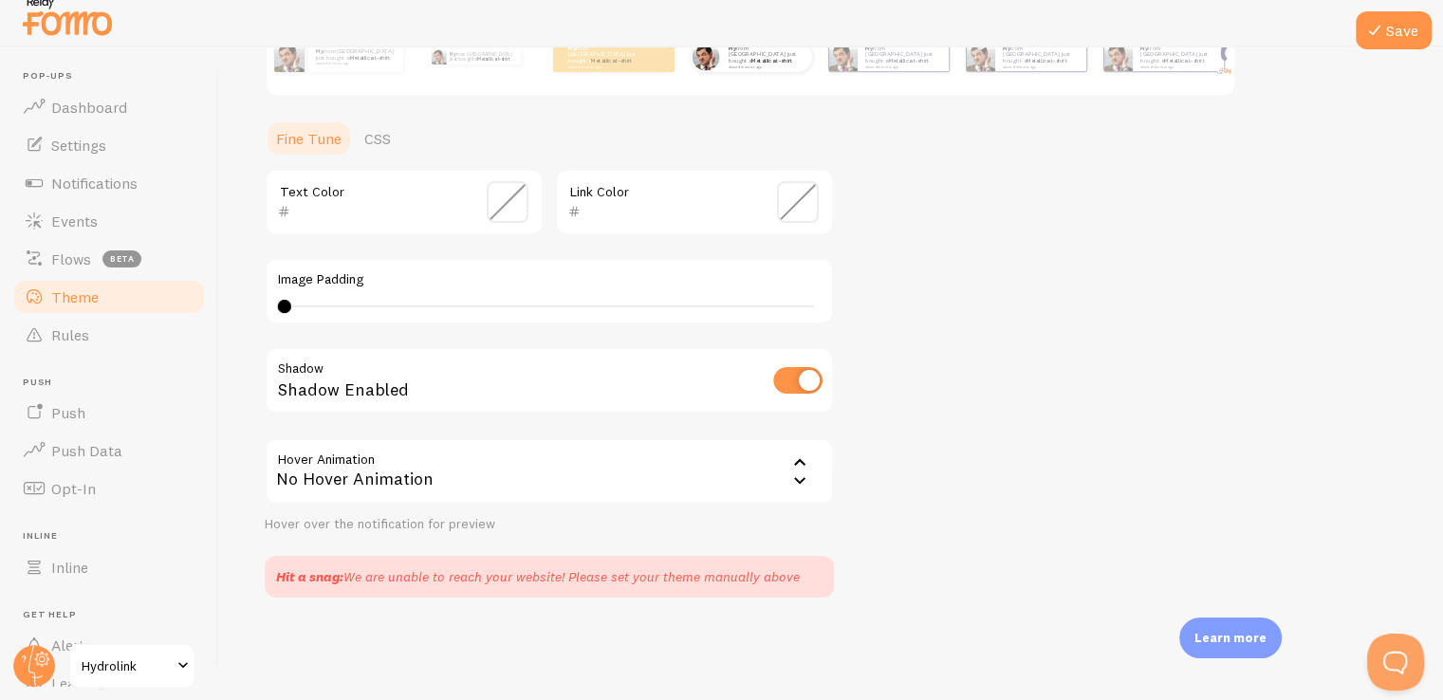
drag, startPoint x: 614, startPoint y: 467, endPoint x: 621, endPoint y: 495, distance: 29.4
click at [615, 467] on div "No Hover Animation" at bounding box center [549, 471] width 569 height 66
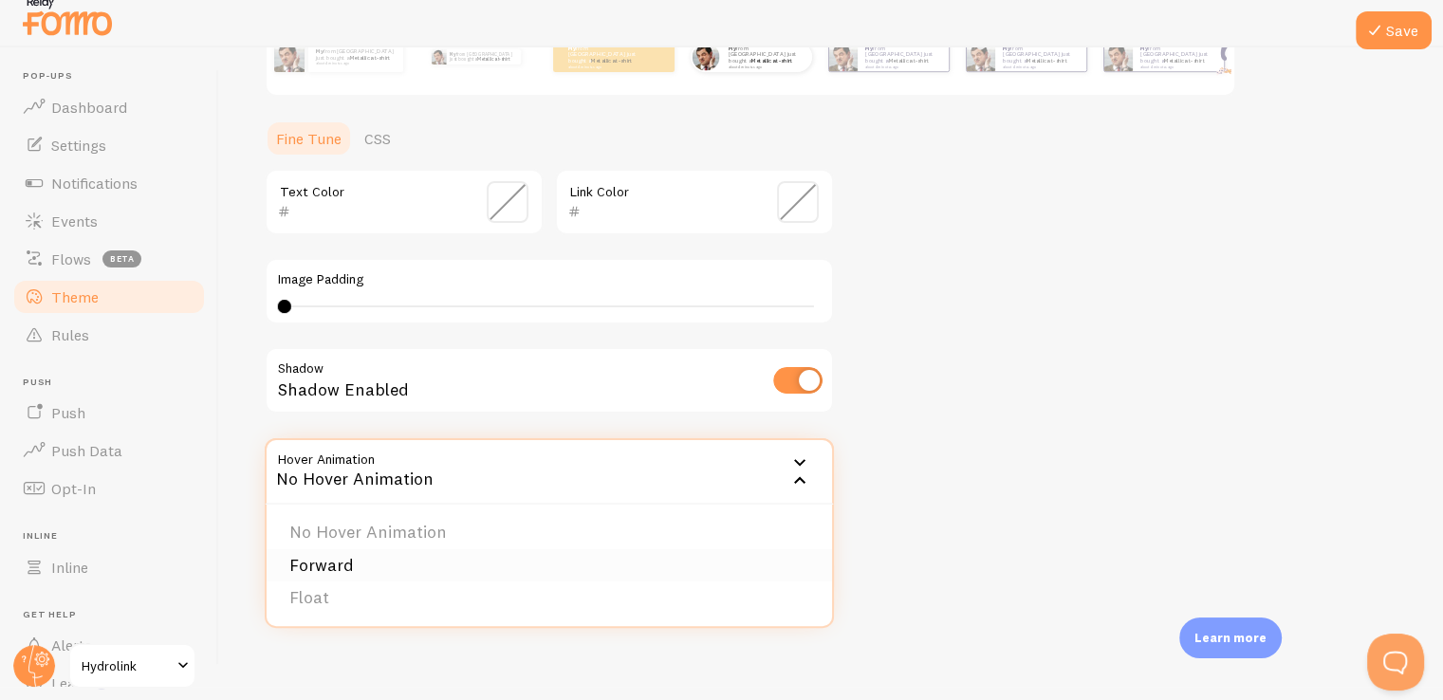
click at [617, 549] on li "Forward" at bounding box center [549, 565] width 565 height 33
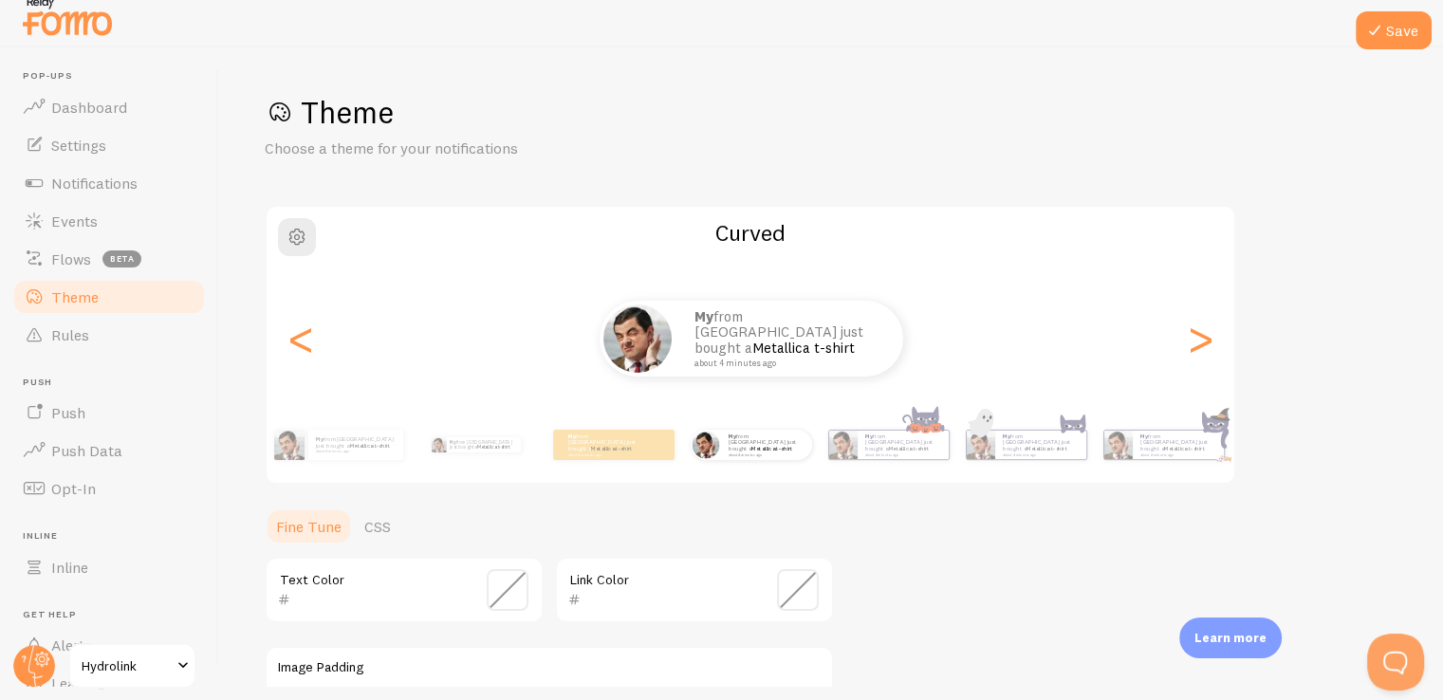
scroll to position [379, 0]
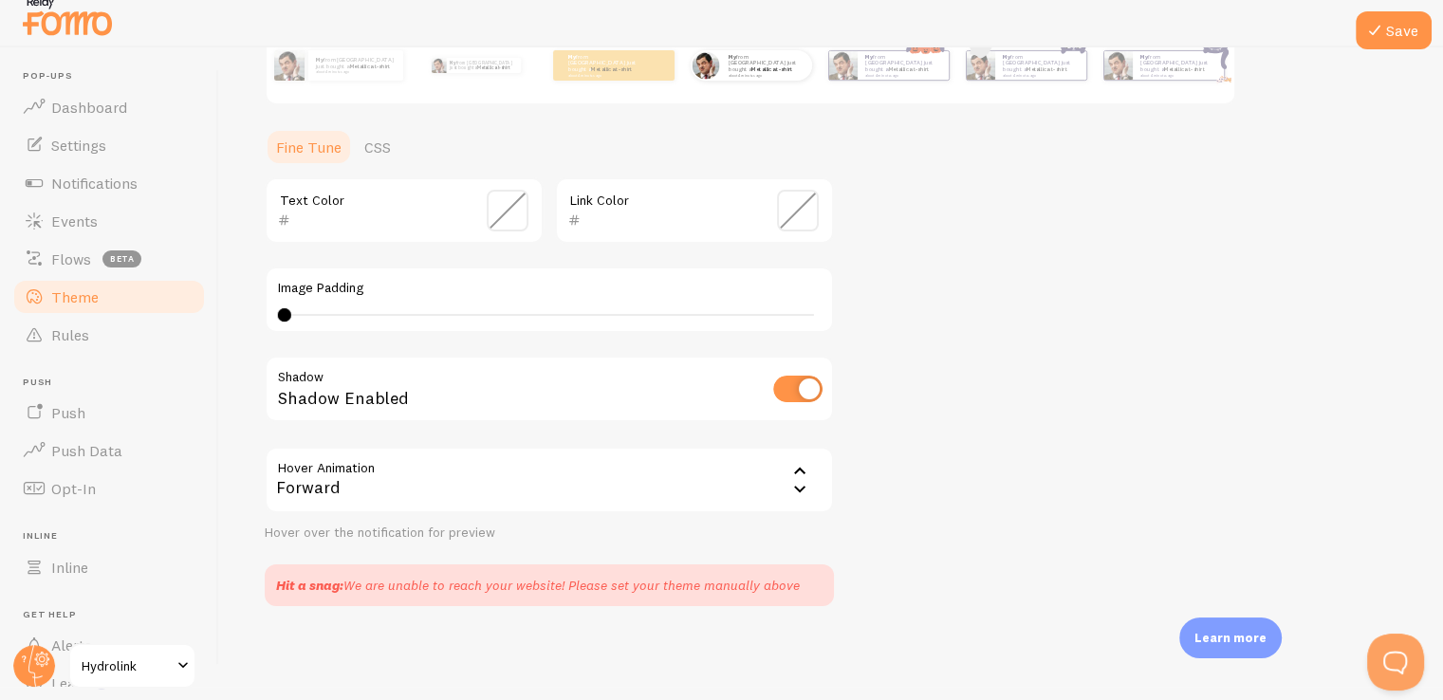
click at [581, 475] on div "Forward" at bounding box center [549, 480] width 569 height 66
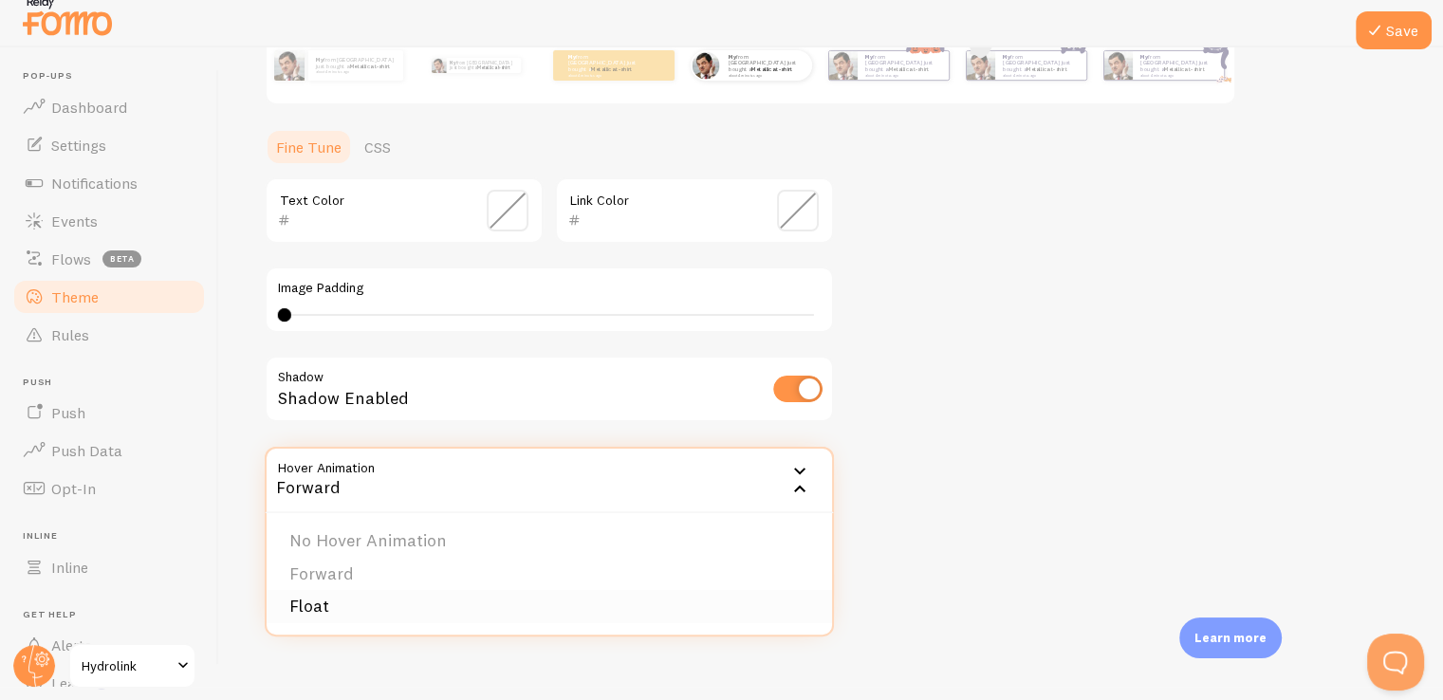
click at [587, 598] on li "Float" at bounding box center [549, 606] width 565 height 33
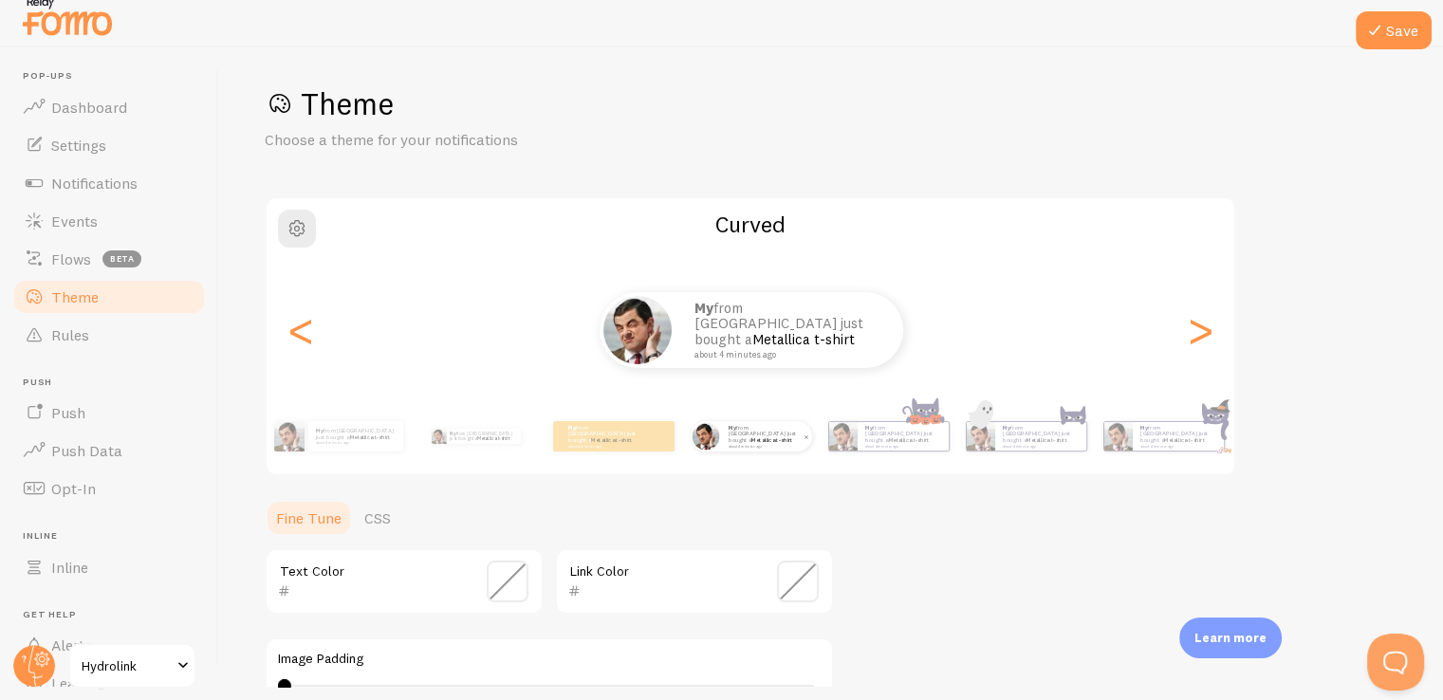
scroll to position [0, 0]
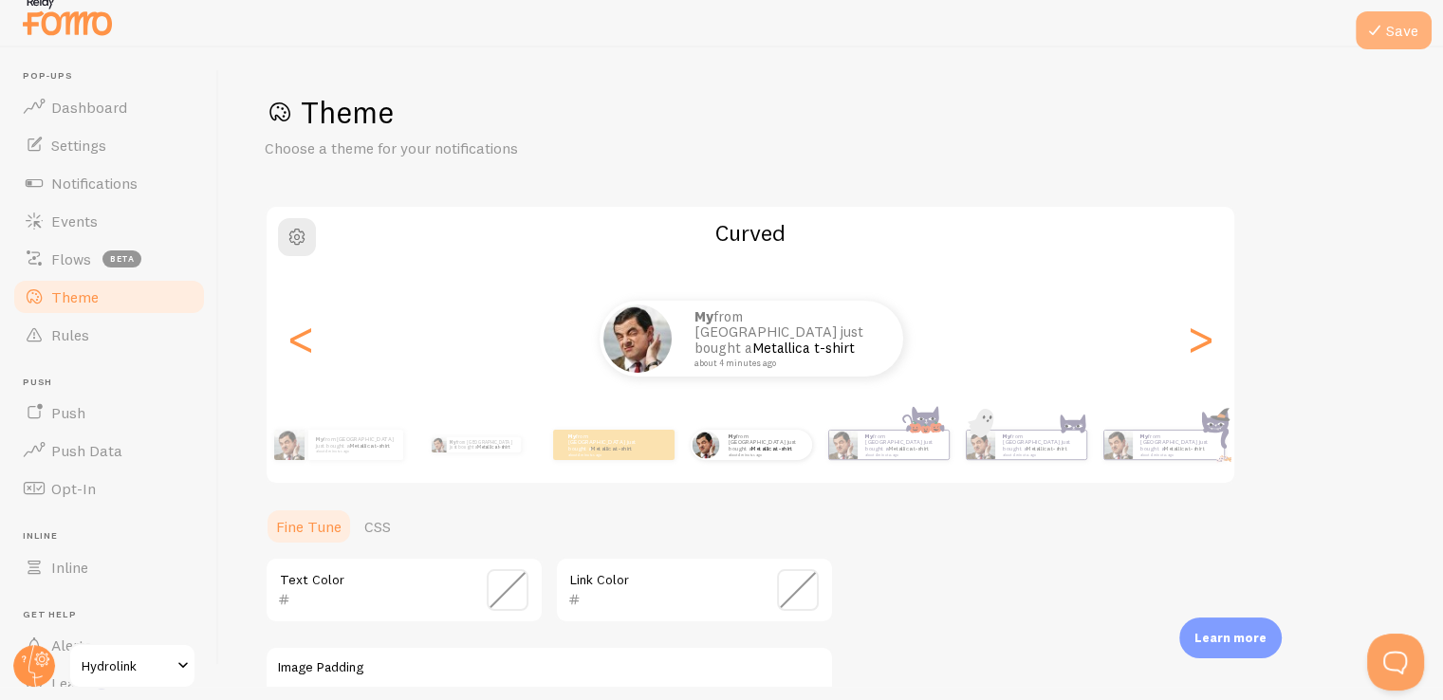
click at [1381, 38] on icon at bounding box center [1374, 30] width 23 height 23
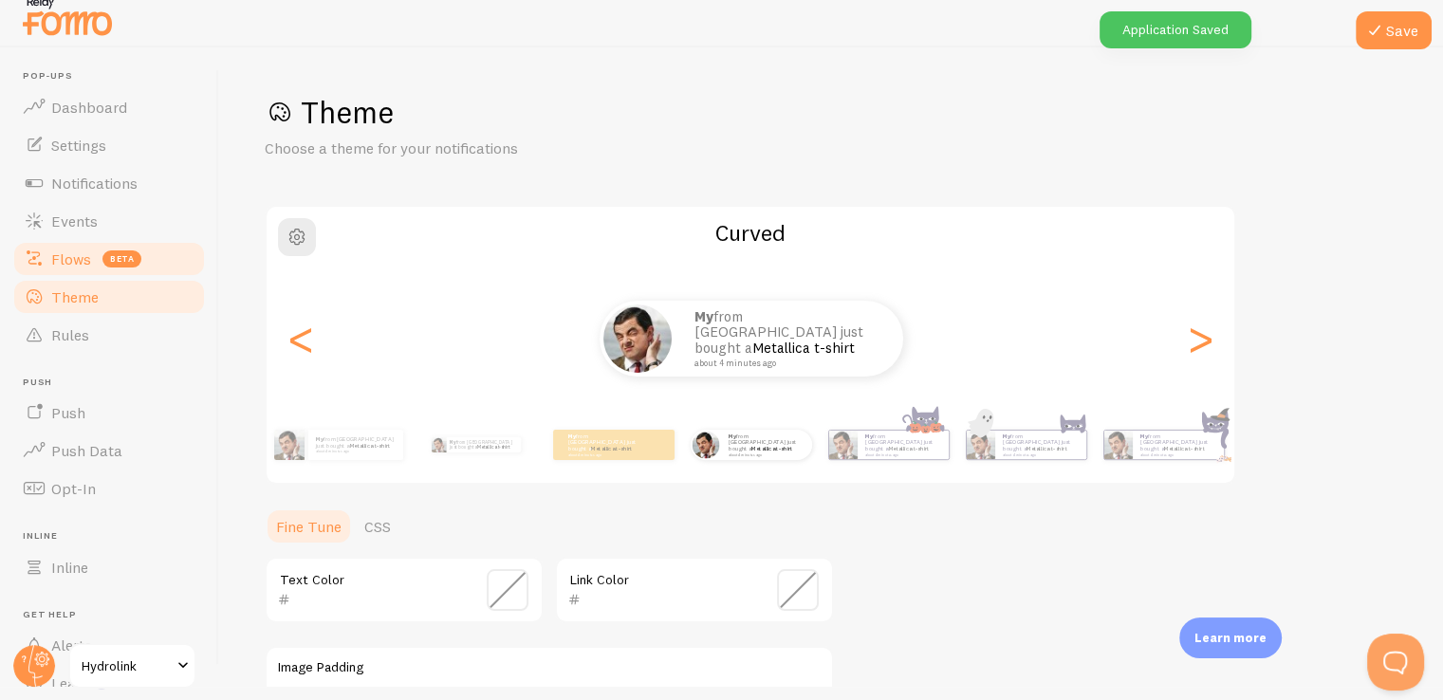
click at [111, 261] on span "beta" at bounding box center [121, 258] width 39 height 17
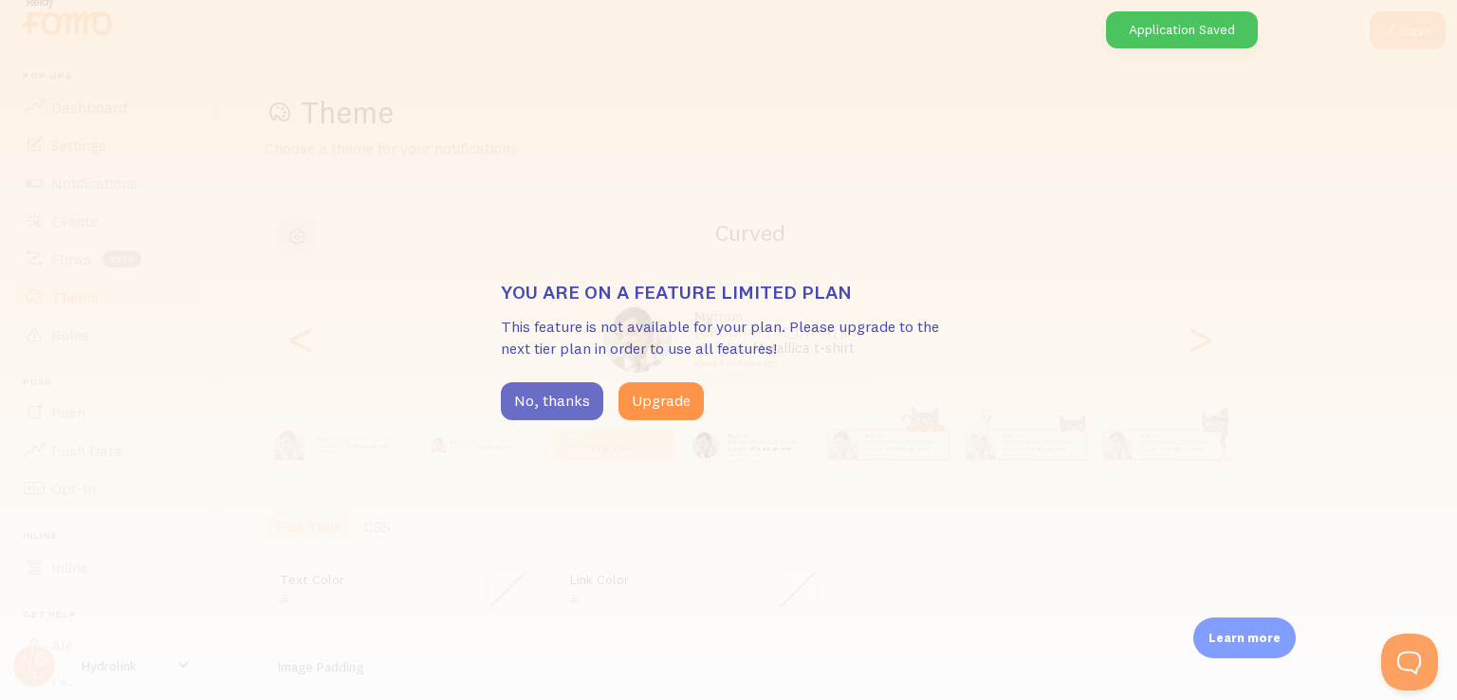
click at [532, 392] on button "No, thanks" at bounding box center [552, 401] width 102 height 38
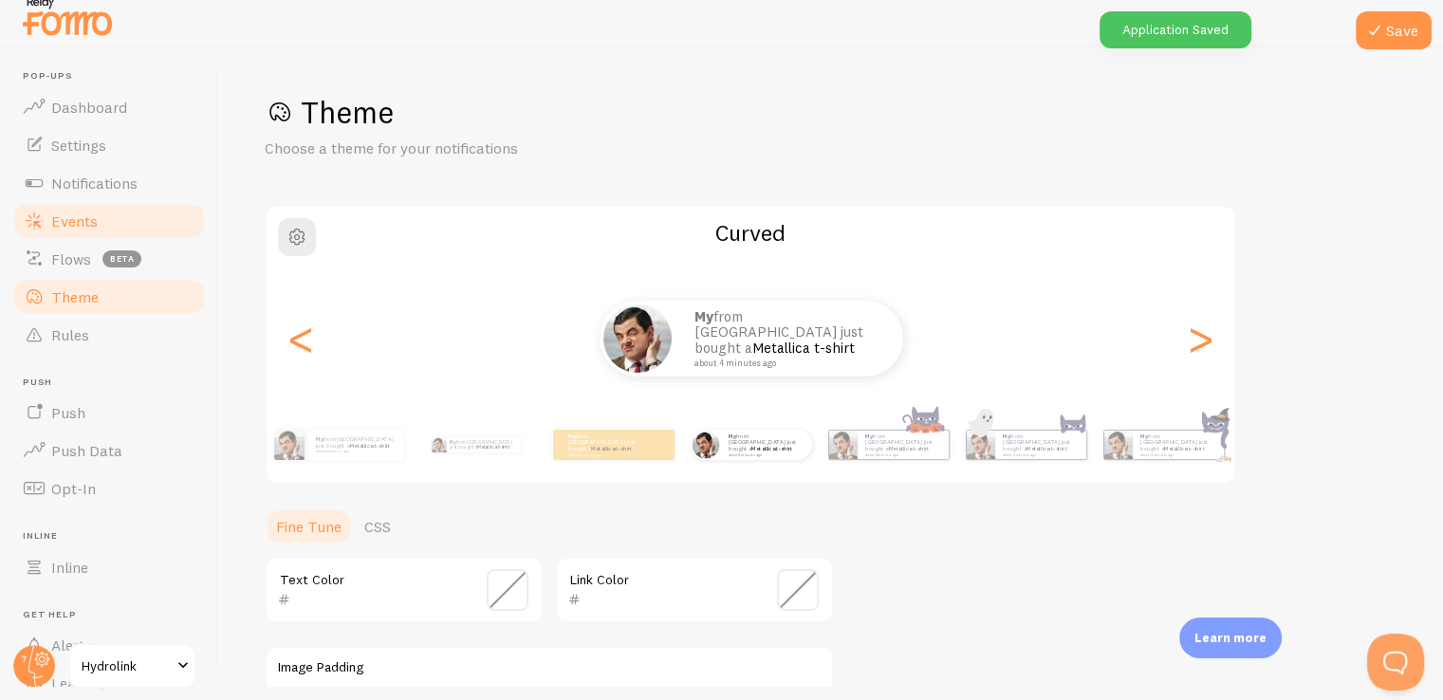
click at [110, 213] on link "Events" at bounding box center [108, 221] width 195 height 38
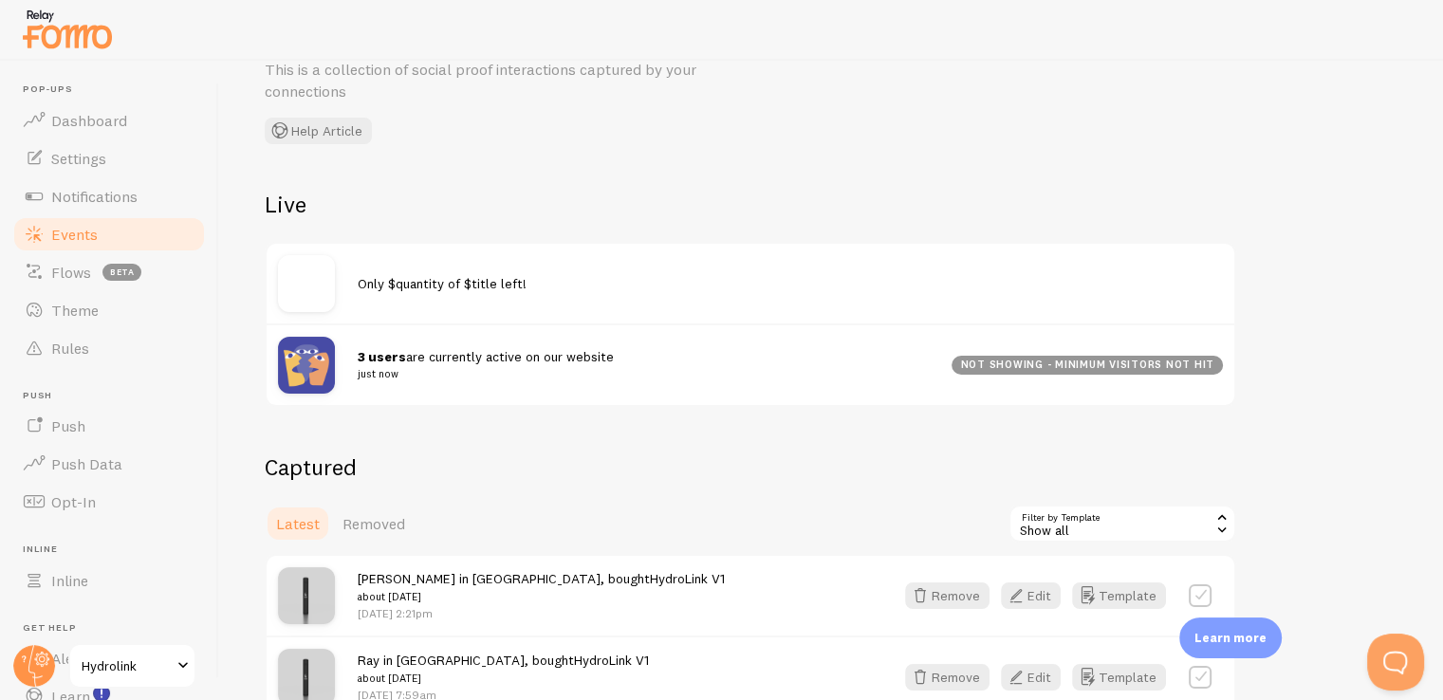
scroll to position [95, 0]
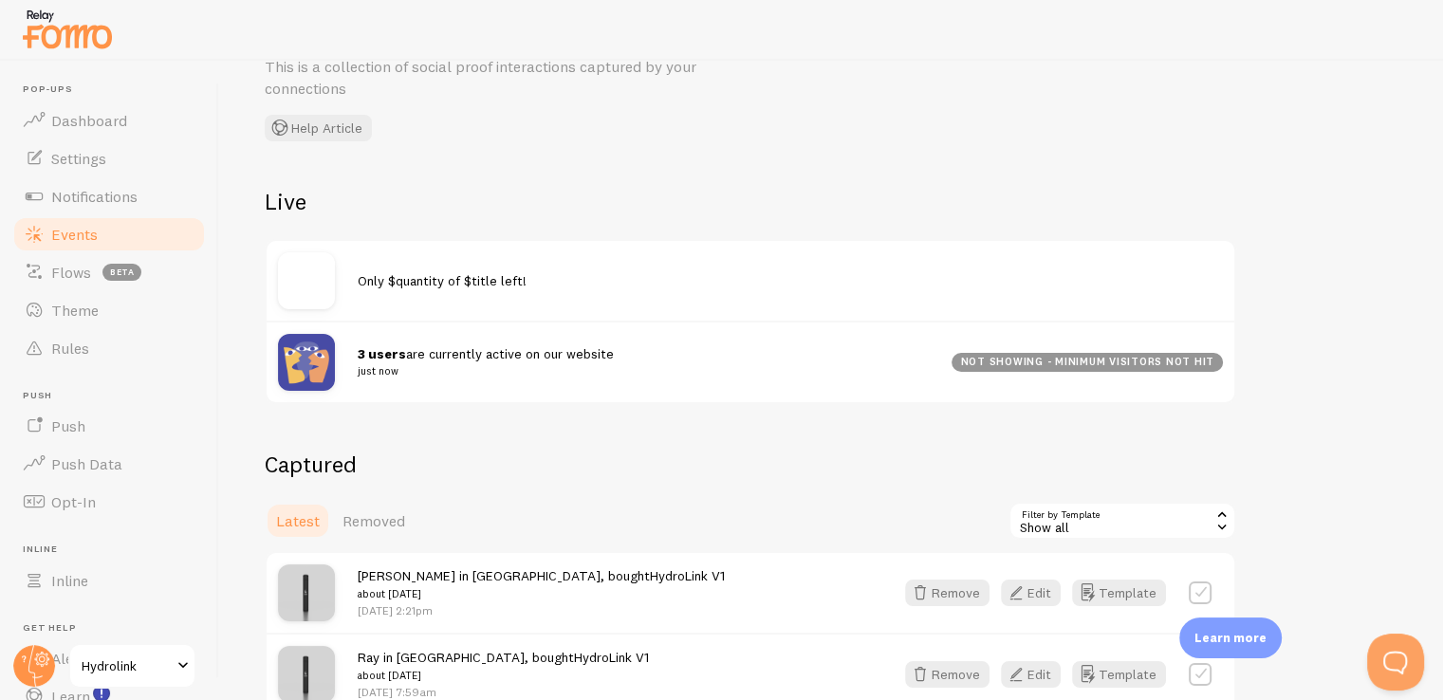
click at [377, 360] on strong "3 users" at bounding box center [382, 353] width 48 height 17
click at [375, 349] on strong "3 users" at bounding box center [382, 353] width 48 height 17
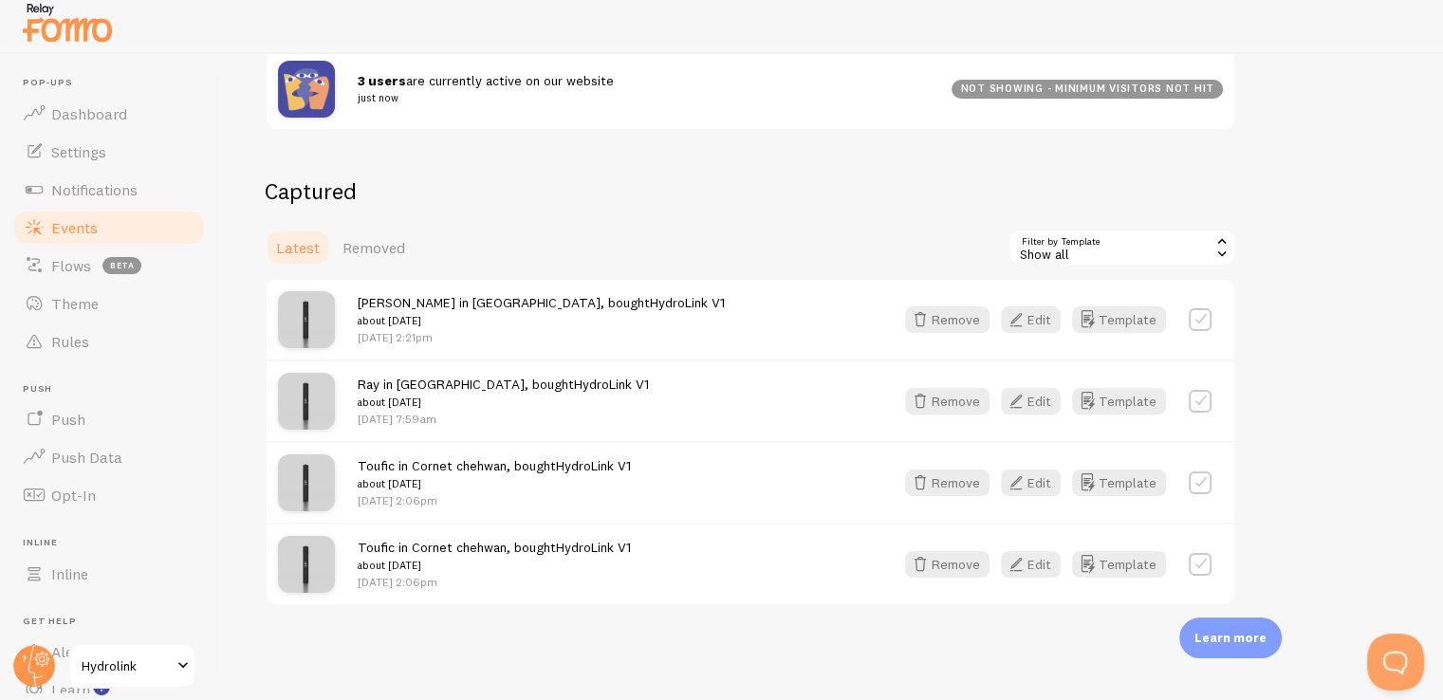
scroll to position [13, 0]
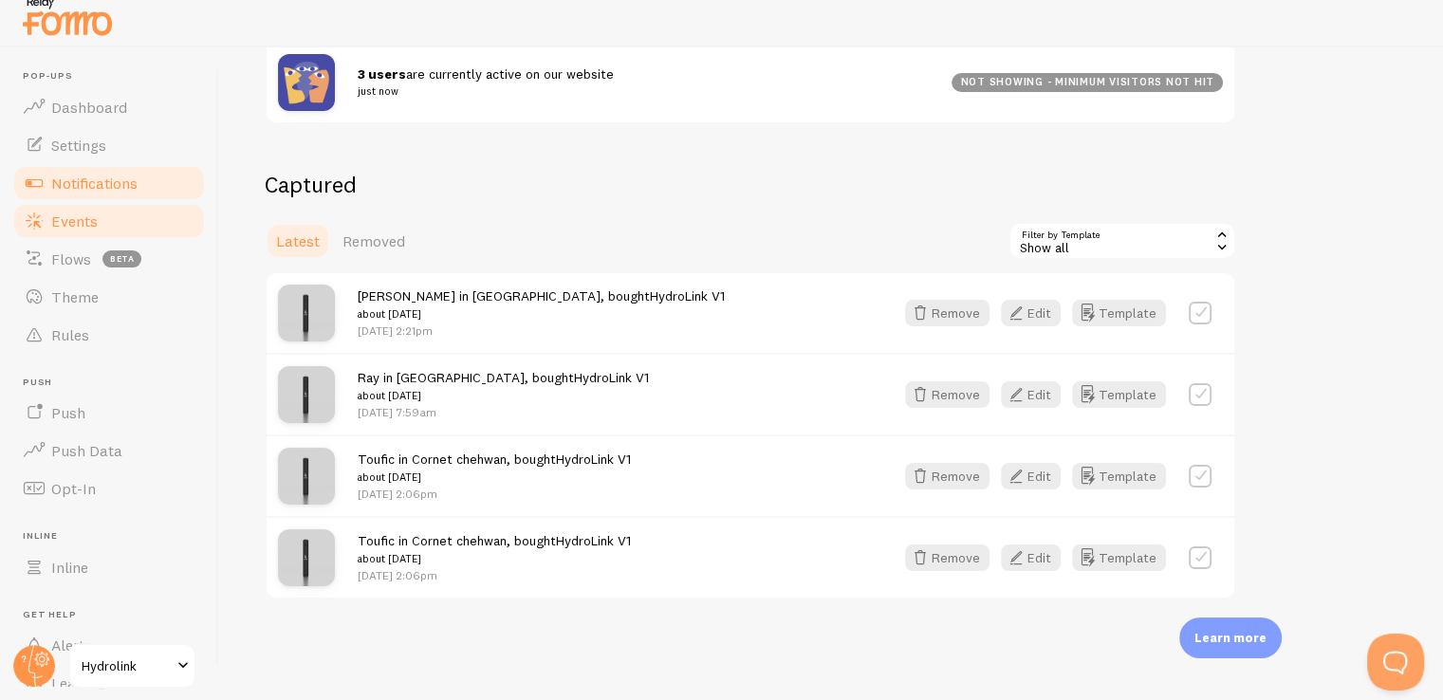
click at [126, 184] on span "Notifications" at bounding box center [94, 183] width 86 height 19
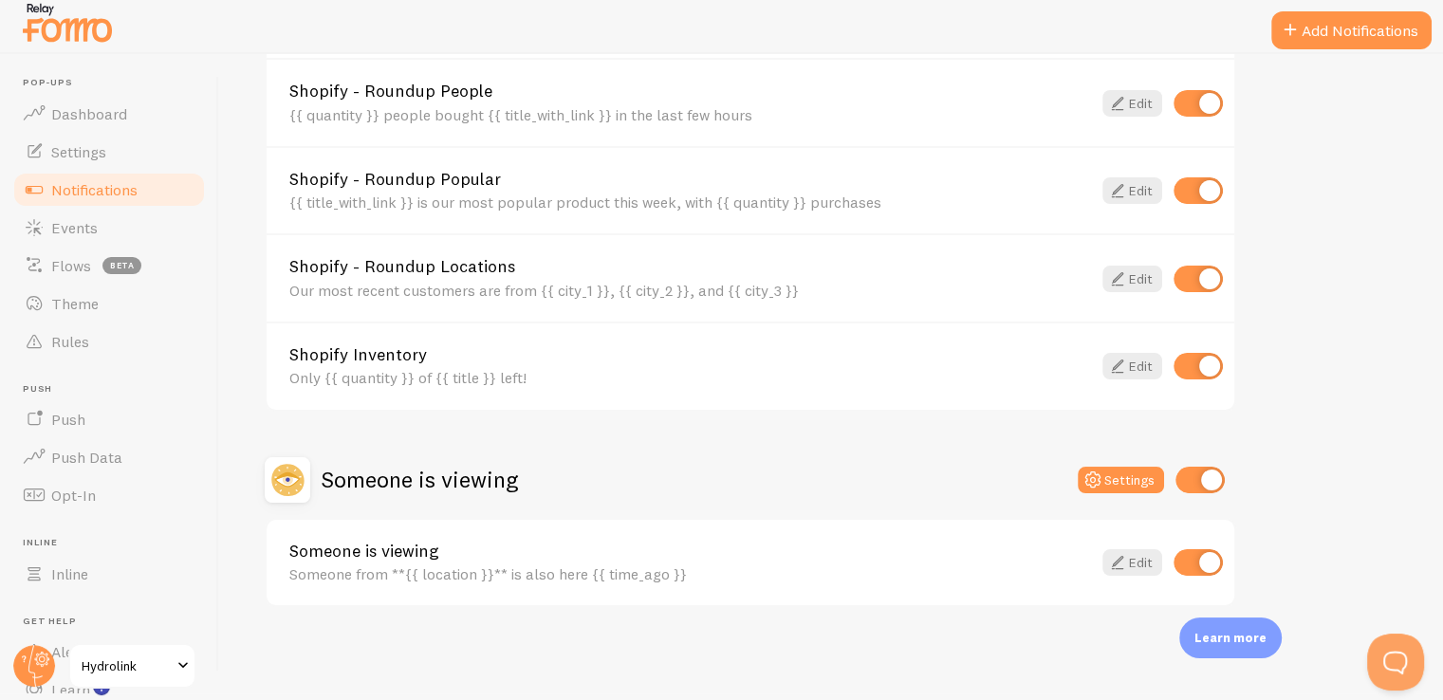
scroll to position [13, 0]
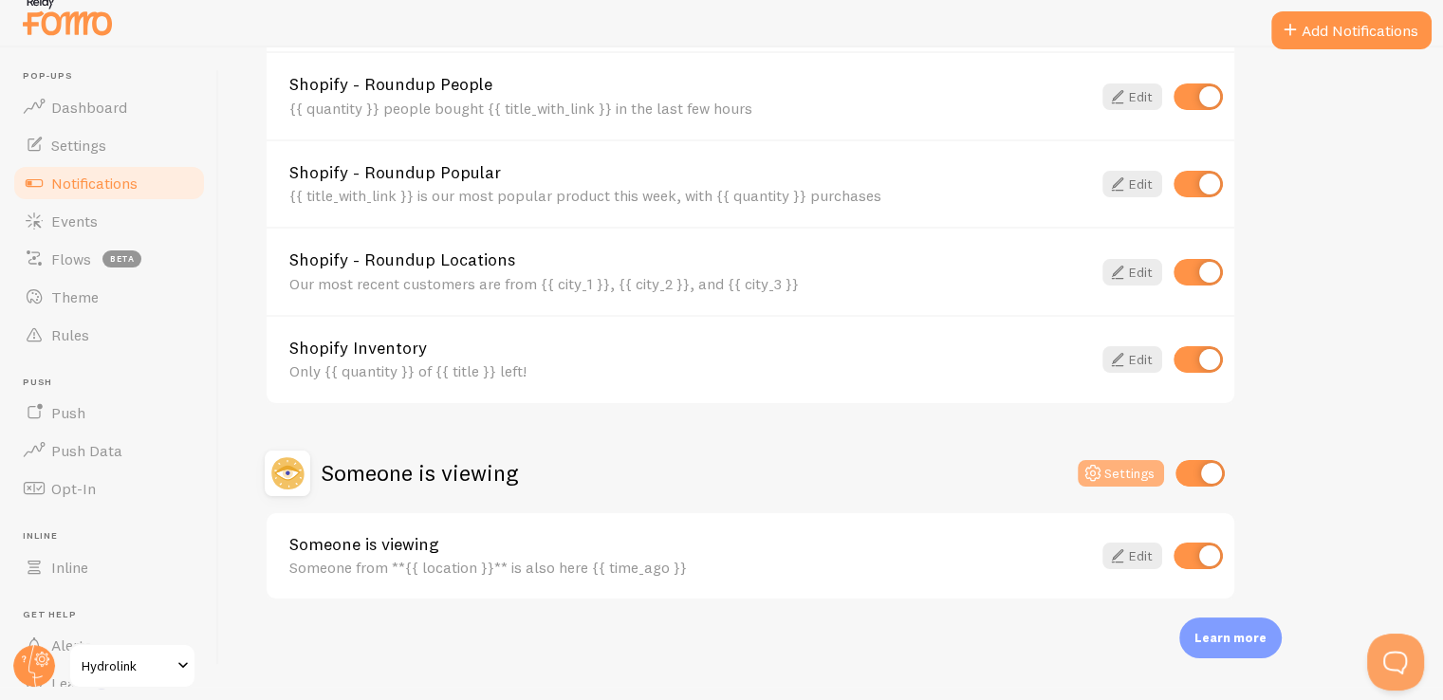
click at [1089, 462] on icon at bounding box center [1092, 473] width 23 height 23
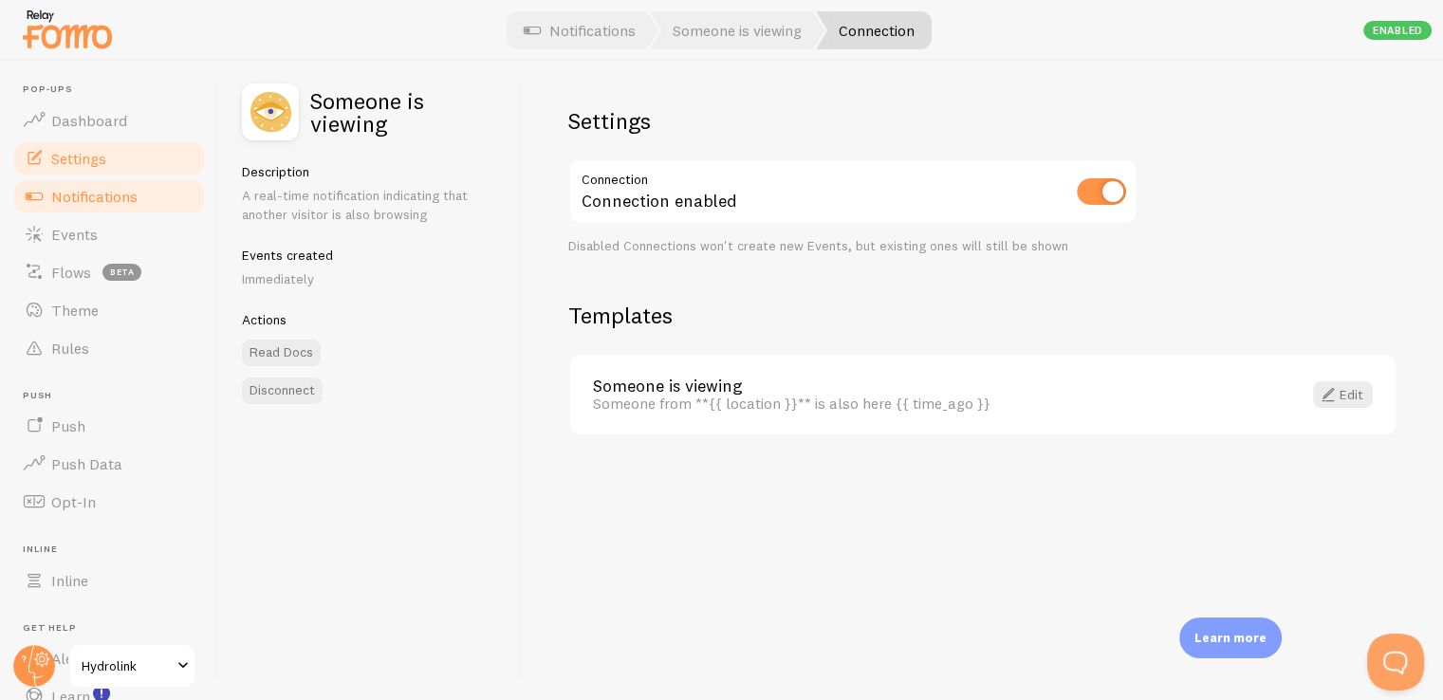
click at [127, 156] on link "Settings" at bounding box center [108, 158] width 195 height 38
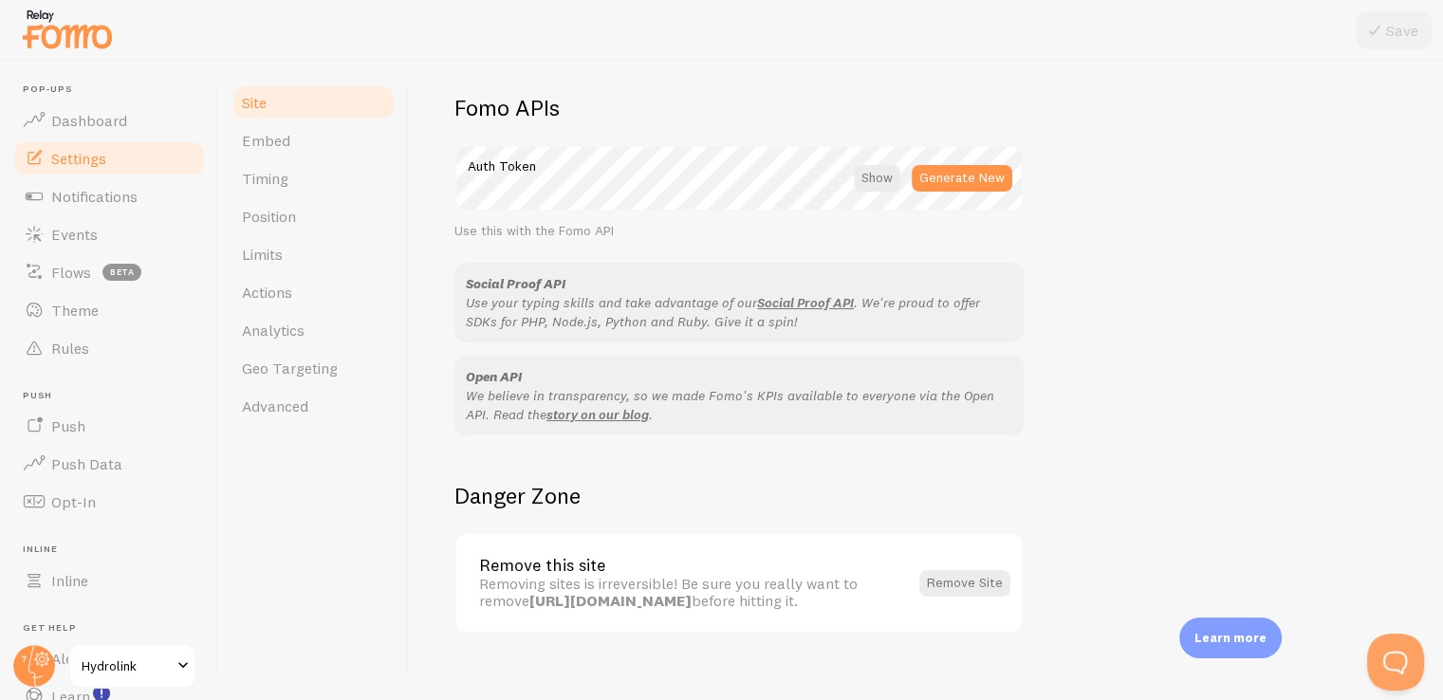
scroll to position [1089, 0]
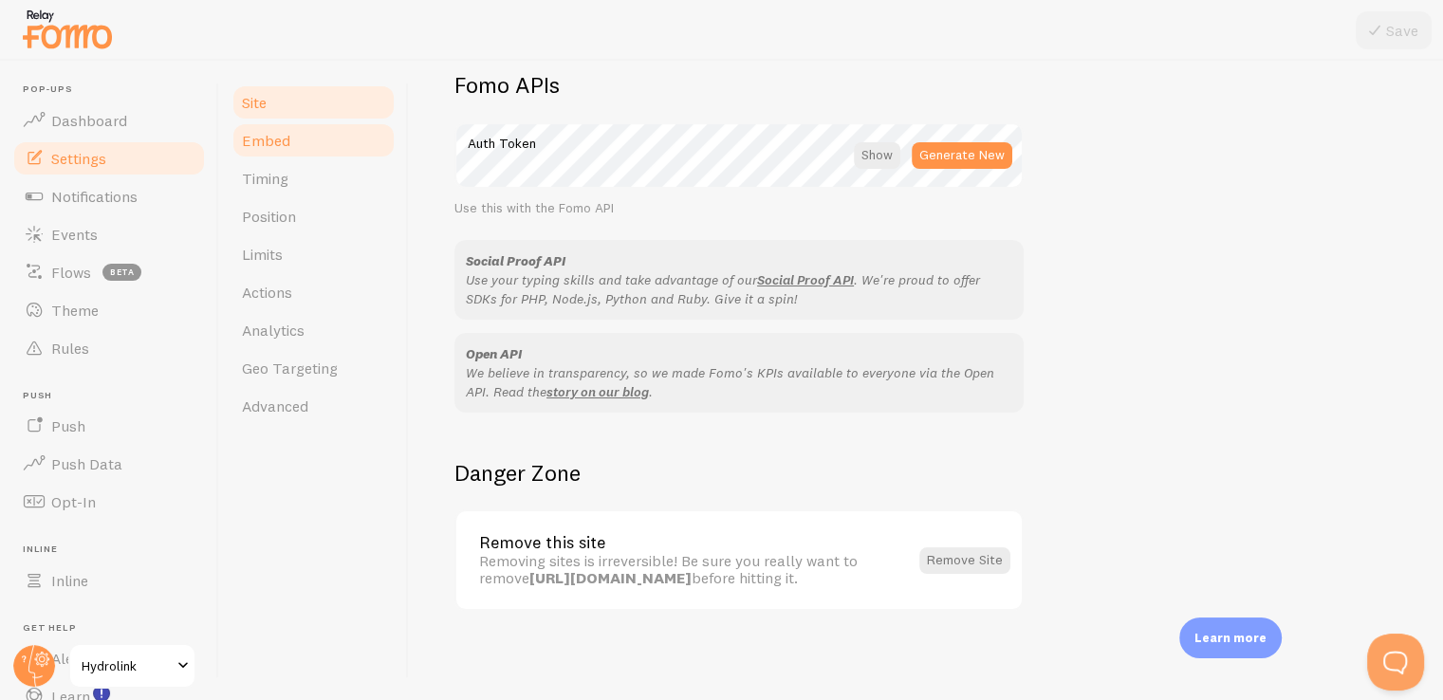
click at [304, 144] on link "Embed" at bounding box center [313, 140] width 166 height 38
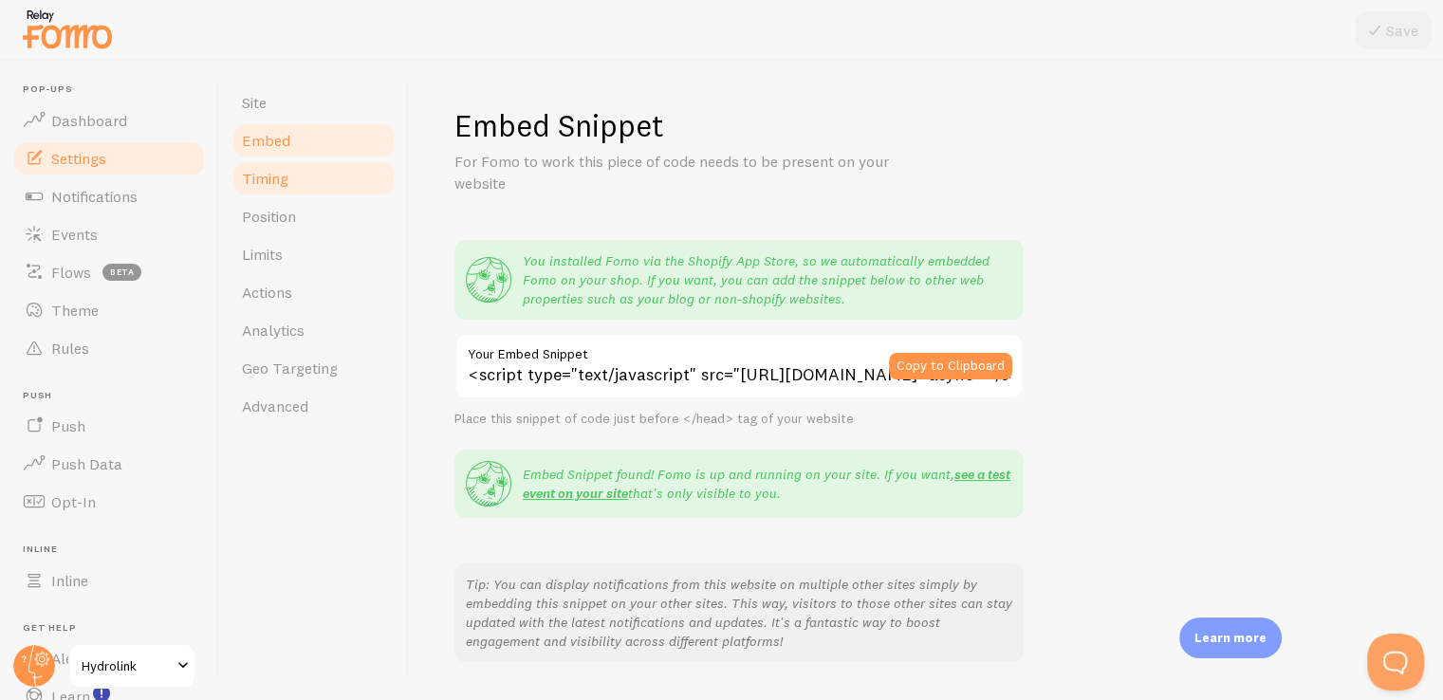
click at [304, 170] on link "Timing" at bounding box center [313, 178] width 166 height 38
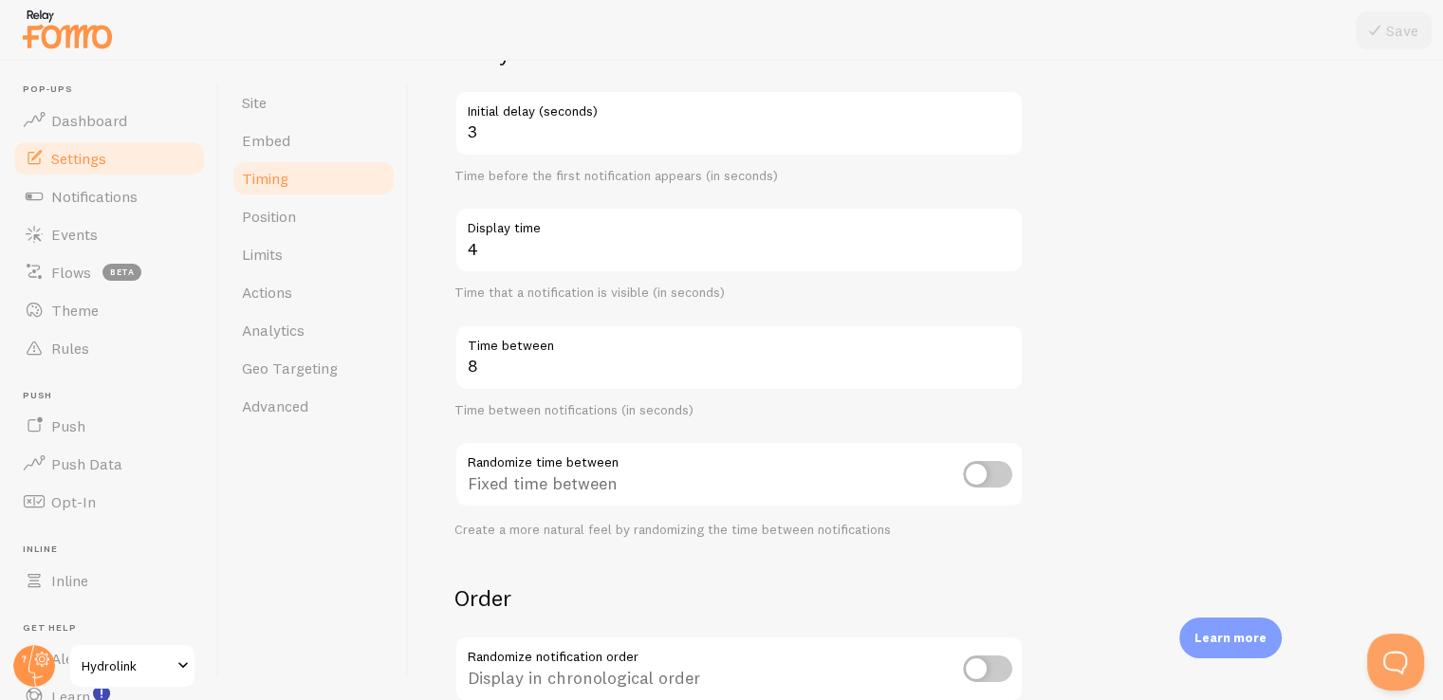
scroll to position [137, 0]
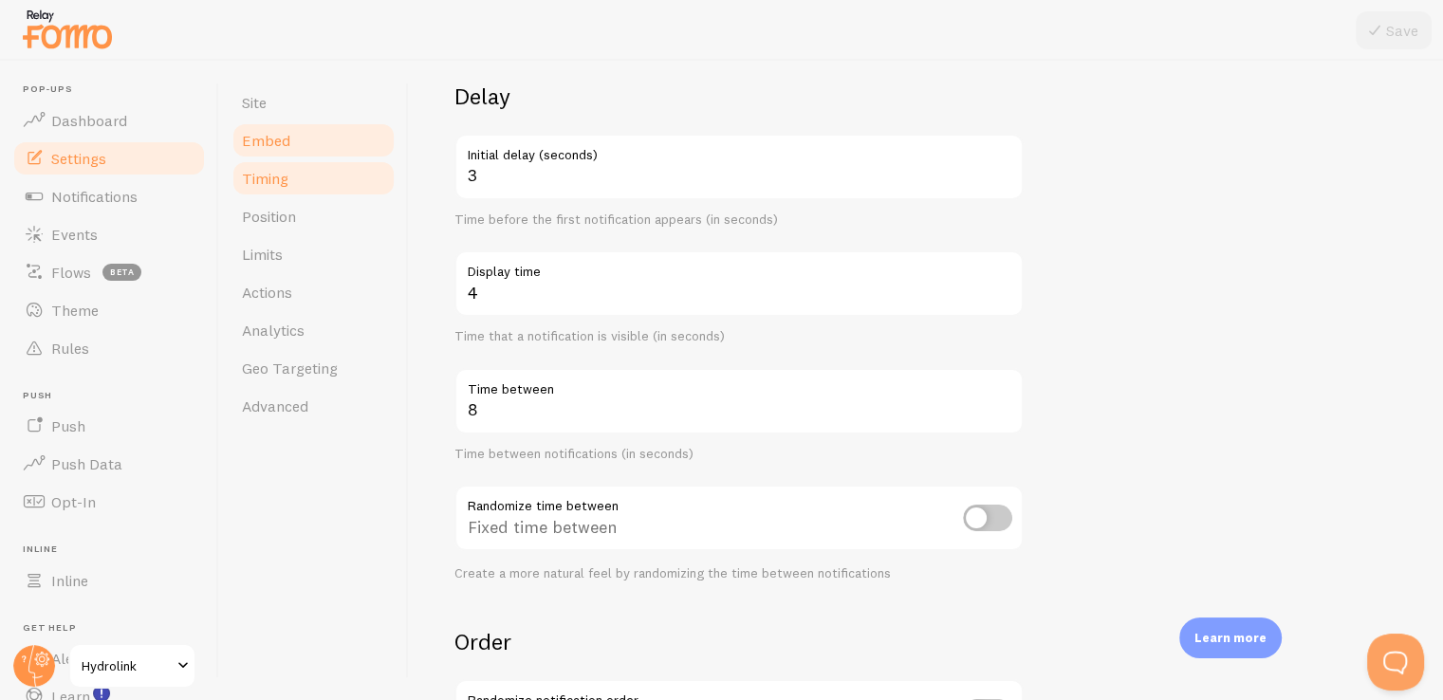
click at [316, 143] on link "Embed" at bounding box center [313, 140] width 166 height 38
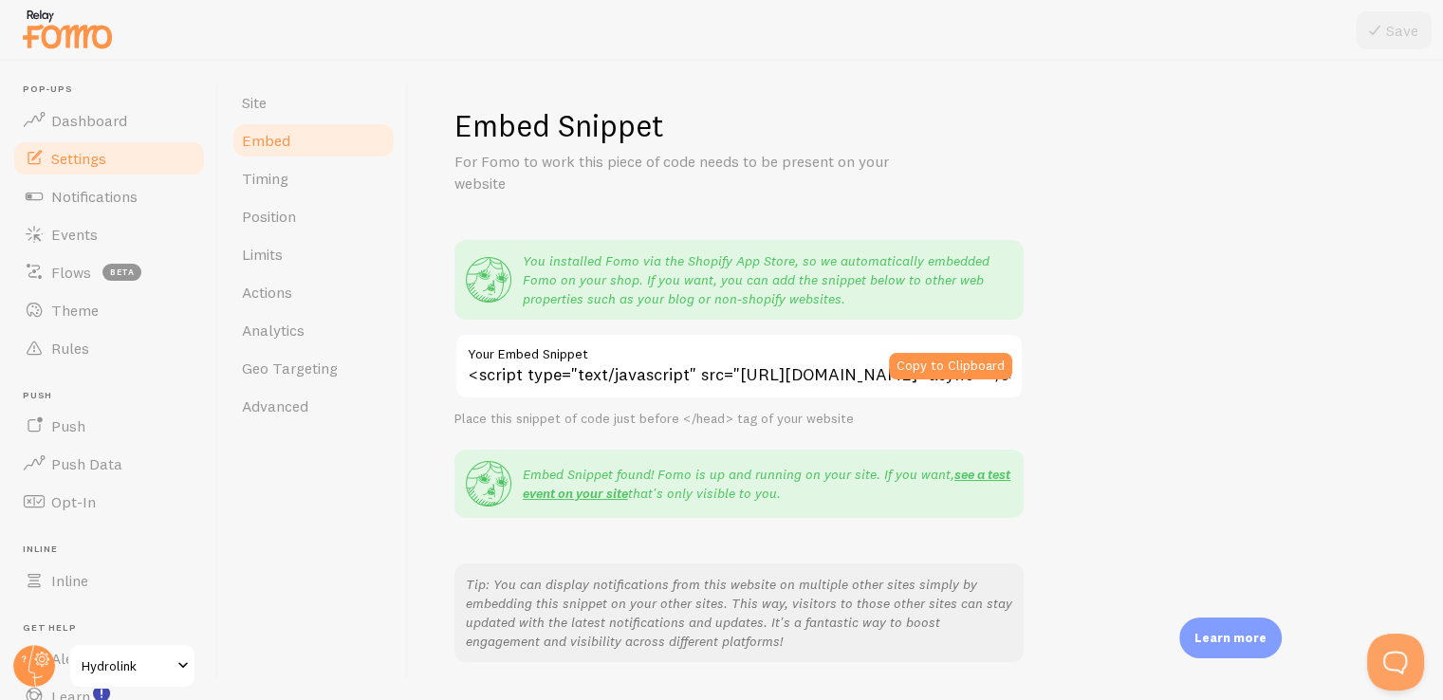
click at [97, 157] on span "Settings" at bounding box center [78, 158] width 55 height 19
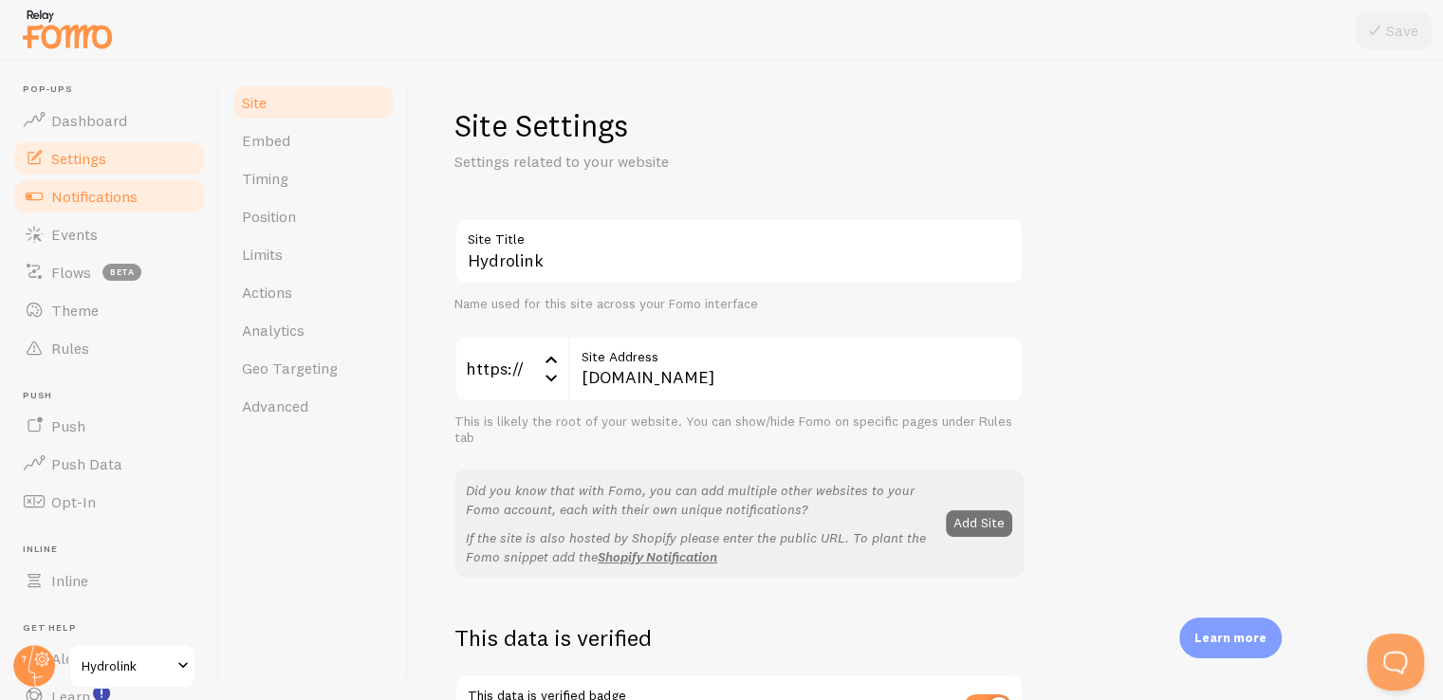
click at [101, 206] on link "Notifications" at bounding box center [108, 196] width 195 height 38
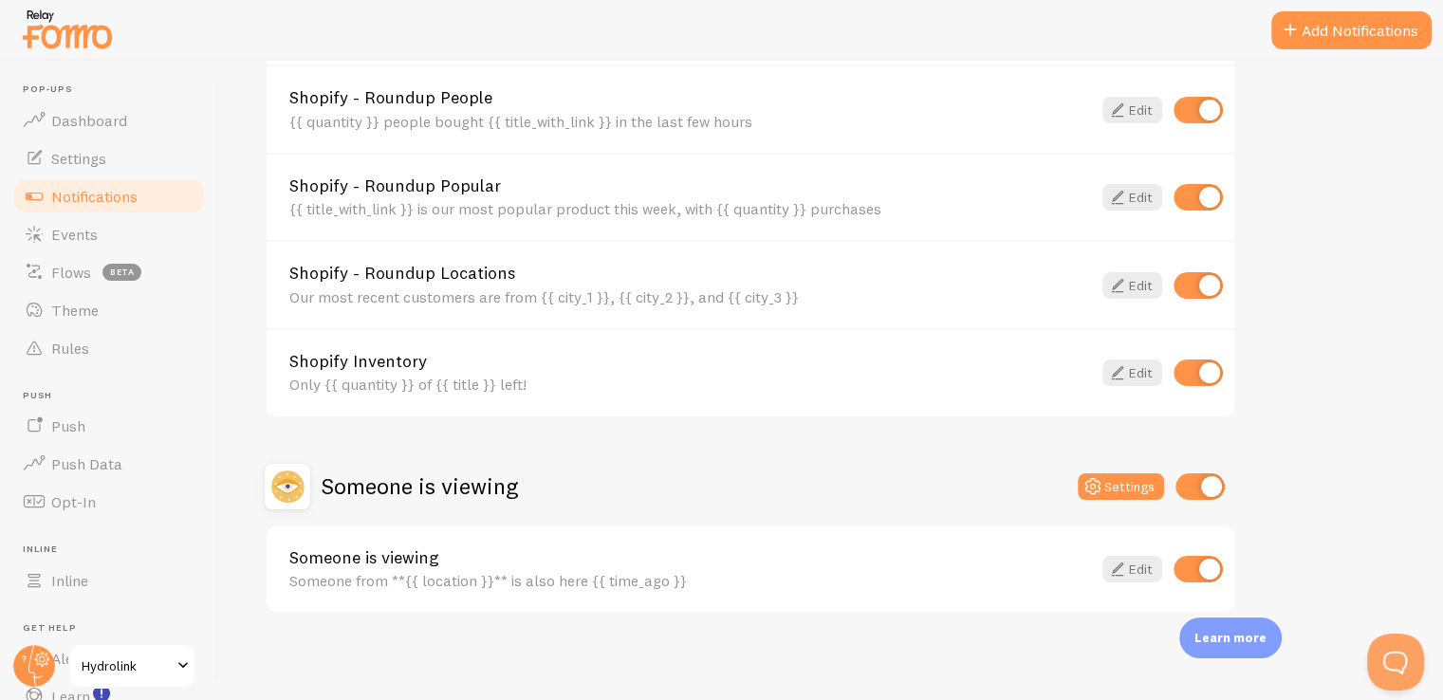
scroll to position [13, 0]
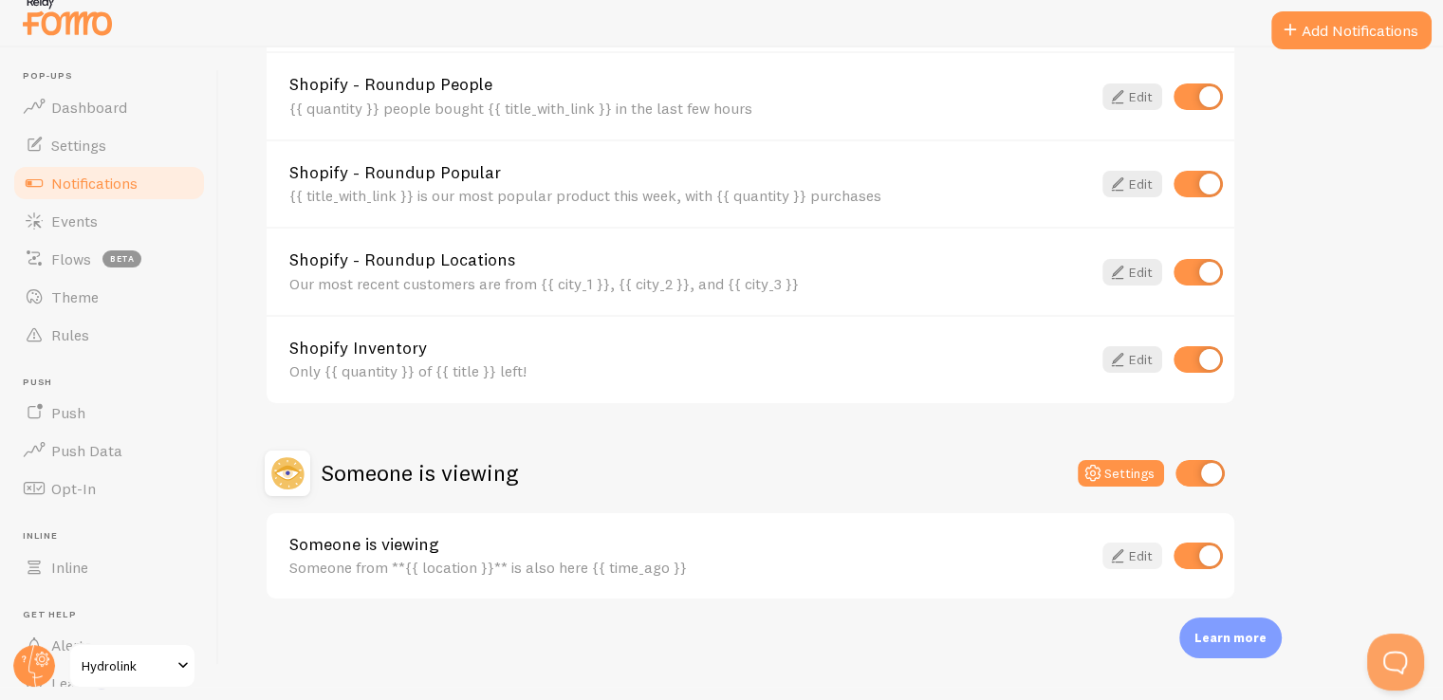
click at [1143, 555] on link "Edit" at bounding box center [1132, 556] width 60 height 27
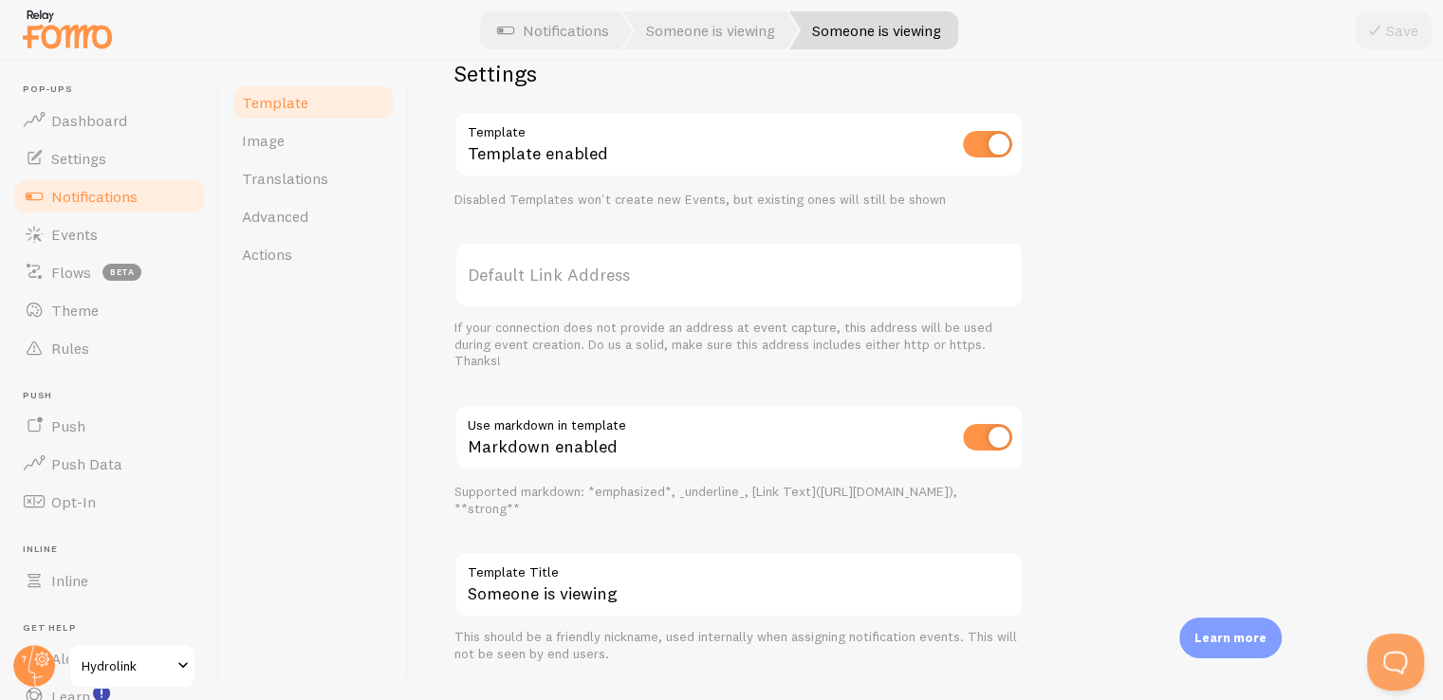
scroll to position [670, 0]
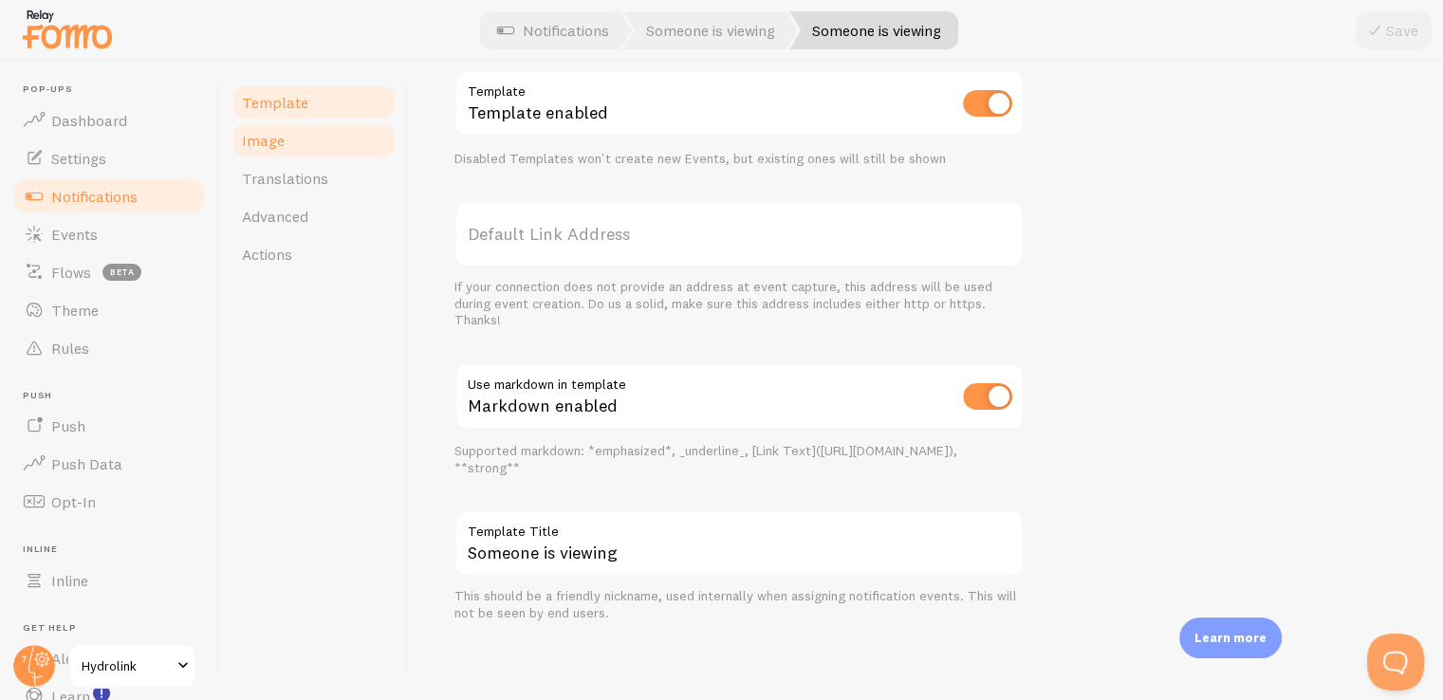
click at [340, 132] on link "Image" at bounding box center [313, 140] width 166 height 38
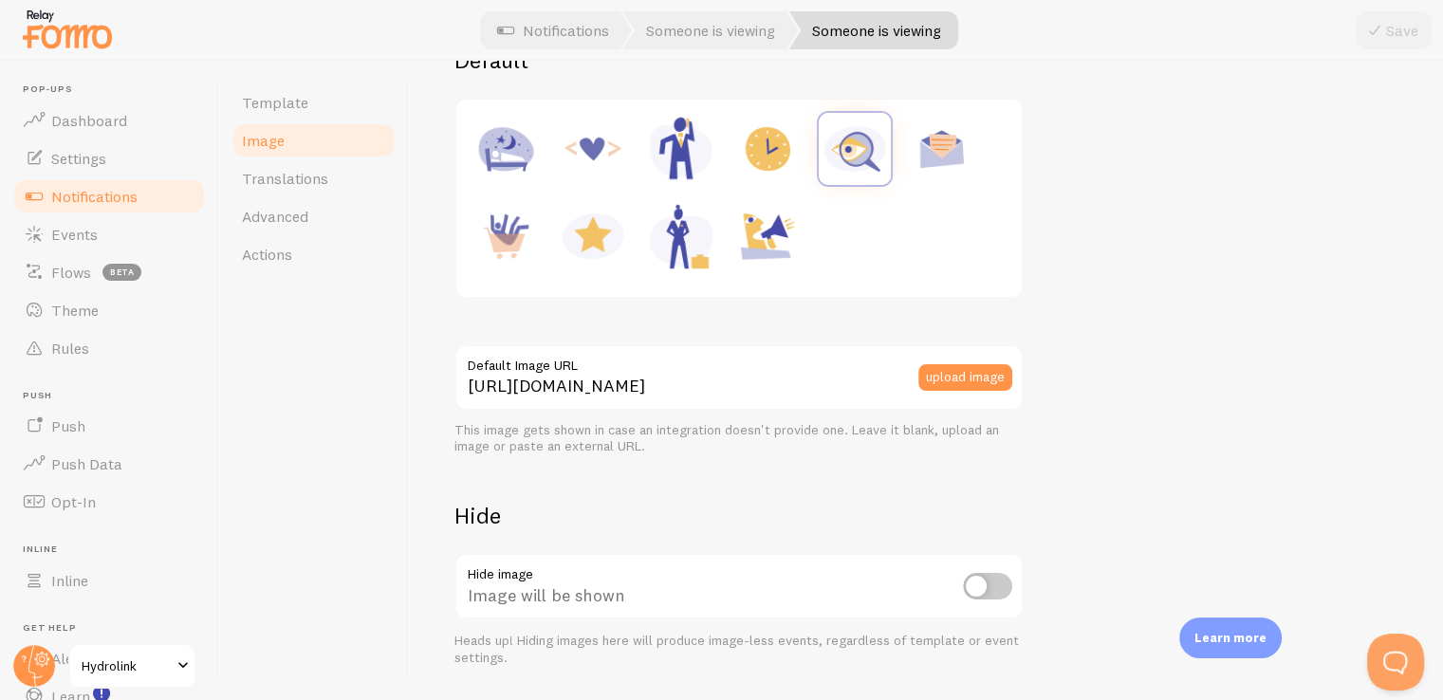
scroll to position [285, 0]
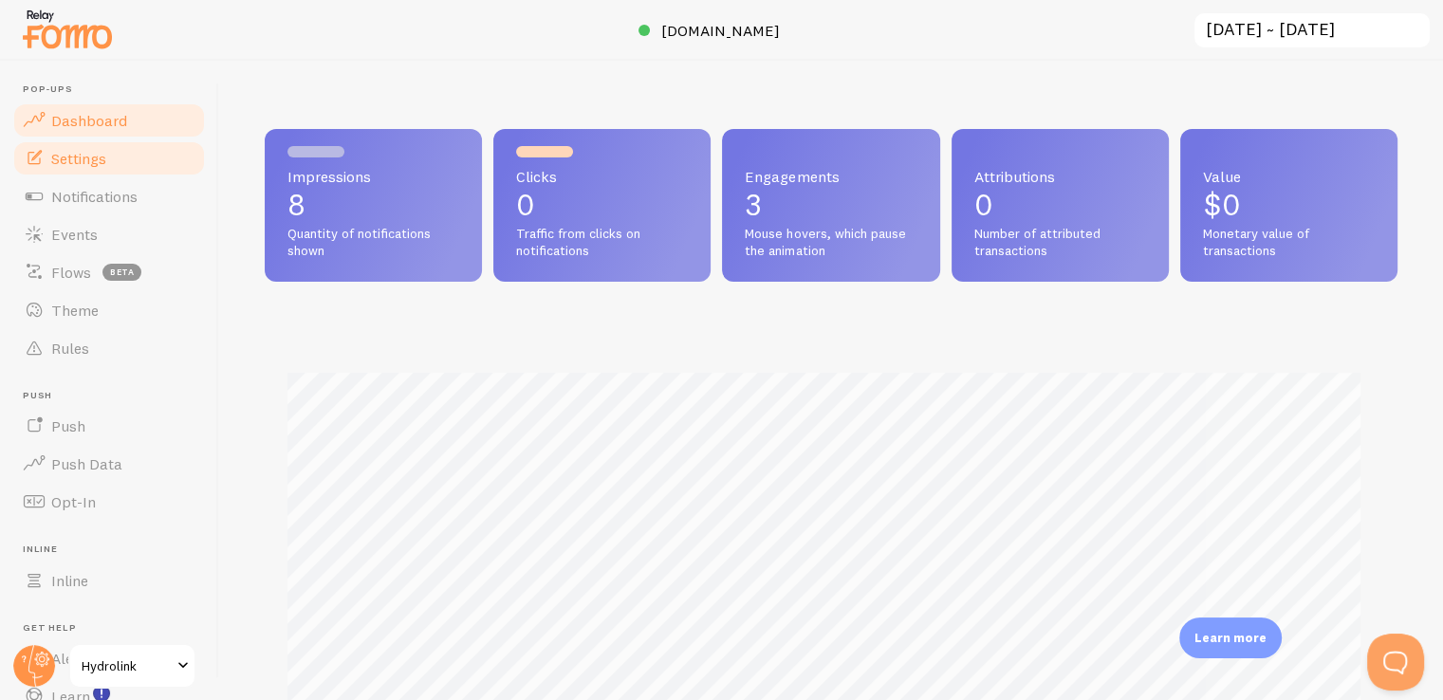
click at [114, 167] on link "Settings" at bounding box center [108, 158] width 195 height 38
click at [722, 33] on span "[DOMAIN_NAME]" at bounding box center [720, 30] width 119 height 19
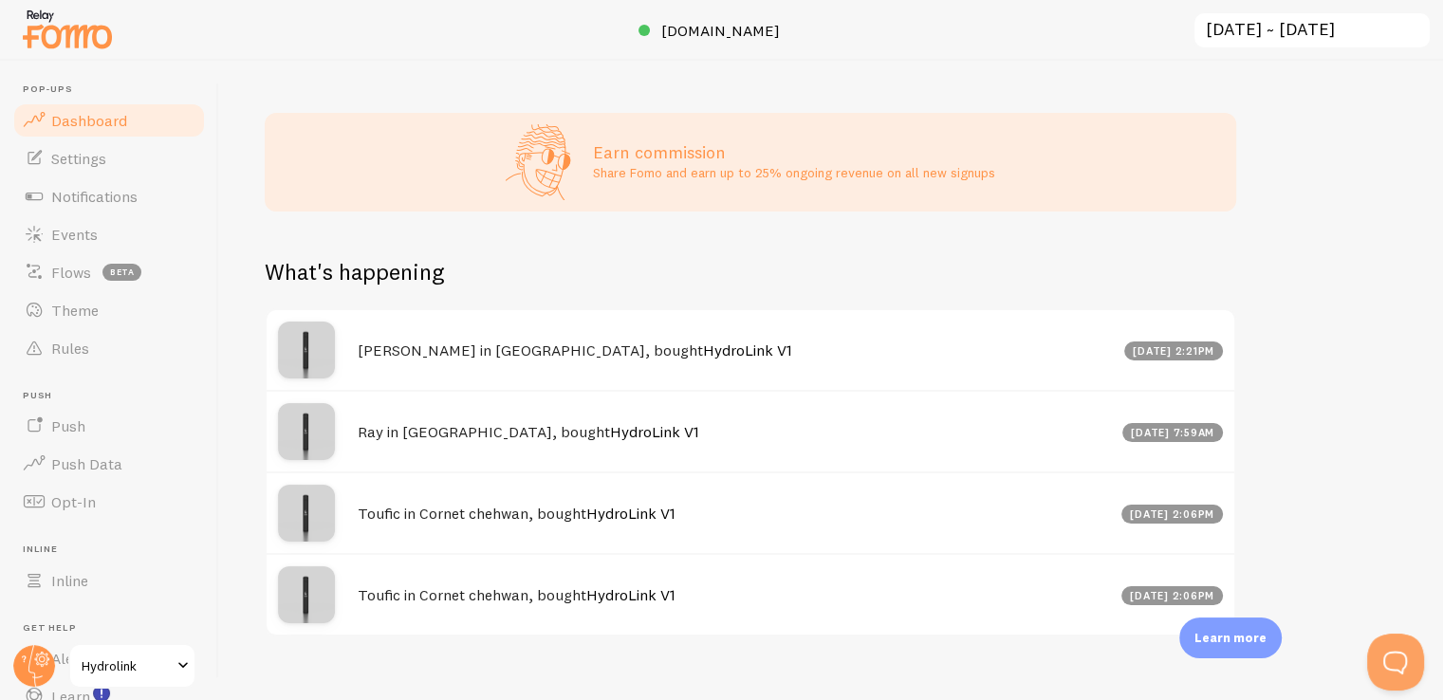
scroll to position [785, 0]
